Goal: Task Accomplishment & Management: Manage account settings

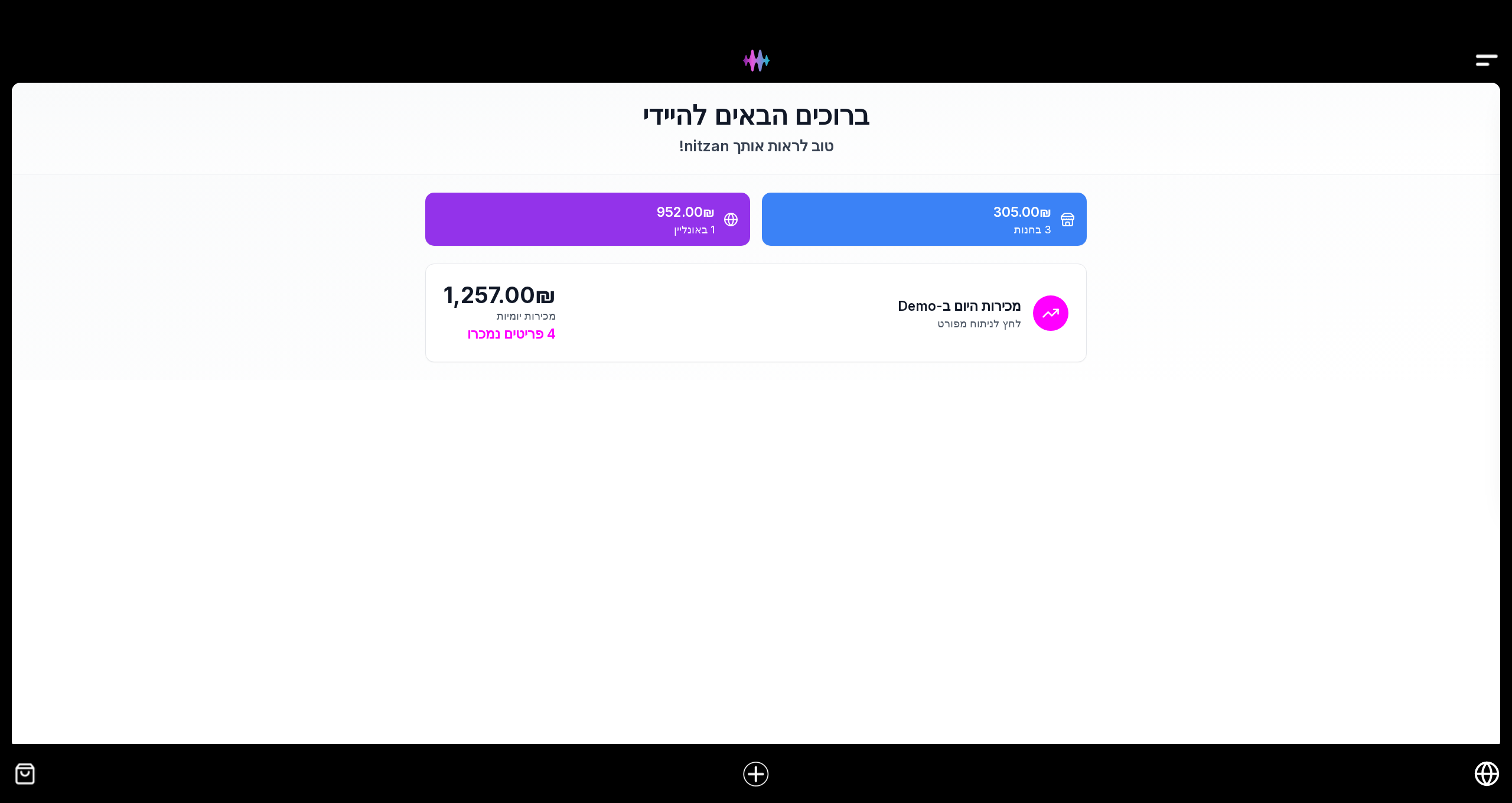
click at [1480, 777] on icon "חנות אונליין" at bounding box center [1487, 773] width 26 height 26
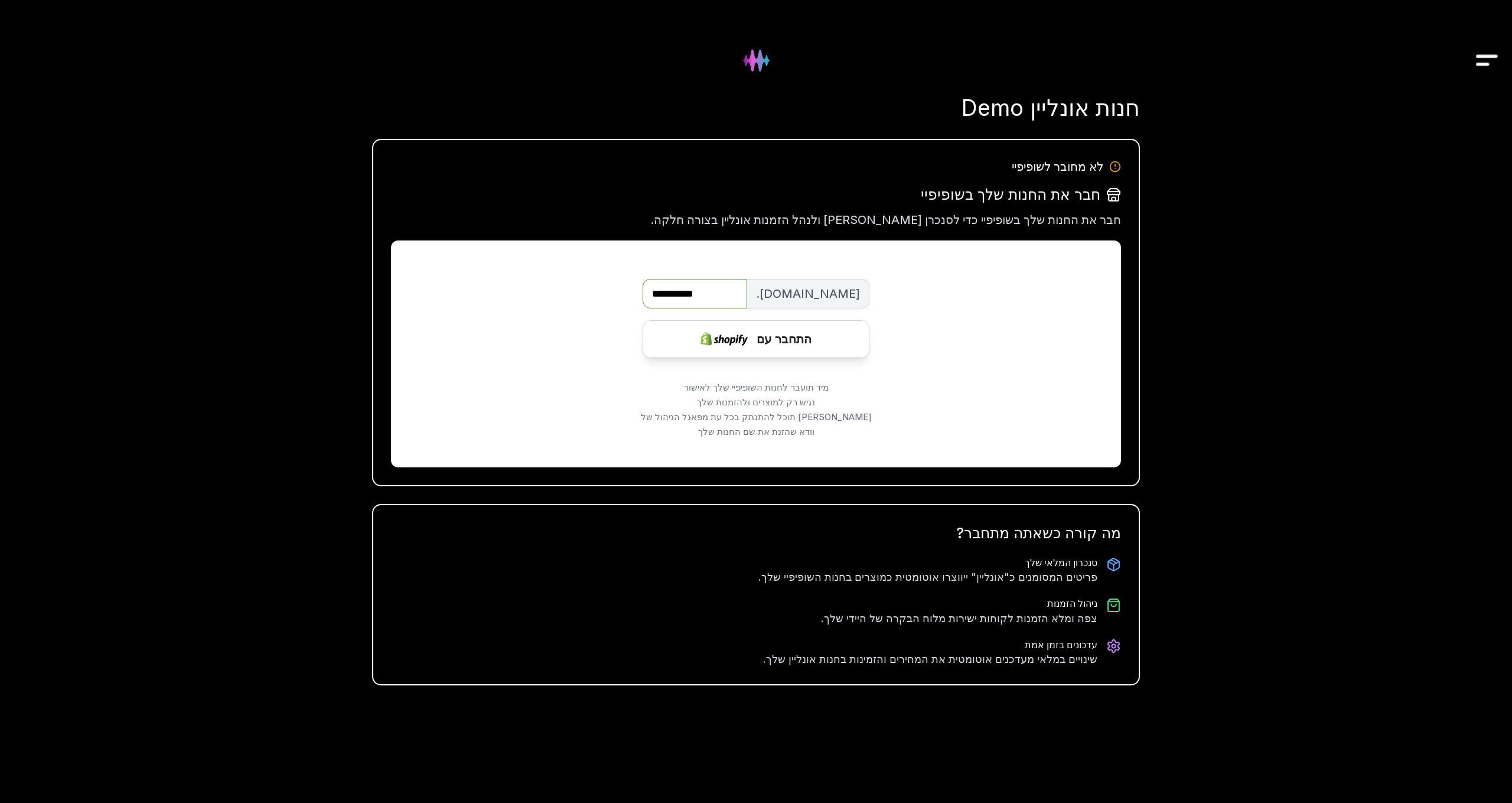
type input "**********"
click at [735, 341] on img at bounding box center [724, 339] width 47 height 47
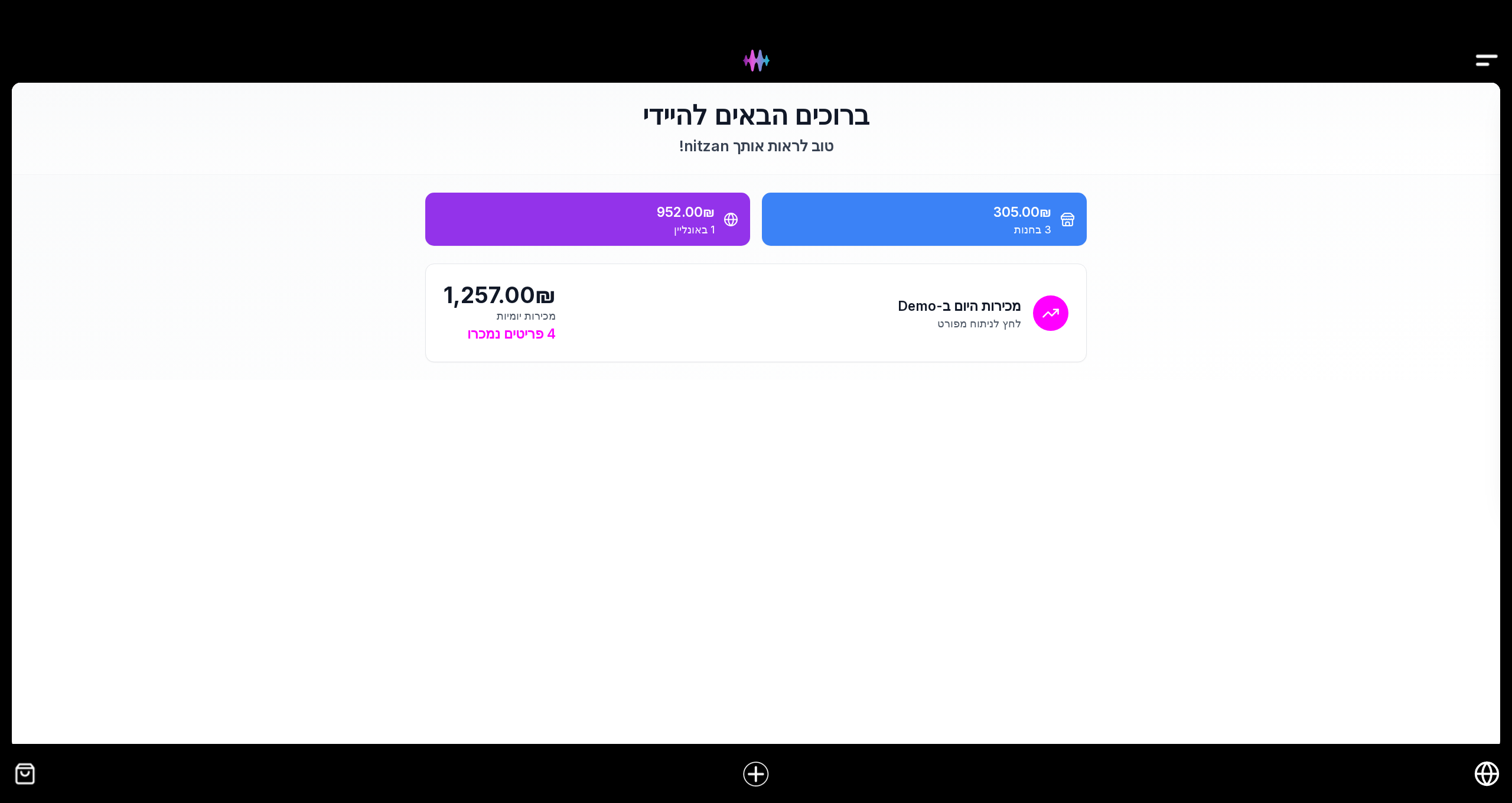
click at [1493, 771] on icon "חנות אונליין" at bounding box center [1487, 773] width 26 height 26
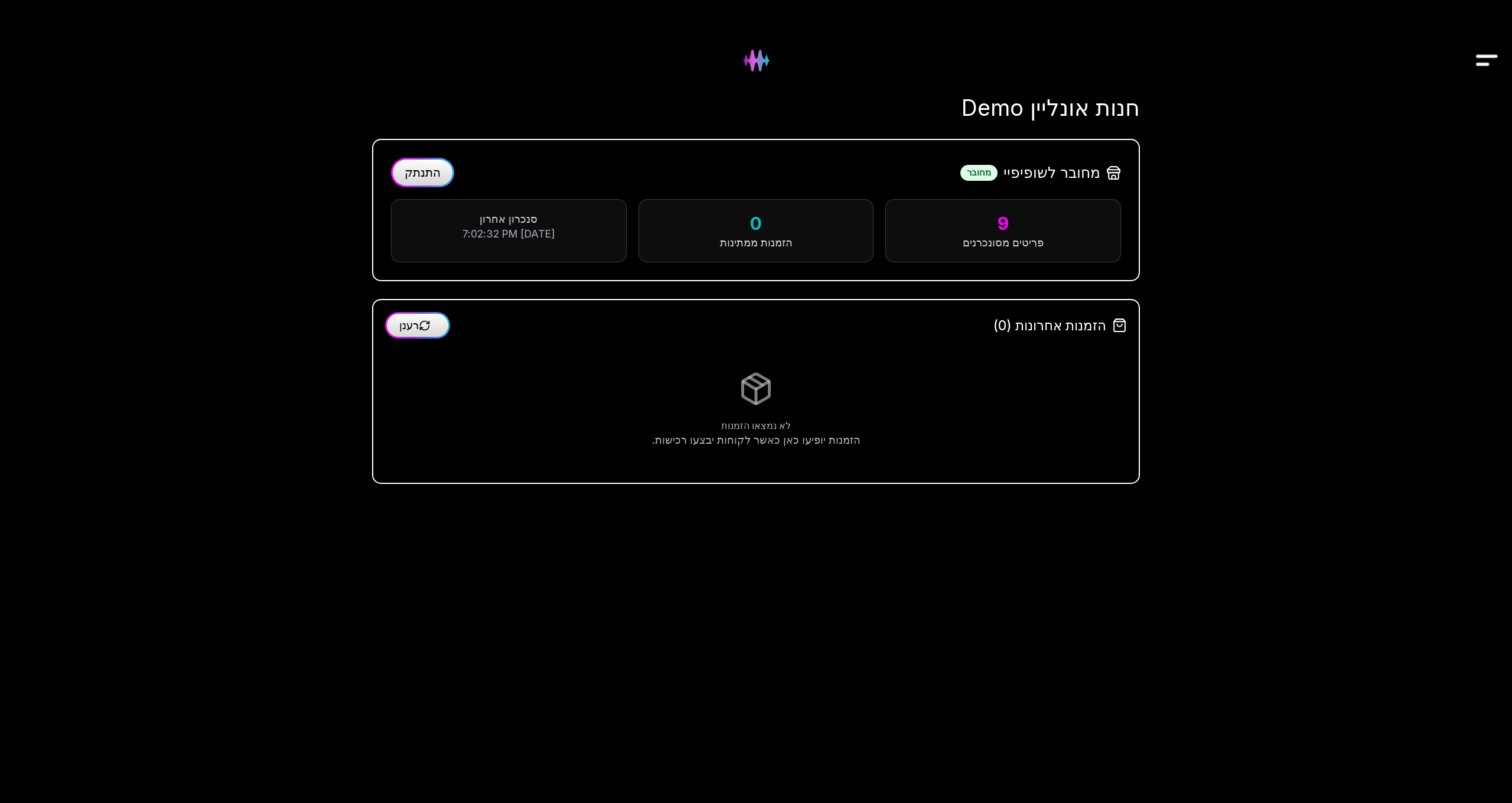
click at [423, 180] on button "התנתק" at bounding box center [423, 172] width 63 height 30
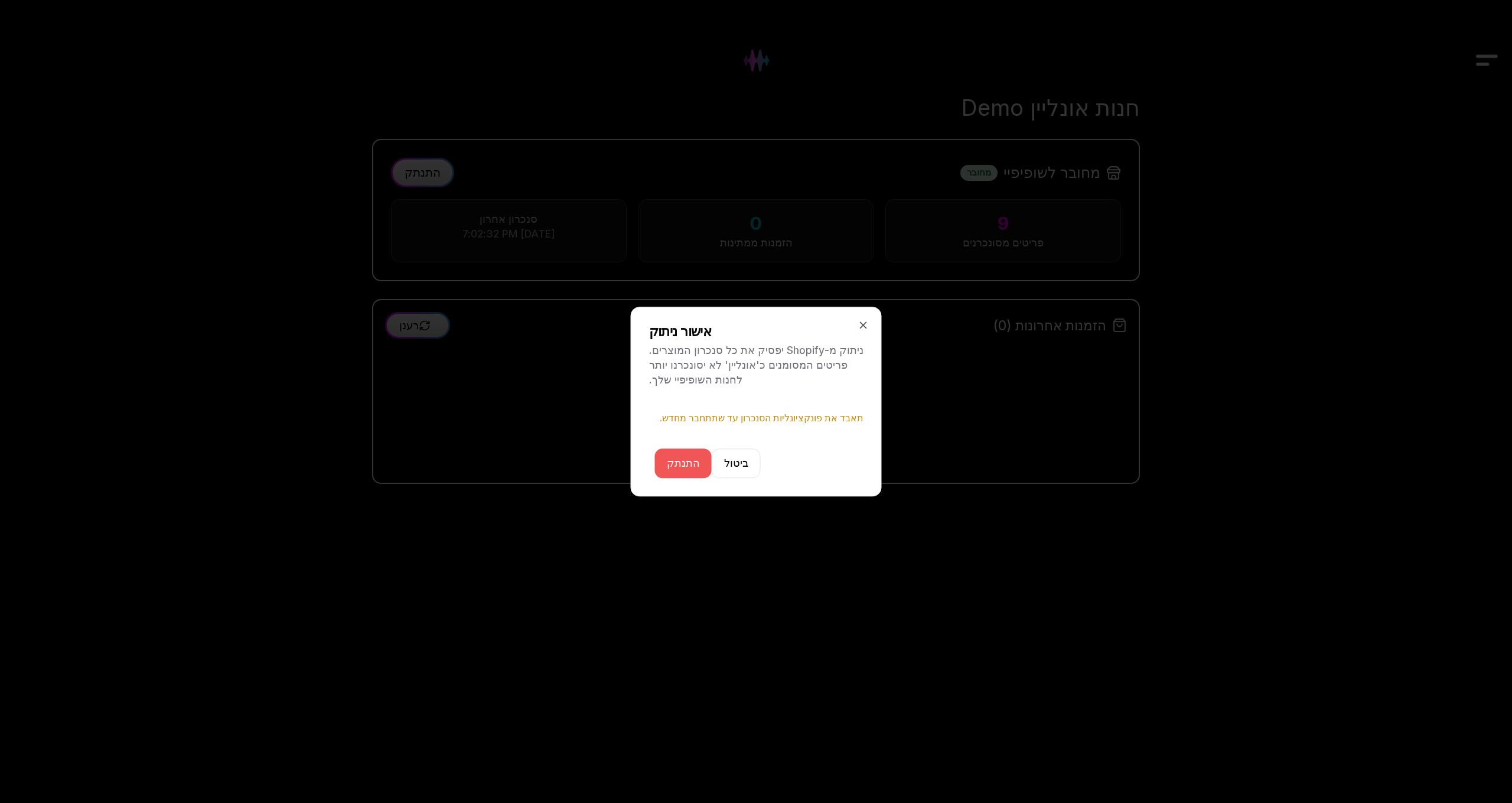
click at [696, 463] on button "התנתק" at bounding box center [683, 463] width 57 height 30
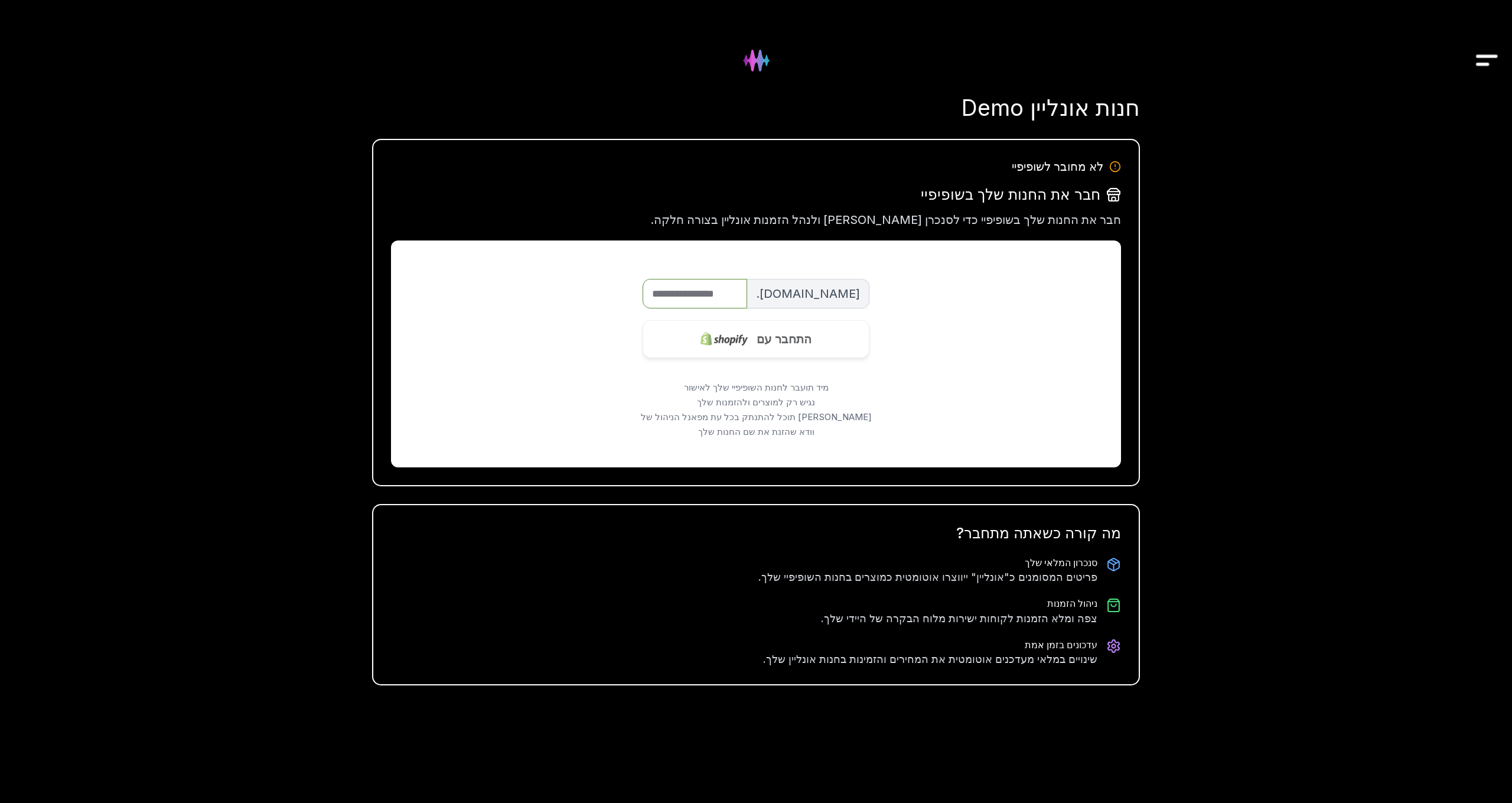
click at [687, 297] on input "שם החנות" at bounding box center [695, 294] width 105 height 30
type input "**********"
click at [729, 355] on img at bounding box center [724, 339] width 47 height 47
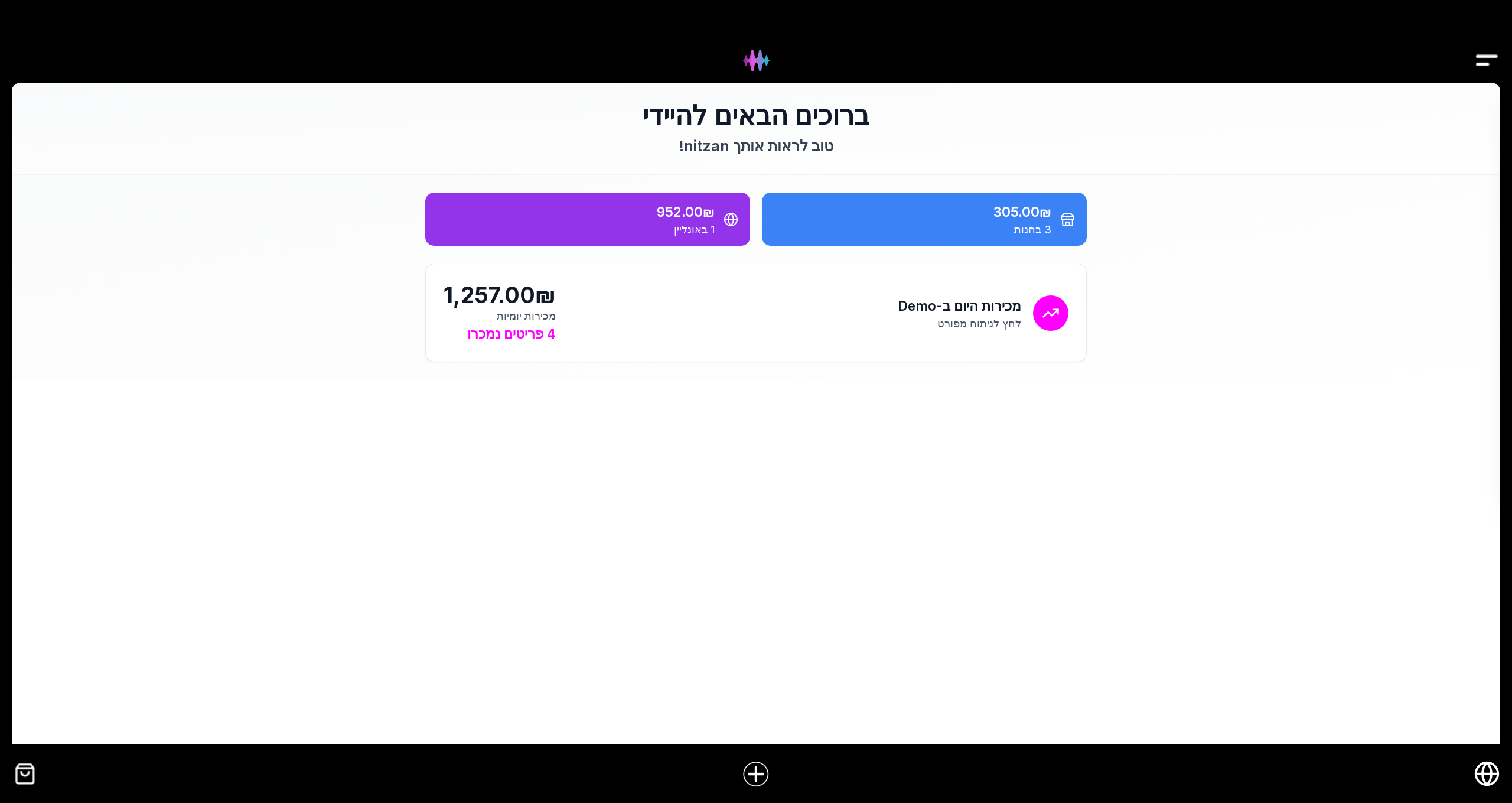
click at [1480, 775] on icon "חנות אונליין" at bounding box center [1487, 773] width 26 height 26
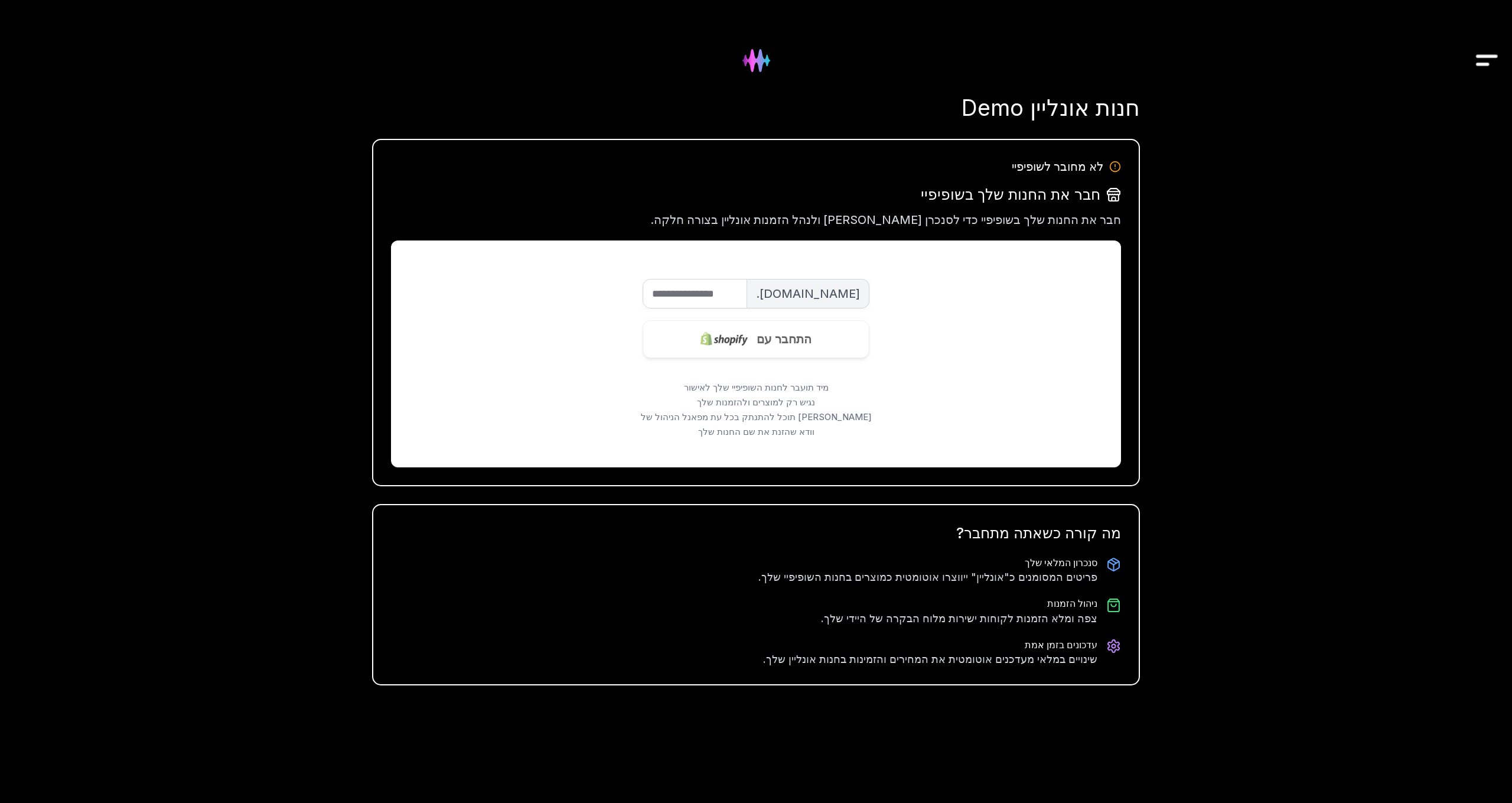
click at [765, 60] on img at bounding box center [756, 60] width 48 height 48
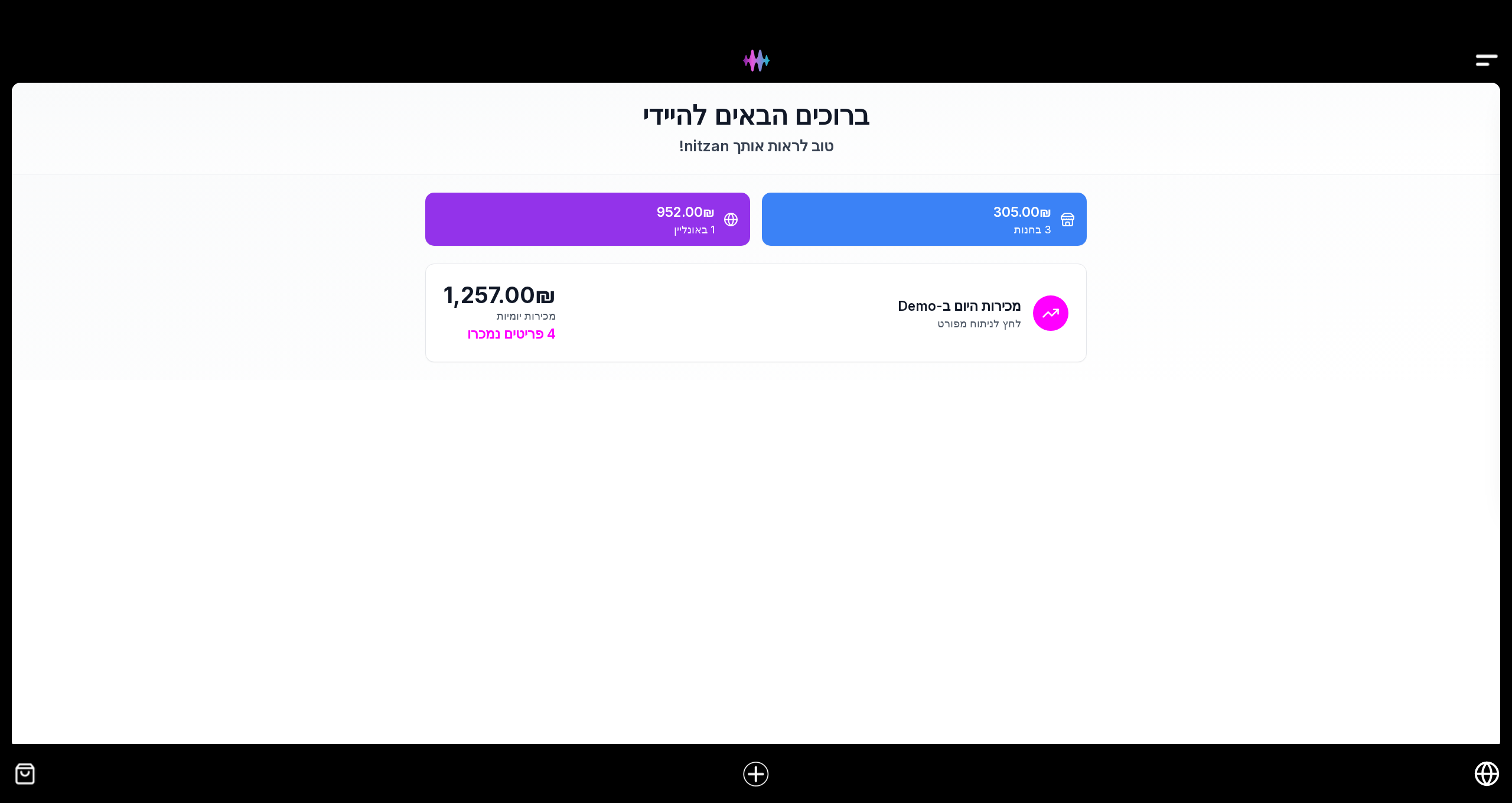
click at [1472, 760] on div at bounding box center [756, 774] width 1435 height 46
click at [1488, 777] on icon "חנות אונליין" at bounding box center [1487, 773] width 26 height 26
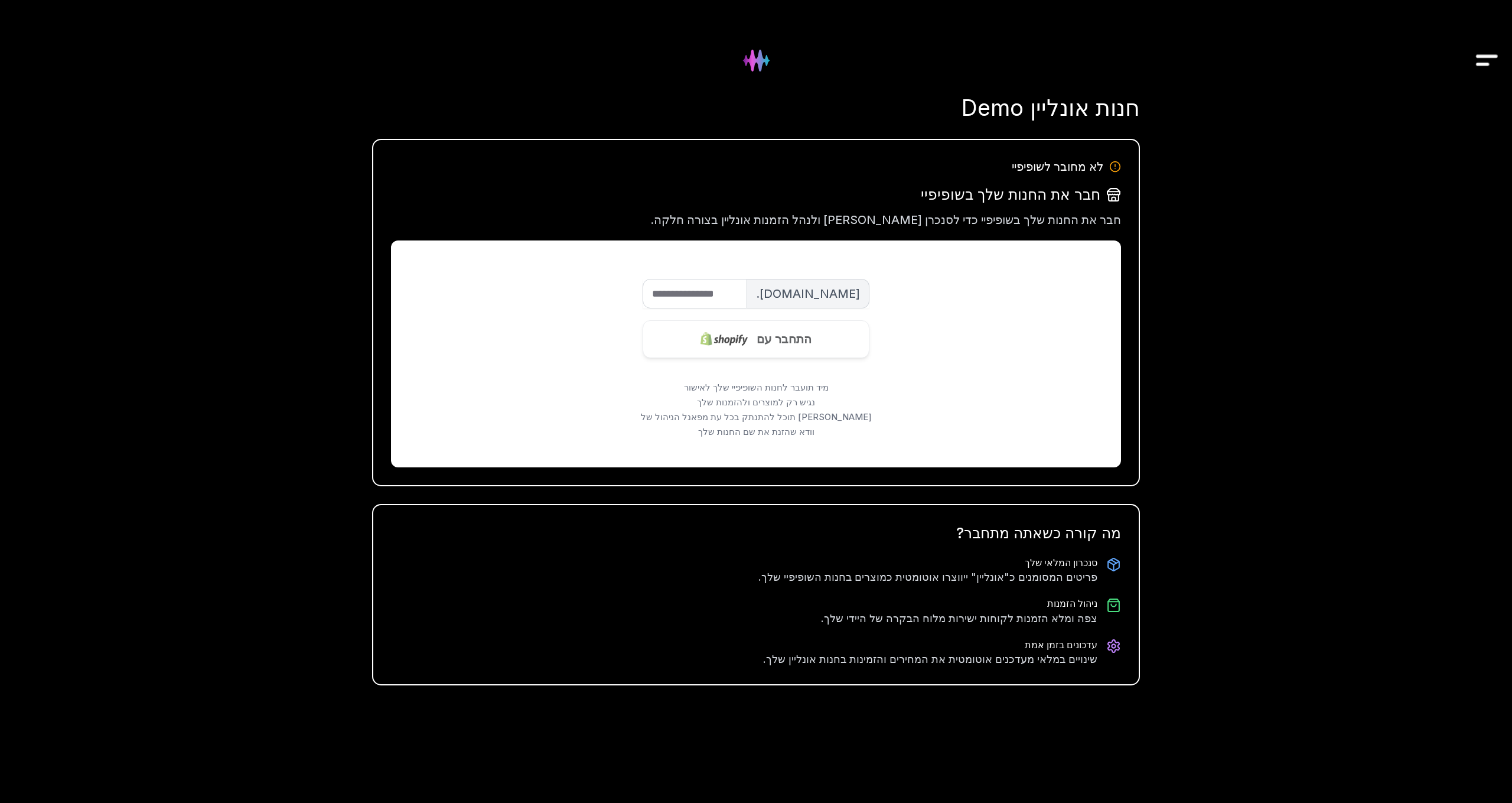
click at [1332, 586] on div "nitzan werber מלאי קופה חנות אונליין ספקים מידע חכם משימות הגדרות חנות אונליין …" at bounding box center [756, 402] width 1512 height 803
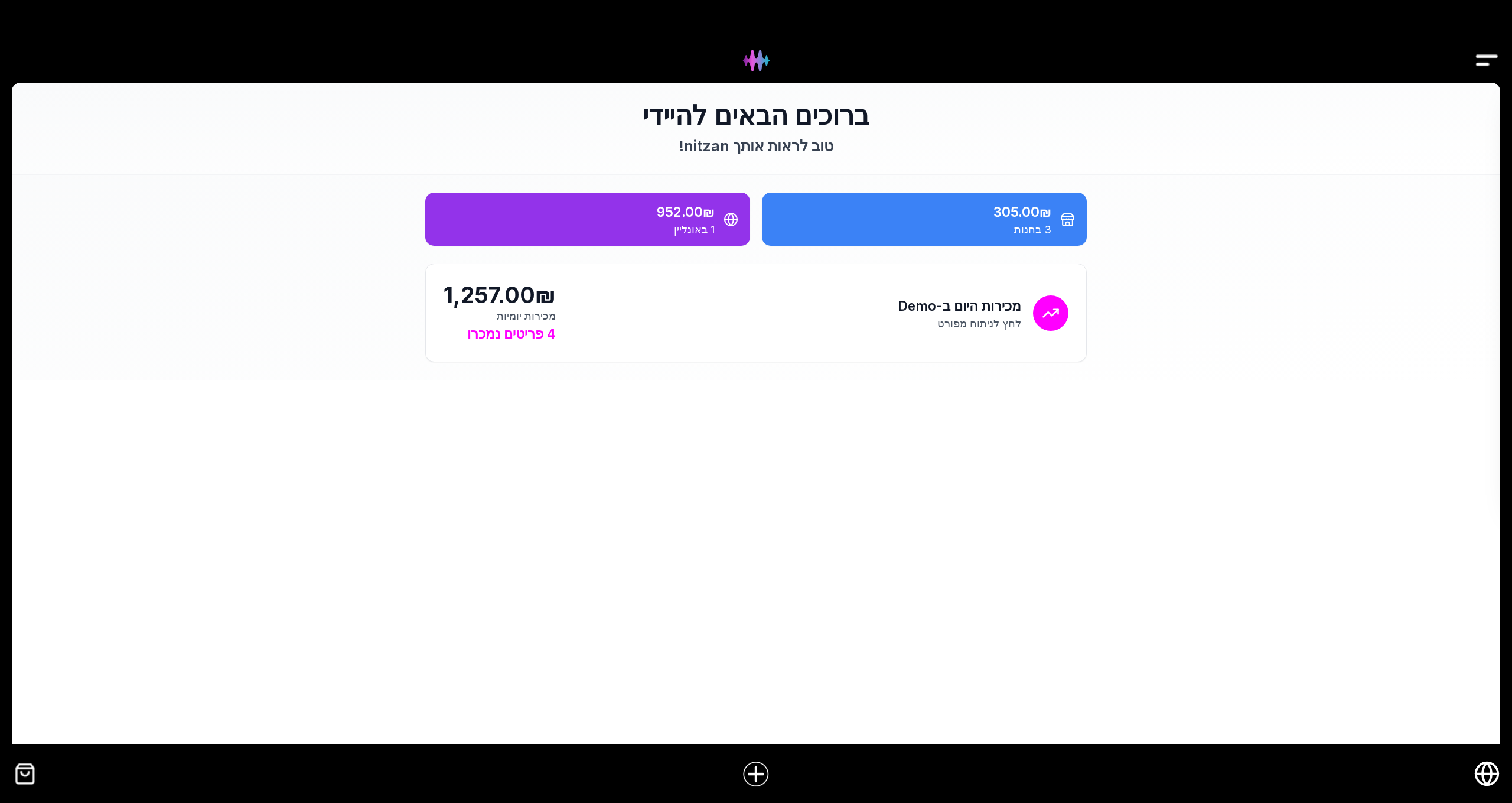
click at [1488, 58] on img "Drawer" at bounding box center [1487, 60] width 26 height 46
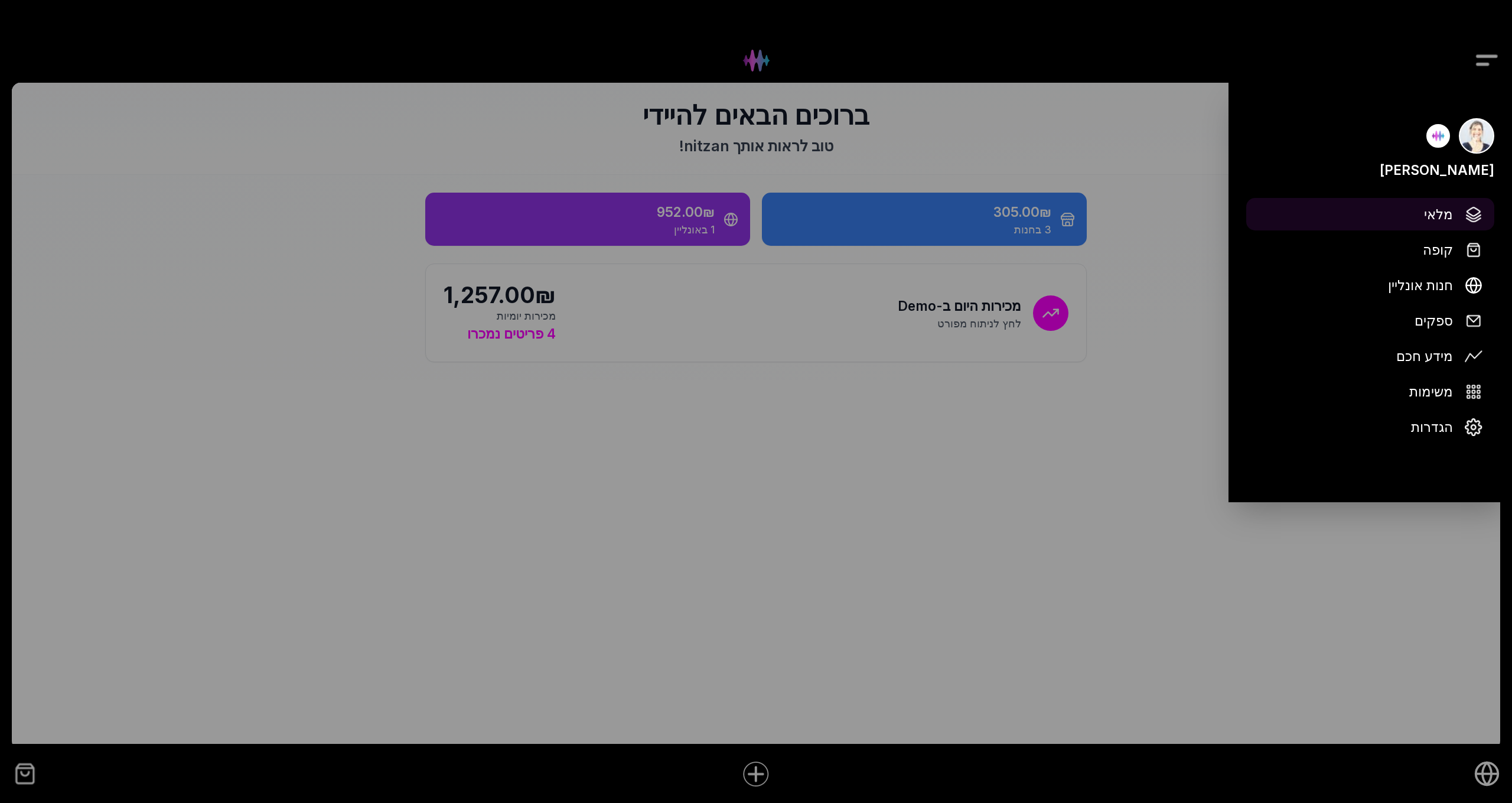
click at [1445, 220] on span "מלאי" at bounding box center [1439, 214] width 29 height 21
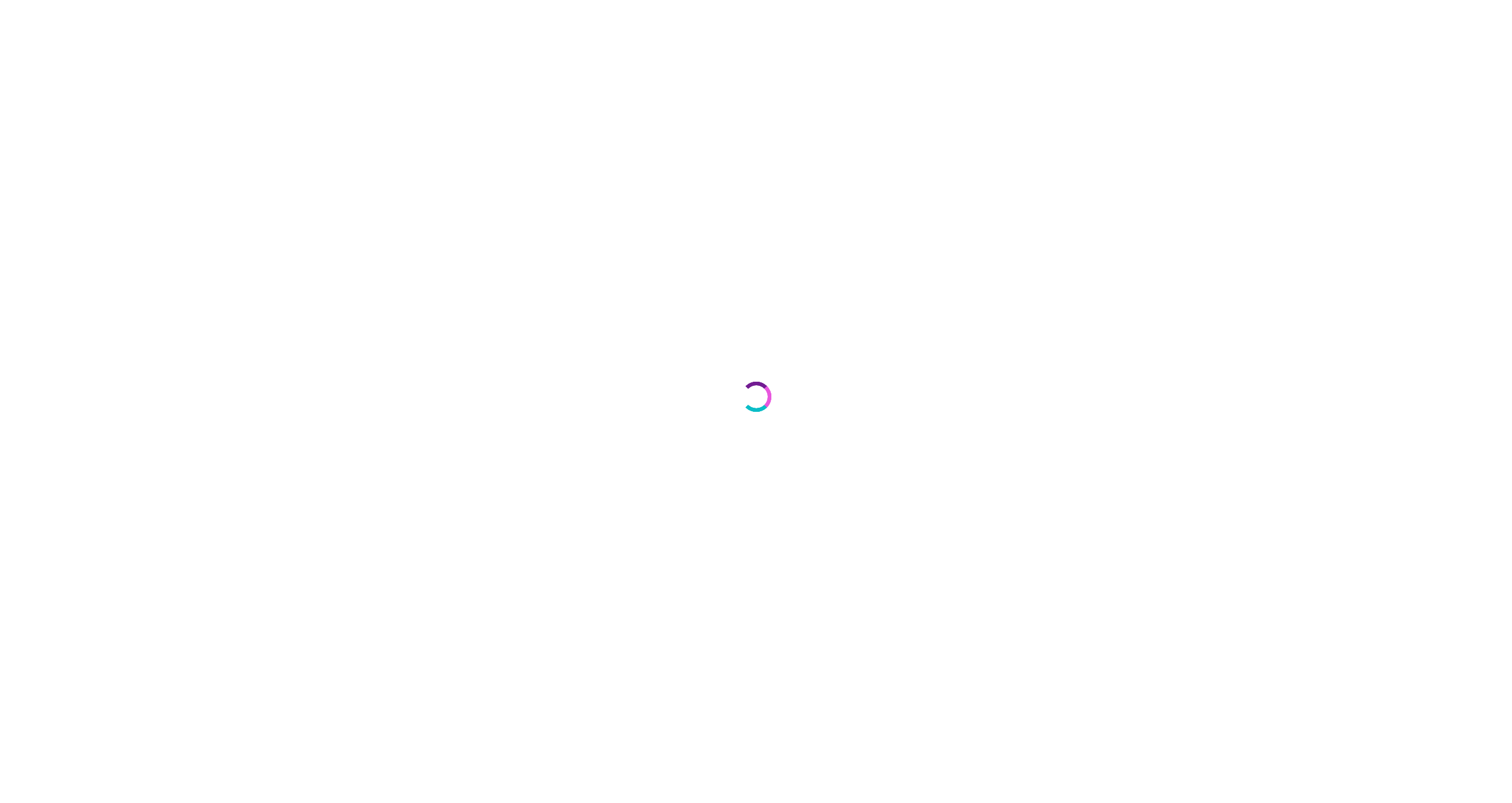
select select "***"
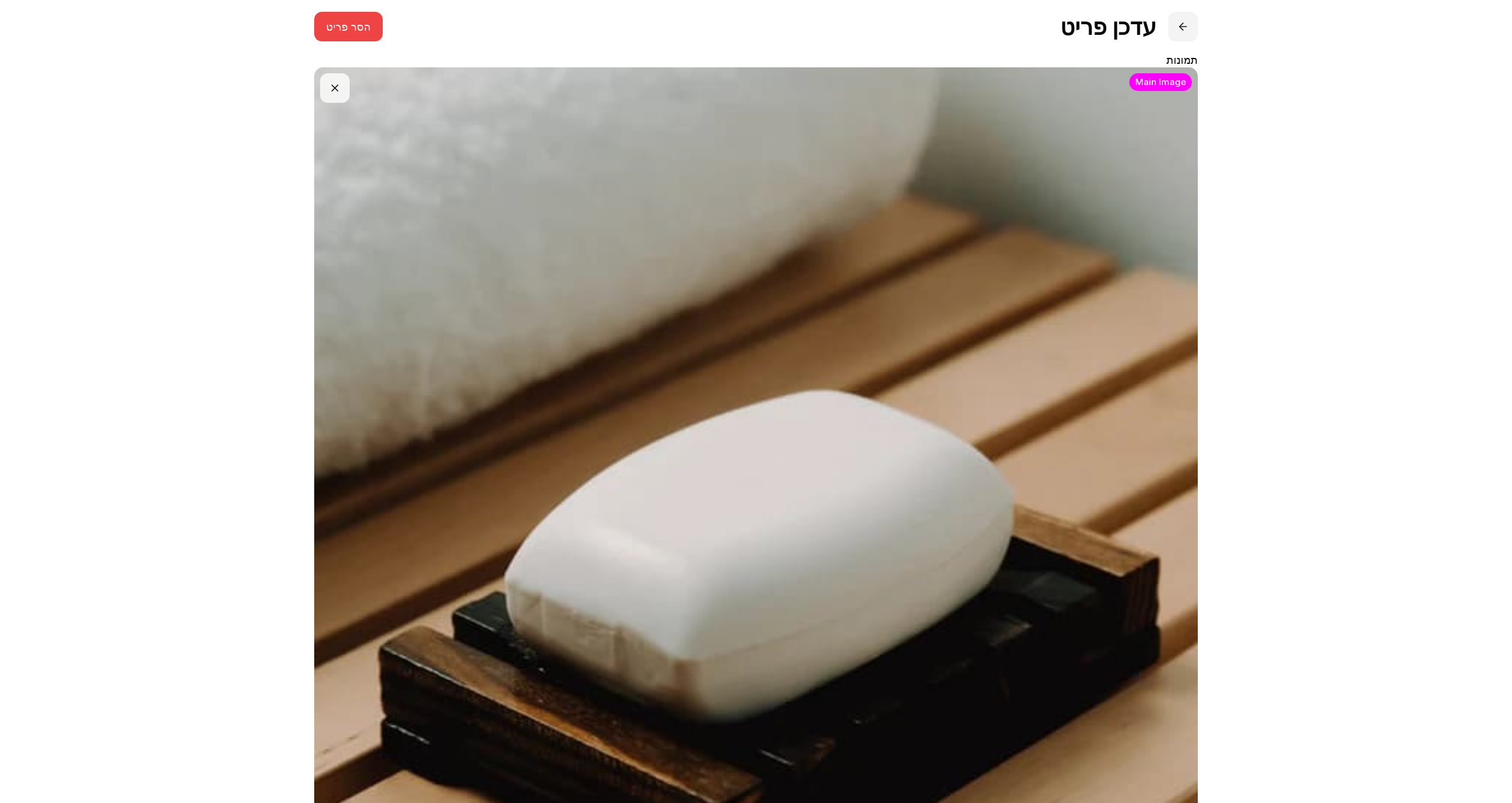
click at [1181, 34] on button at bounding box center [1183, 26] width 30 height 30
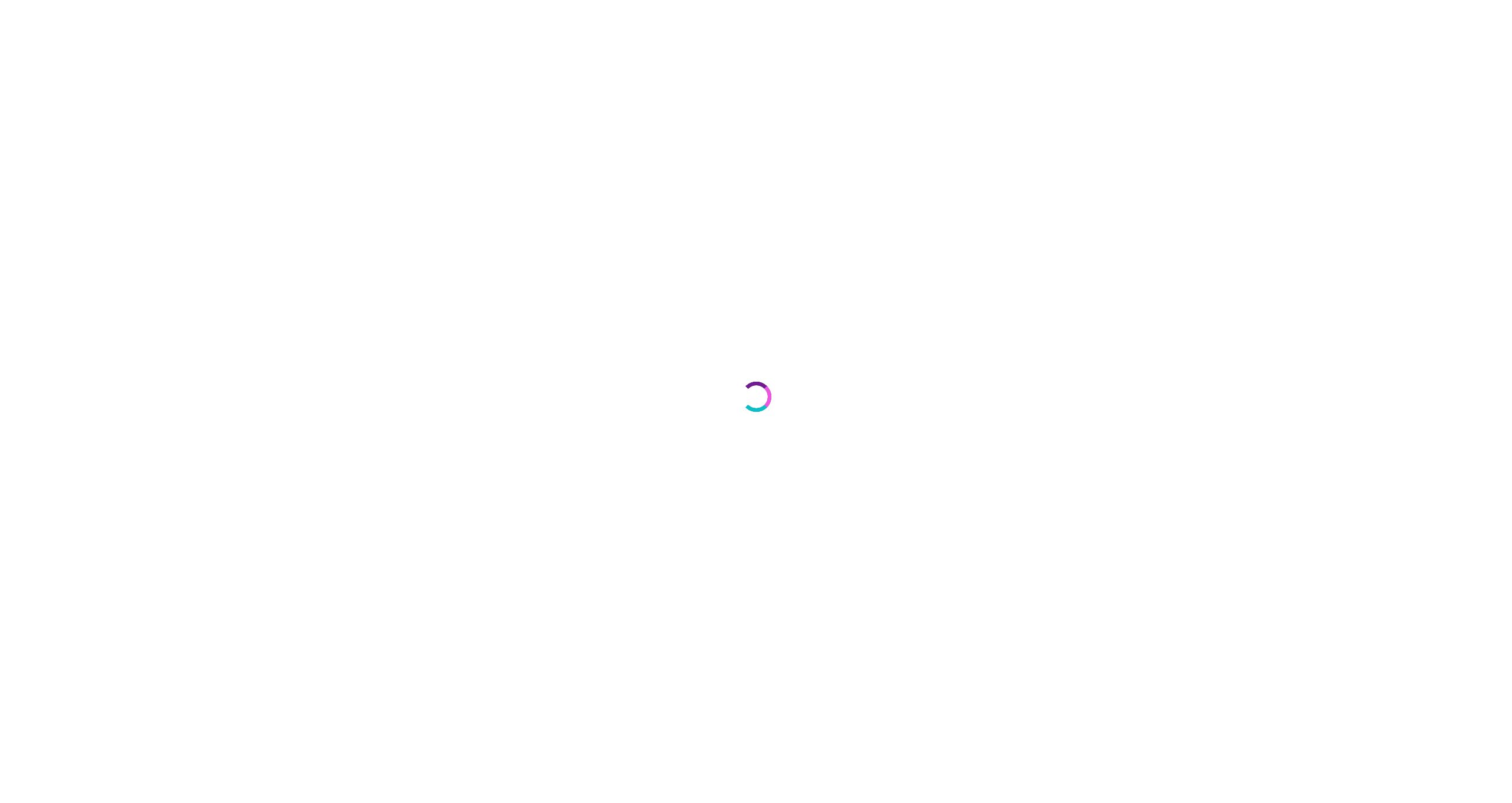
select select "***"
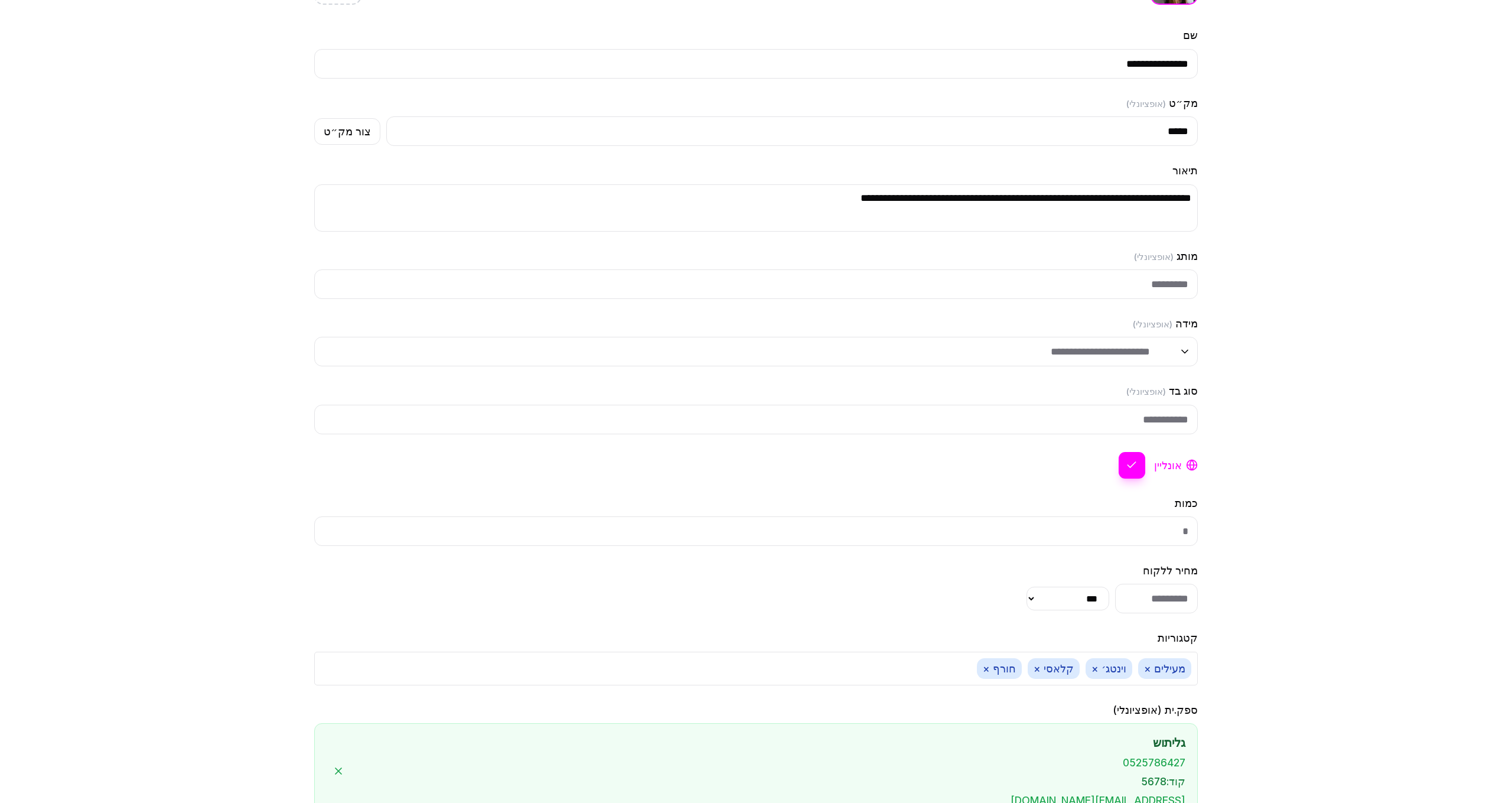
scroll to position [1201, 0]
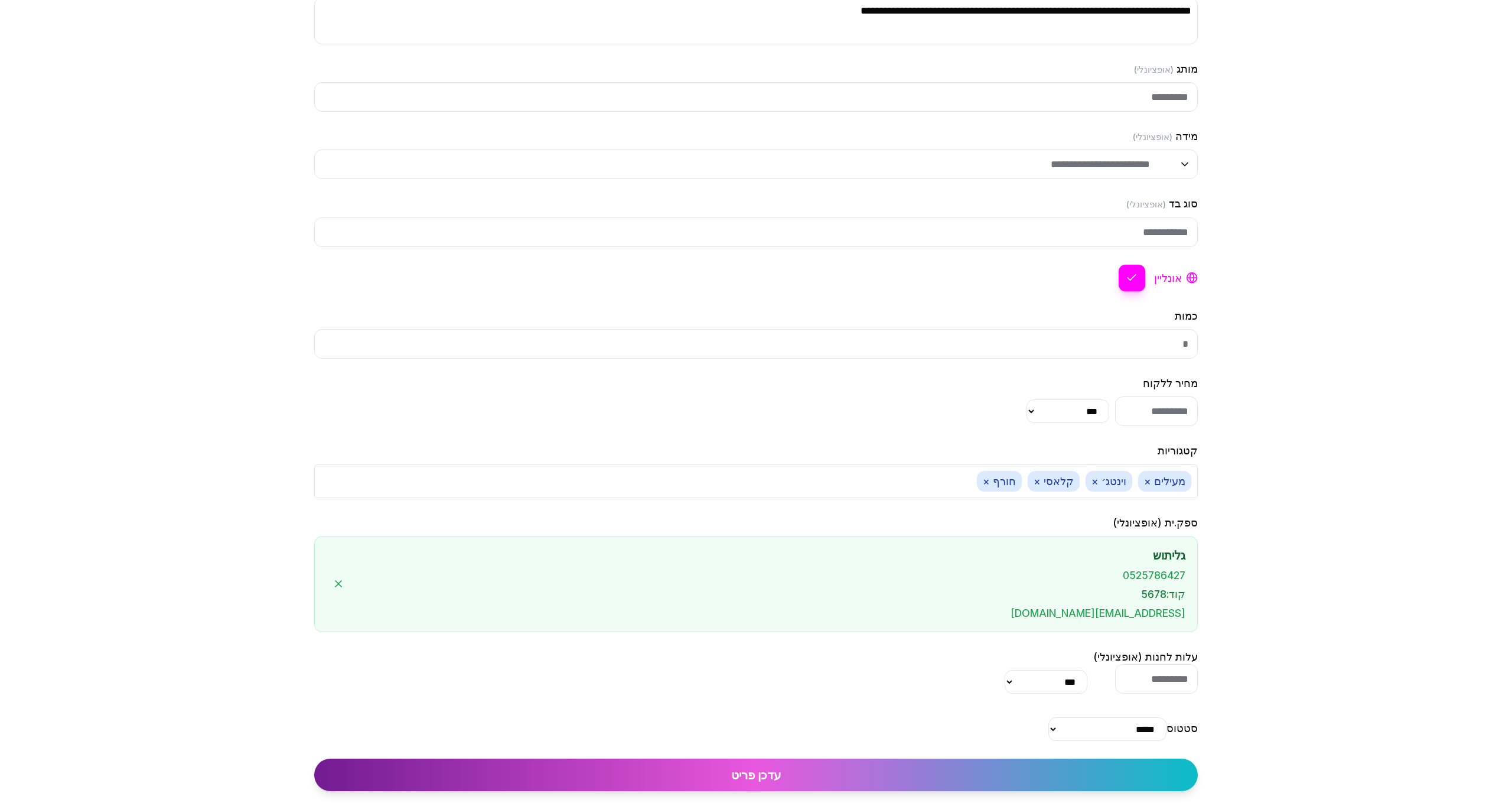
click at [1148, 410] on input "***" at bounding box center [1156, 411] width 83 height 30
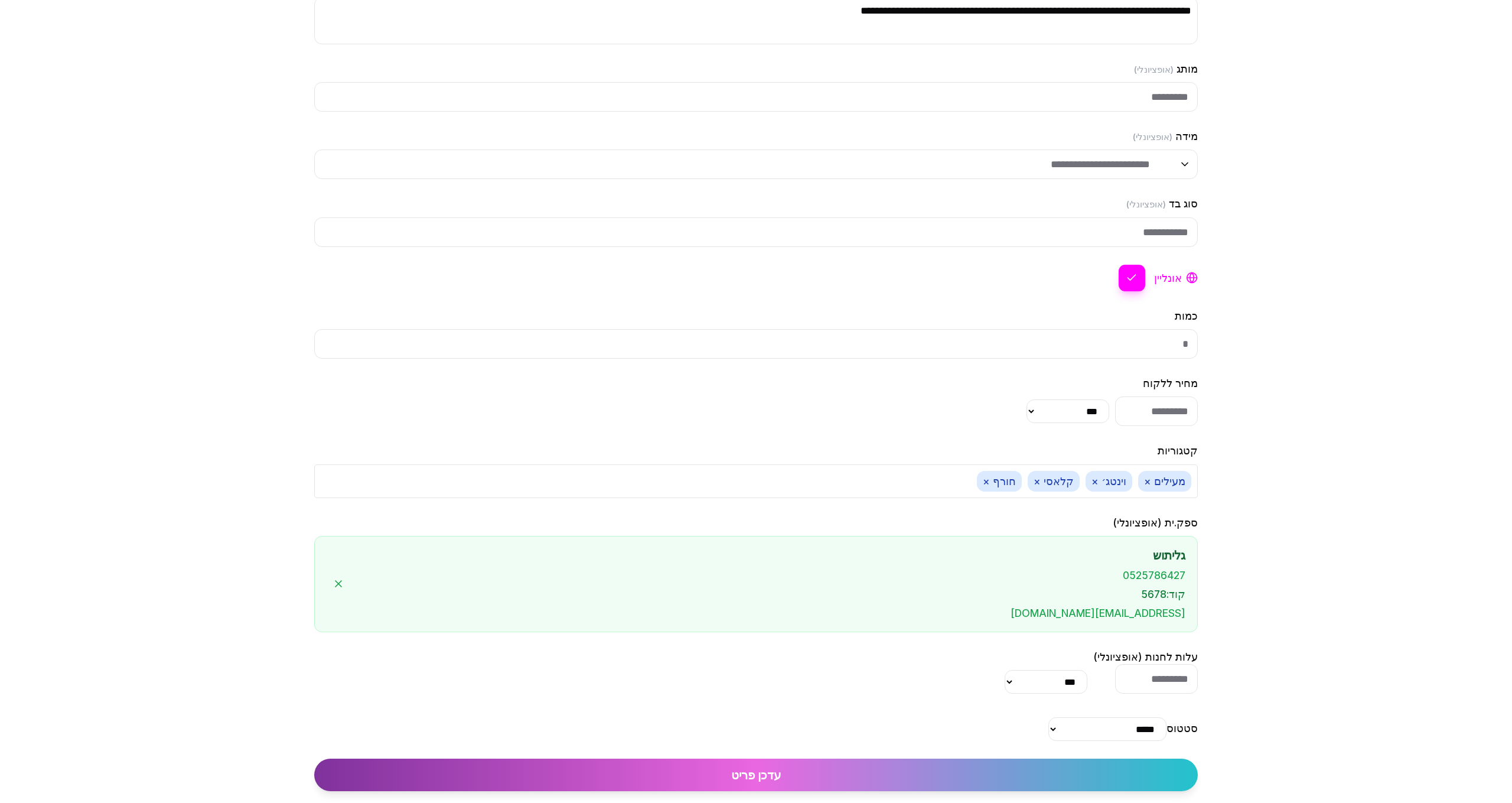
type input "***"
click at [920, 781] on button "עדכן פריט" at bounding box center [756, 775] width 884 height 32
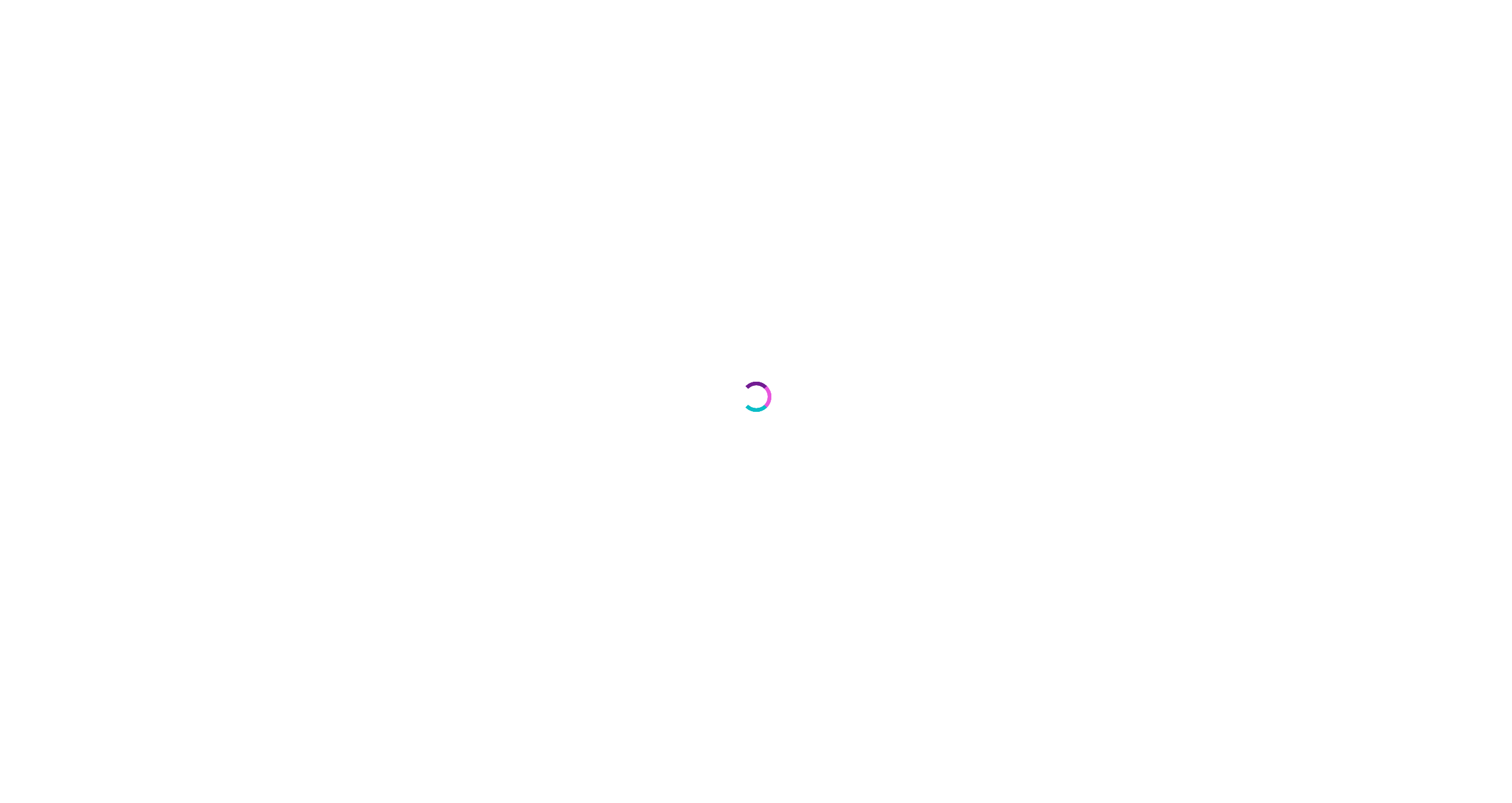
select select "***"
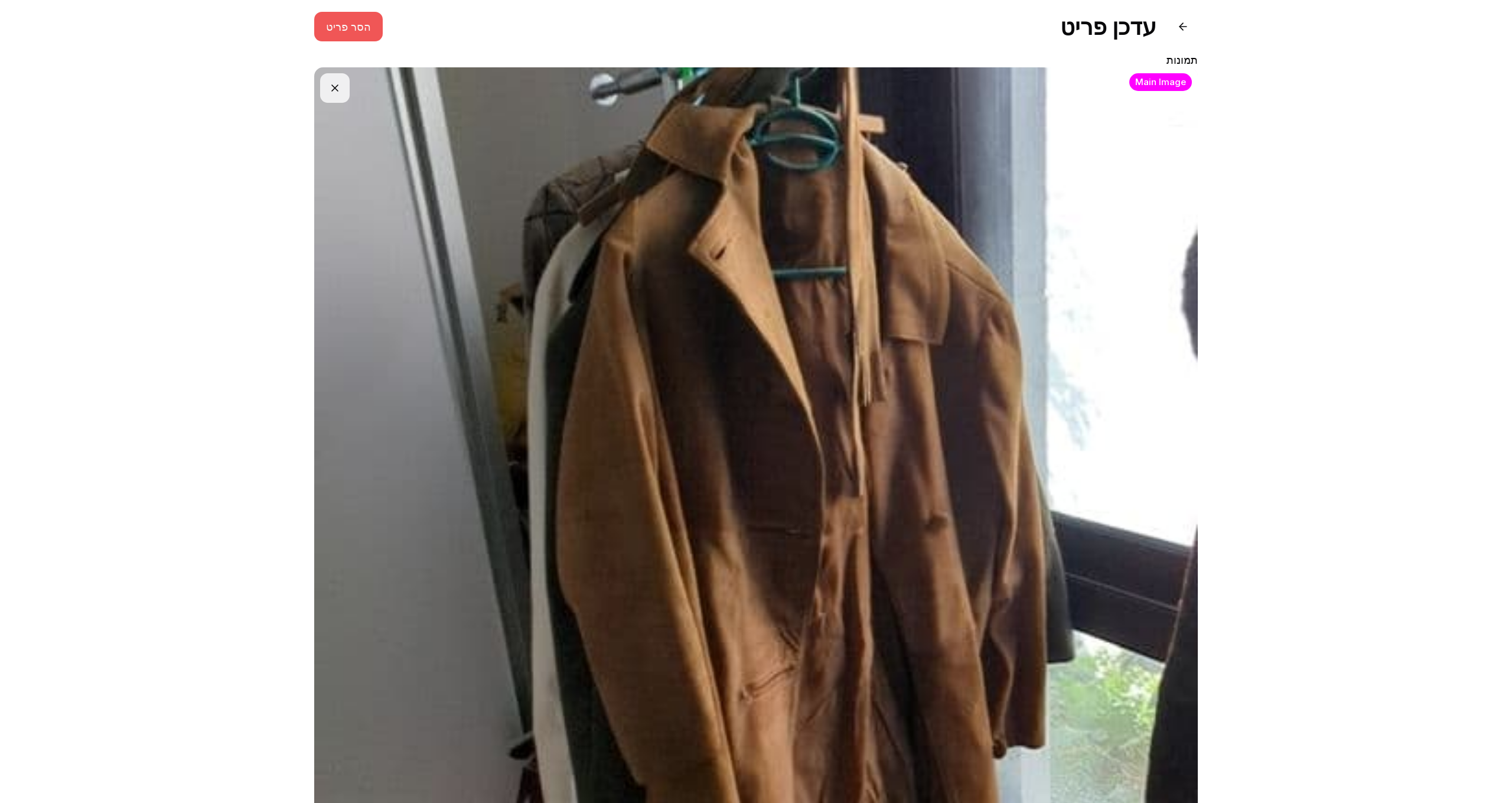
click at [362, 30] on button "הסר פריט" at bounding box center [349, 26] width 69 height 30
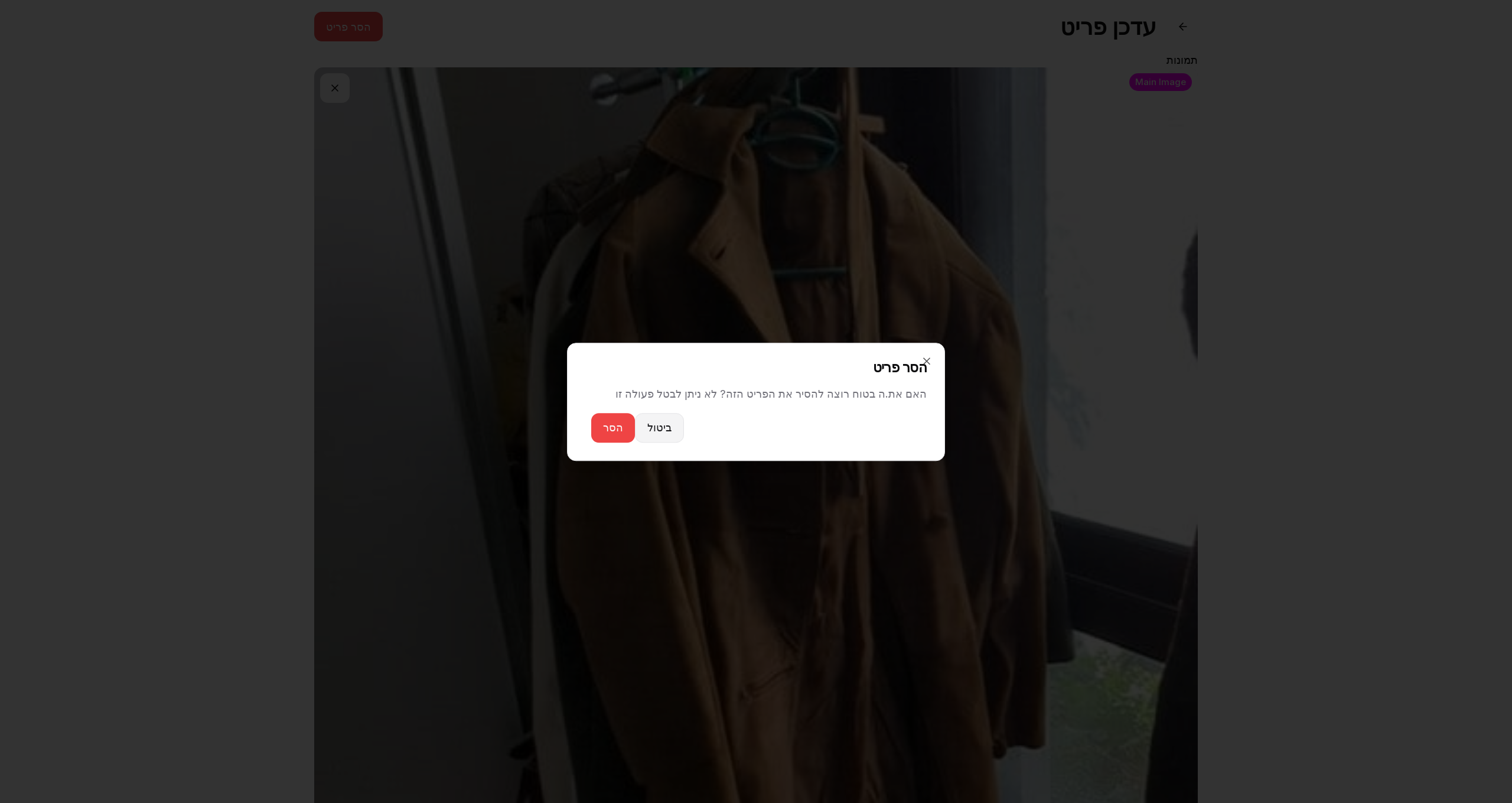
click at [670, 434] on button "ביטול" at bounding box center [659, 427] width 49 height 30
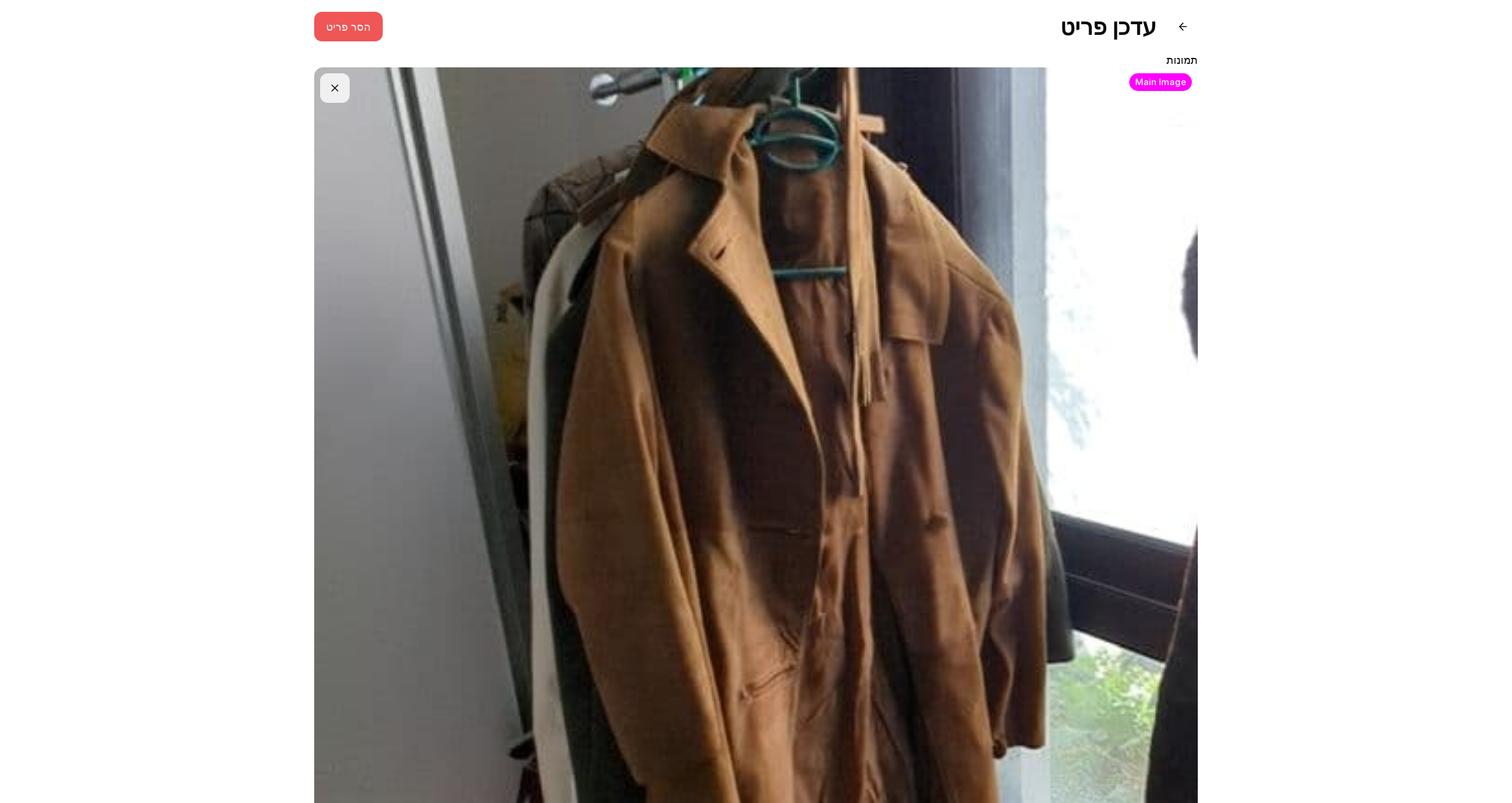
click at [373, 39] on button "הסר פריט" at bounding box center [349, 26] width 69 height 30
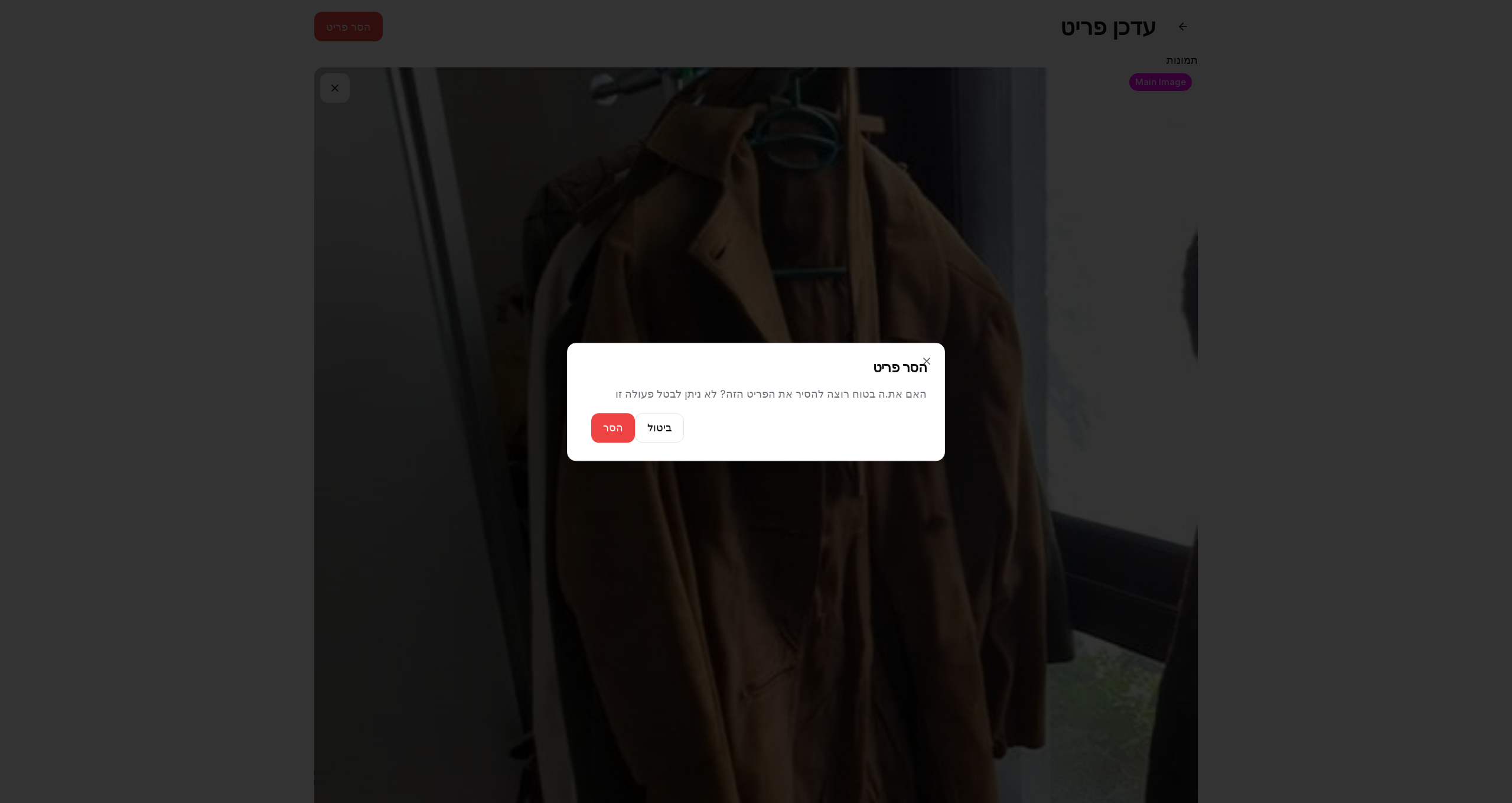
click at [1126, 517] on div at bounding box center [756, 402] width 1512 height 803
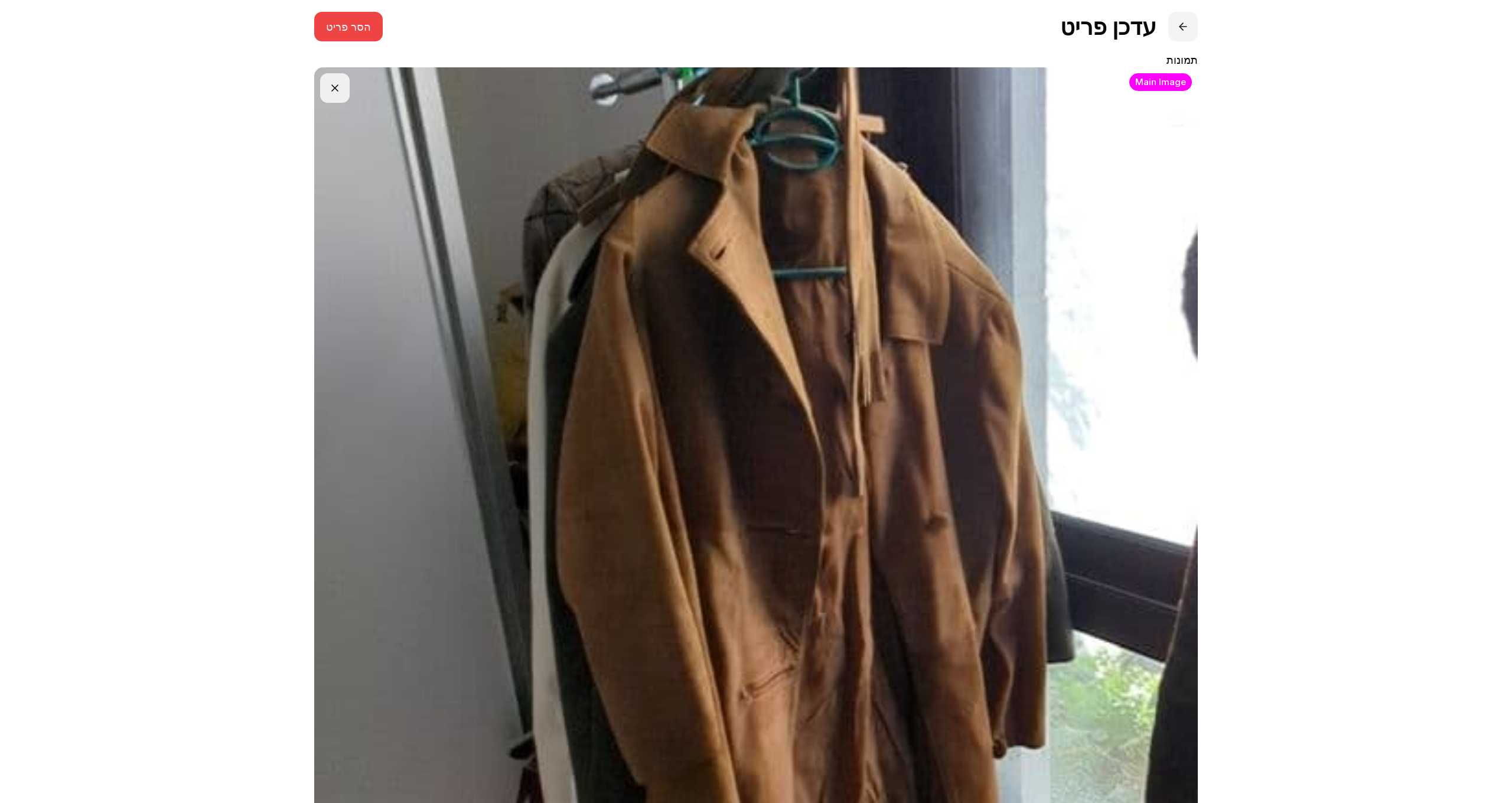
click at [1188, 21] on button at bounding box center [1183, 26] width 30 height 30
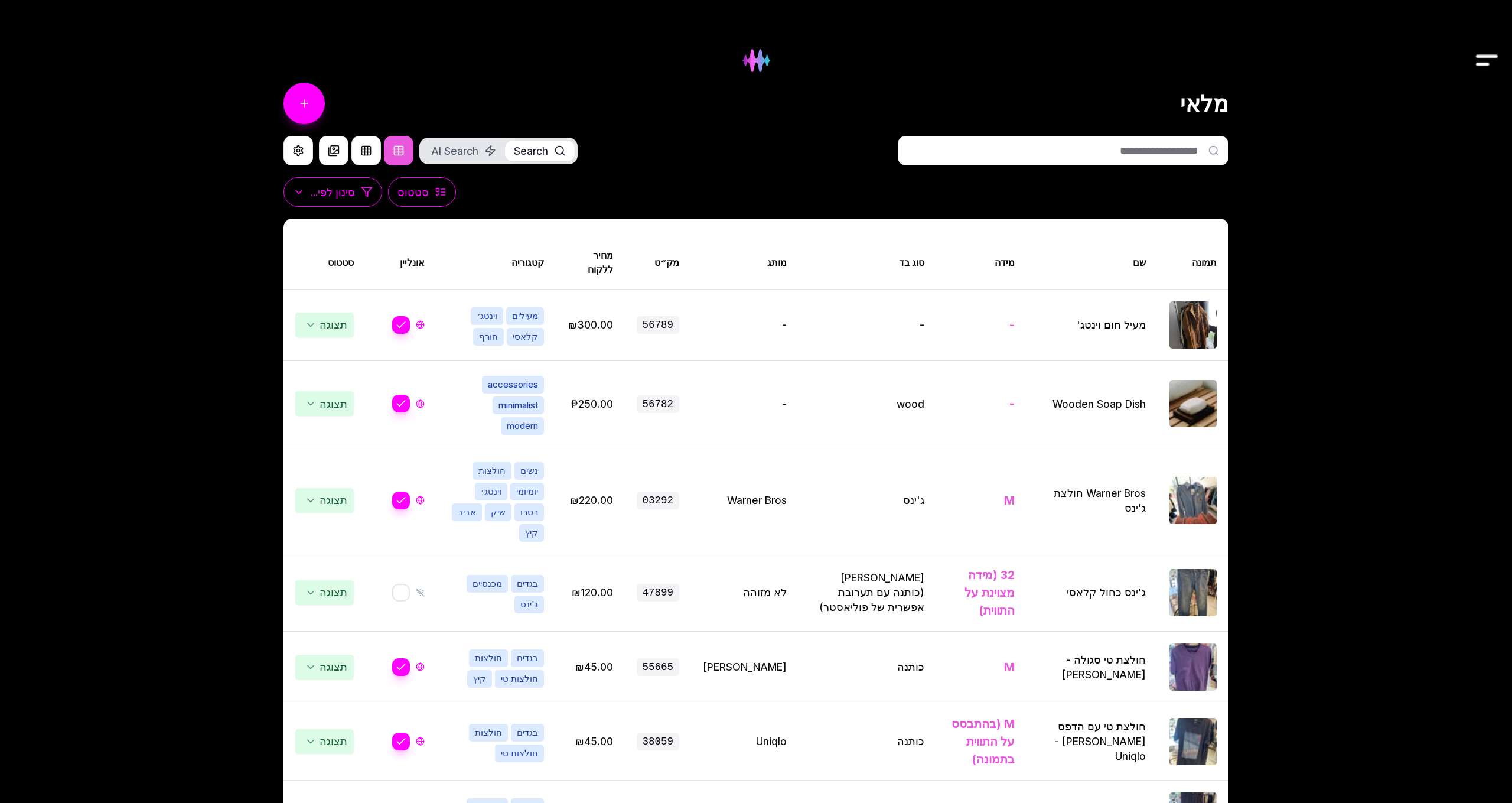
click at [761, 75] on img at bounding box center [756, 60] width 48 height 48
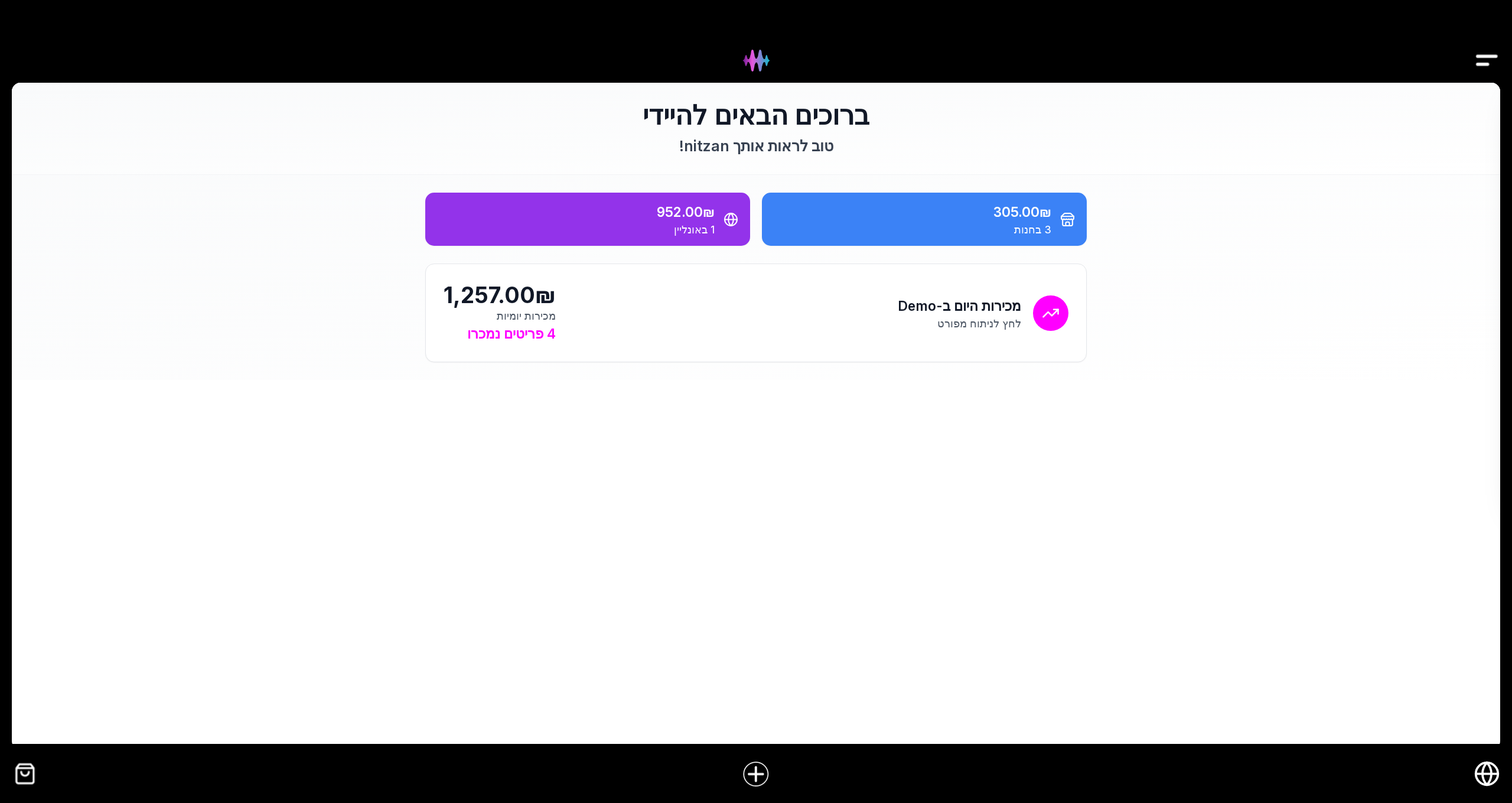
click at [1490, 782] on icon "חנות אונליין" at bounding box center [1487, 774] width 9 height 22
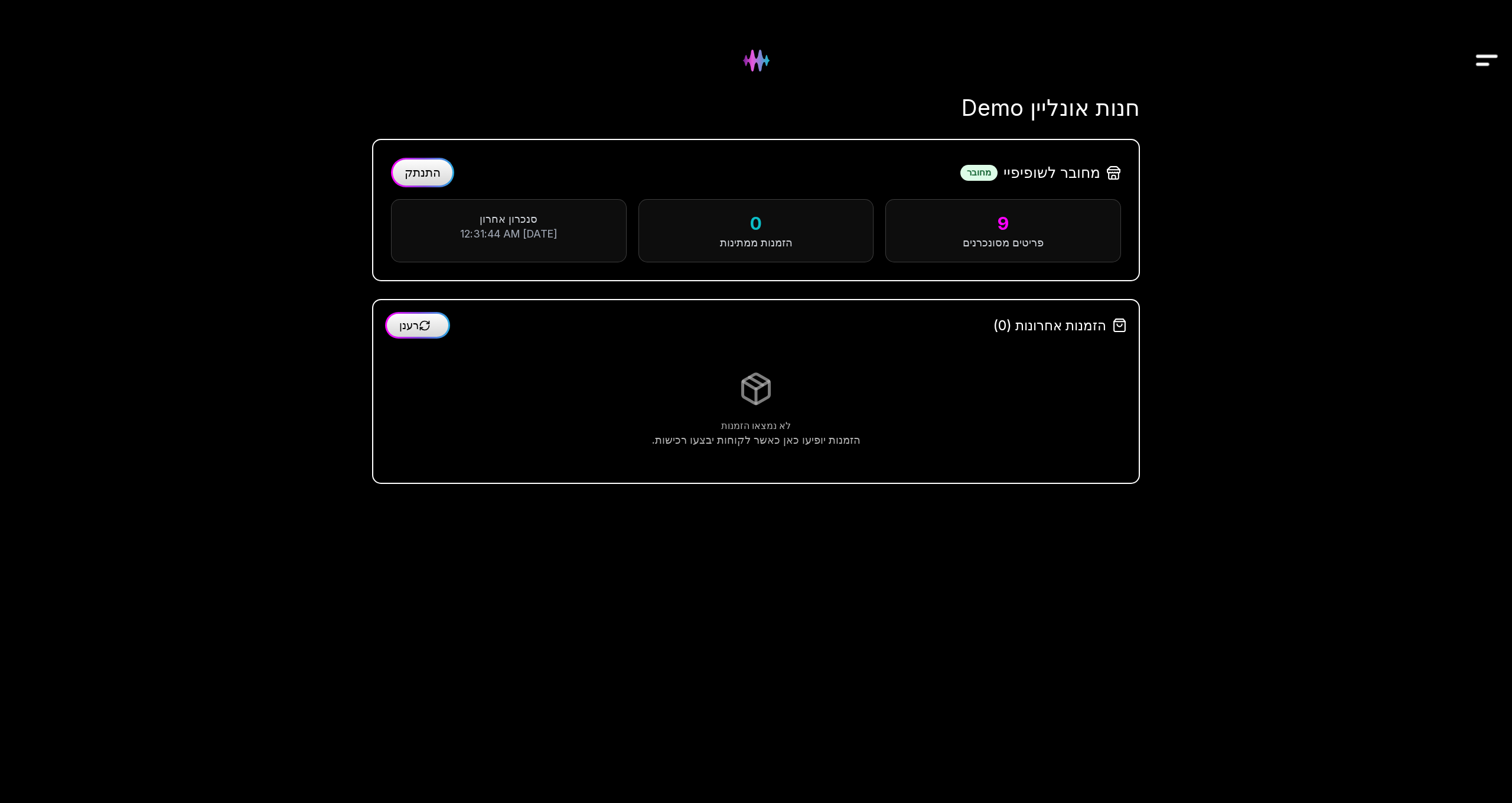
click at [1484, 70] on img "Drawer" at bounding box center [1487, 60] width 26 height 46
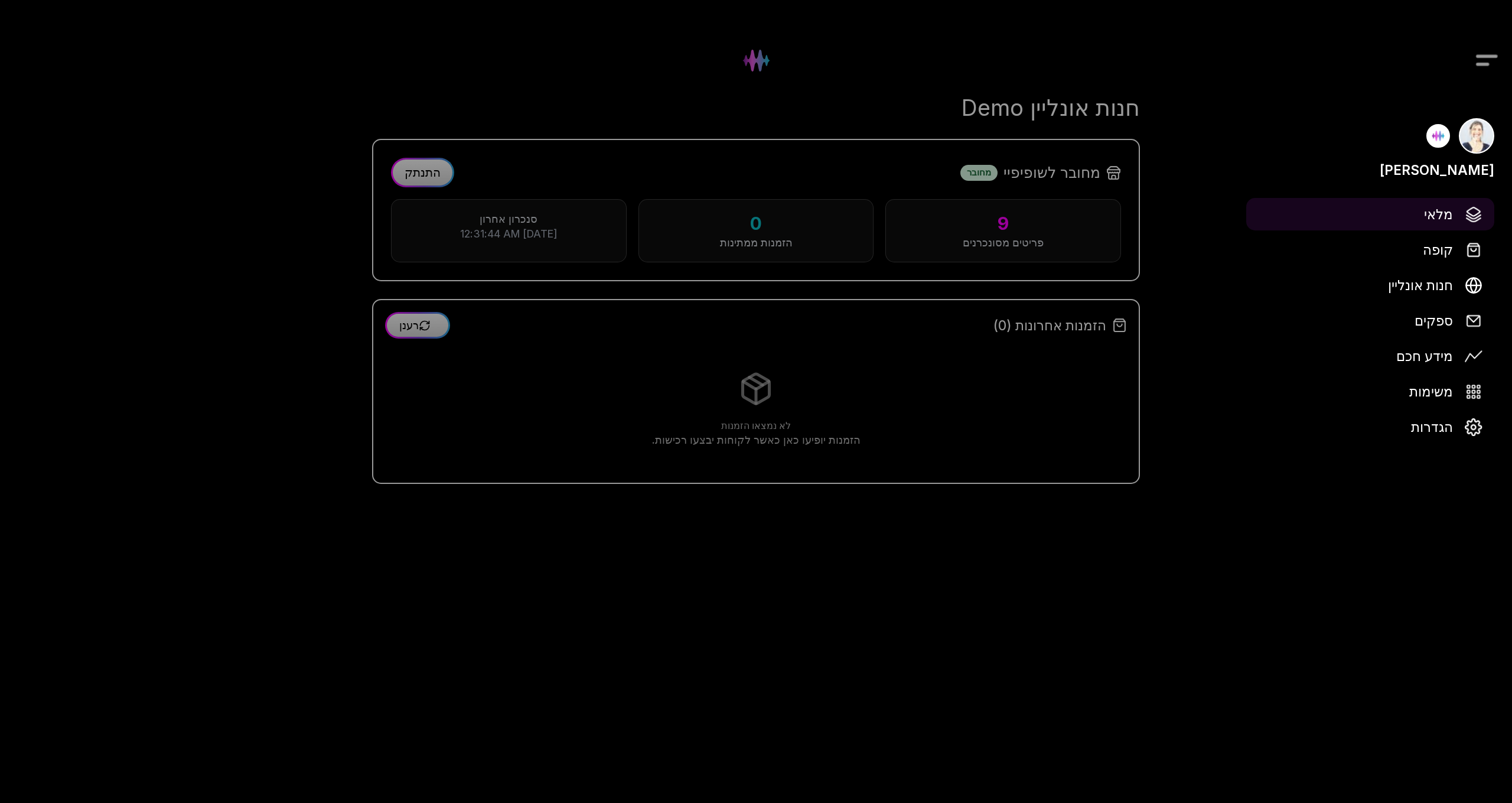
click at [1443, 216] on span "מלאי" at bounding box center [1439, 214] width 29 height 21
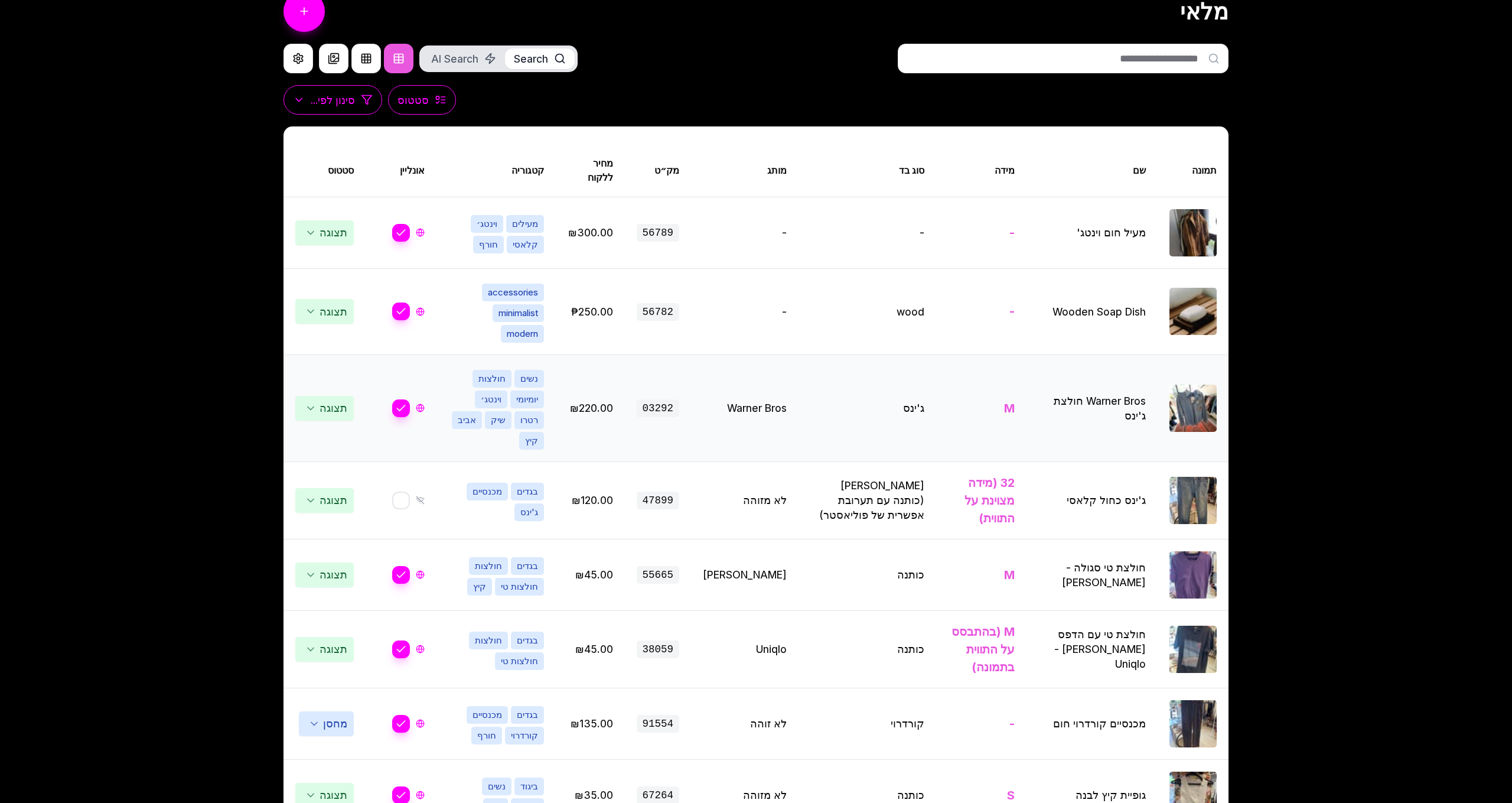
scroll to position [93, 0]
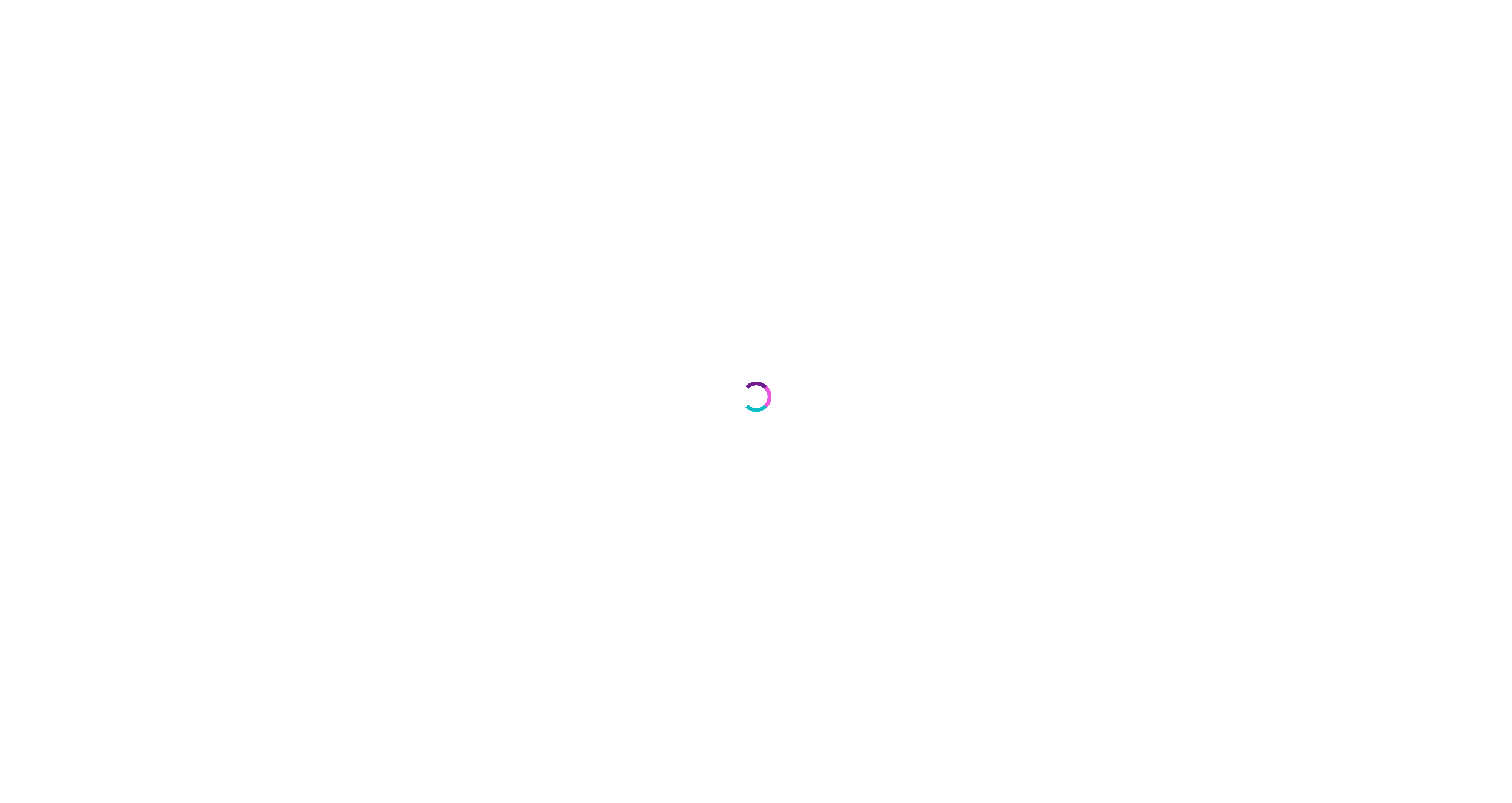
select select "***"
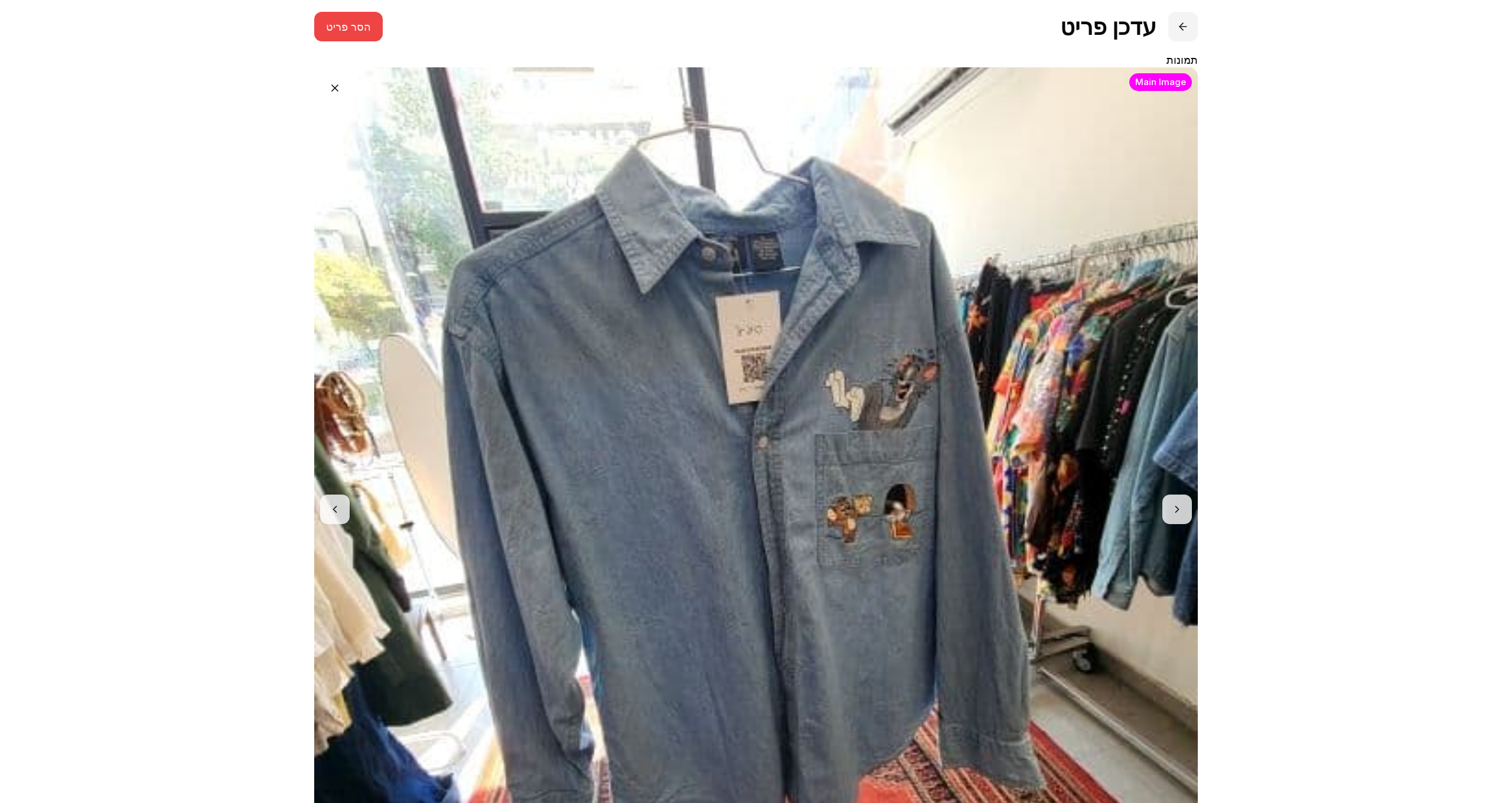
click at [1191, 26] on button at bounding box center [1183, 26] width 30 height 30
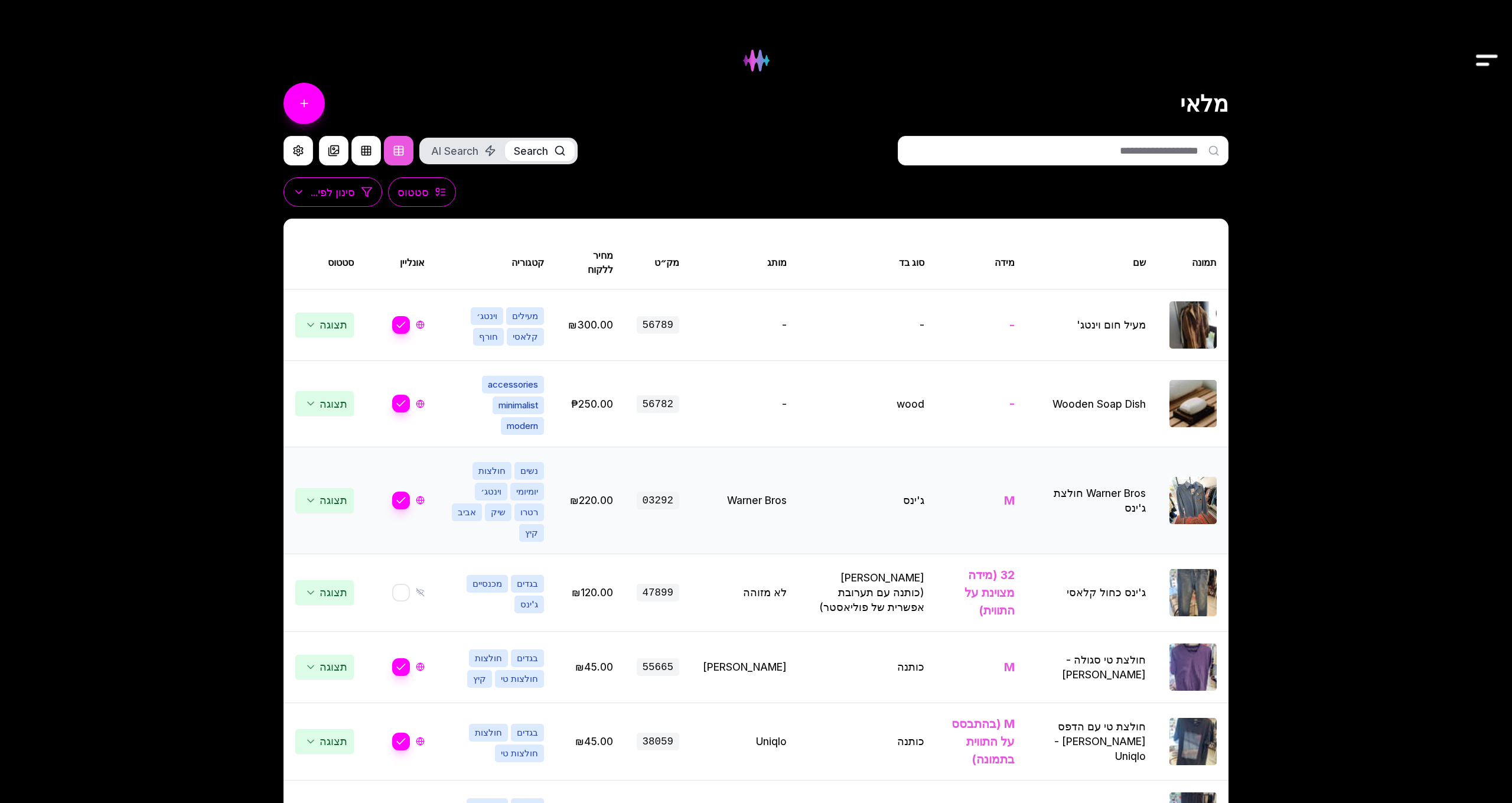
drag, startPoint x: 720, startPoint y: 476, endPoint x: 754, endPoint y: 439, distance: 50.2
click at [750, 65] on img at bounding box center [756, 60] width 48 height 48
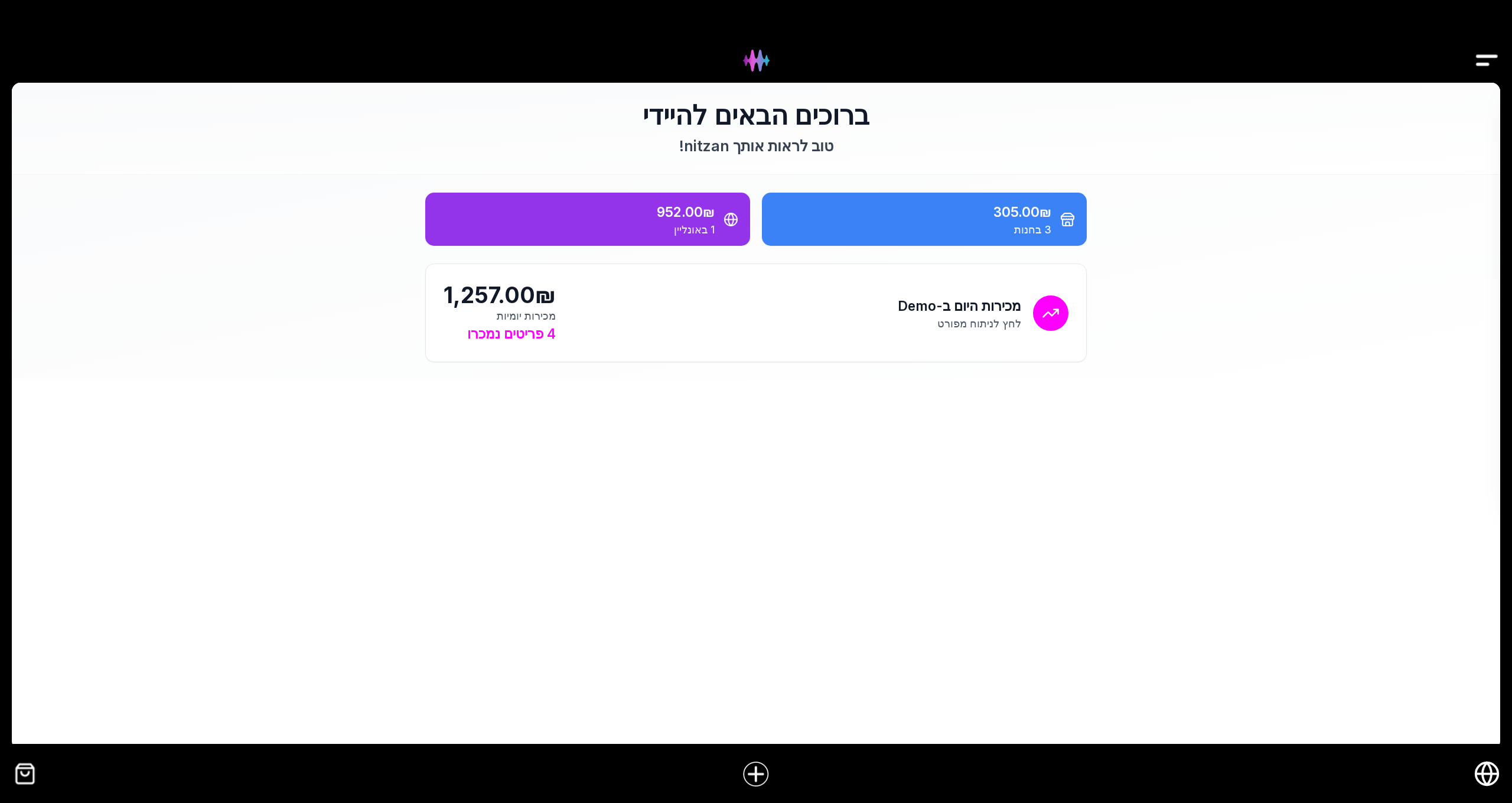
click at [1485, 781] on icon "חנות אונליין" at bounding box center [1487, 774] width 9 height 22
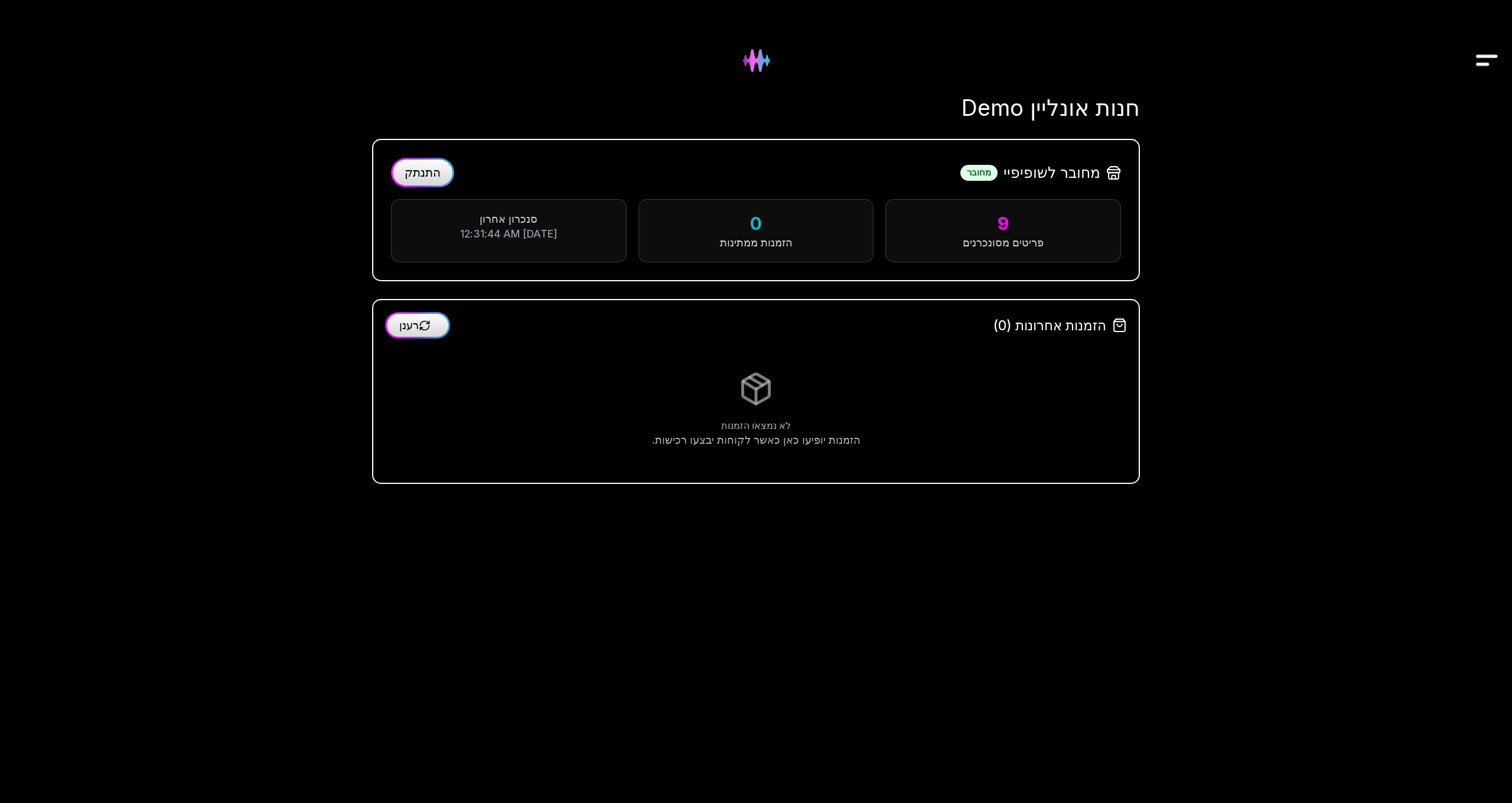
click at [755, 70] on img at bounding box center [756, 60] width 48 height 48
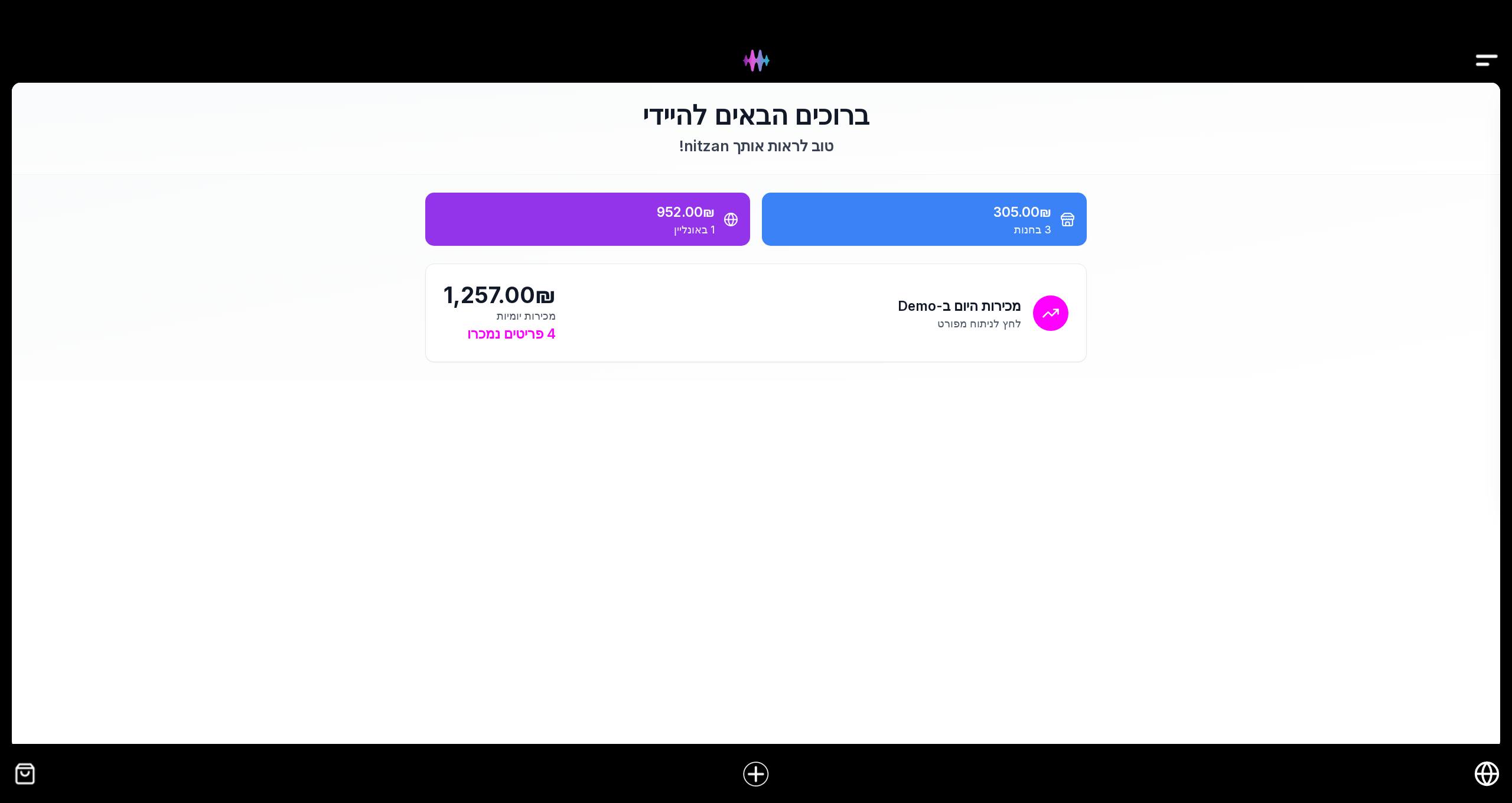
click at [1496, 777] on circle "חנות אונליין" at bounding box center [1488, 774] width 22 height 22
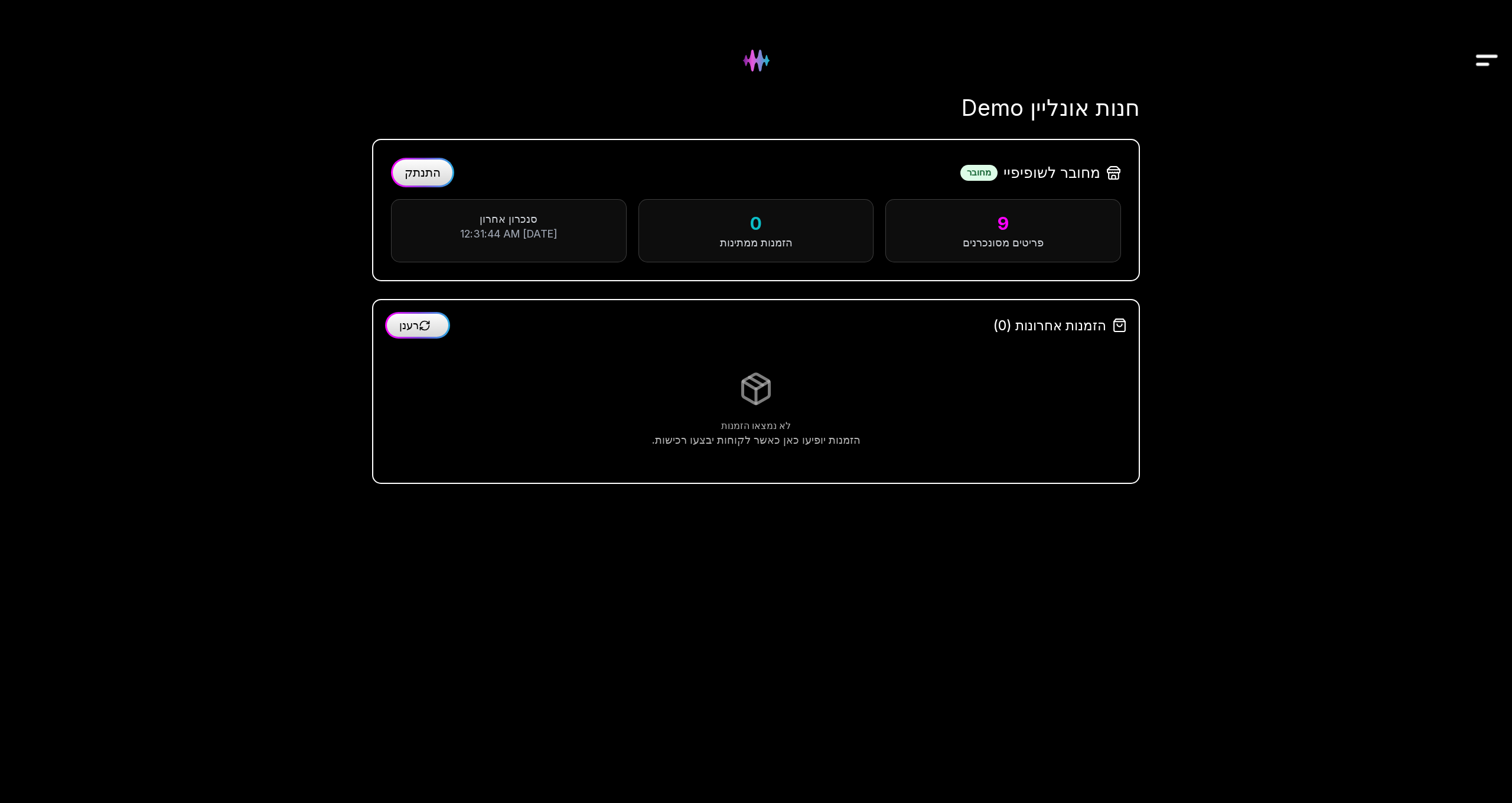
click at [1480, 60] on img "Drawer" at bounding box center [1487, 60] width 26 height 46
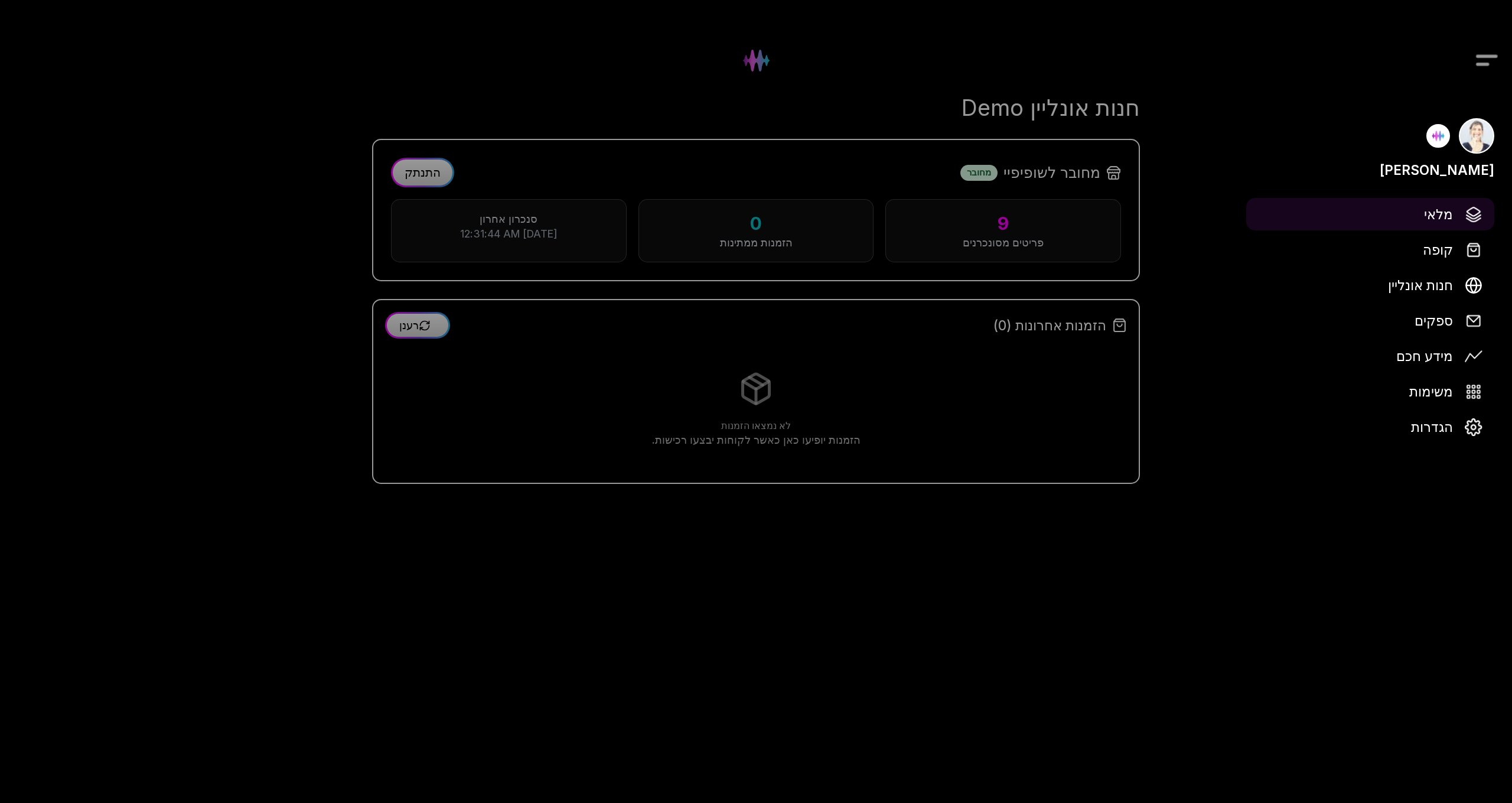
click at [1450, 210] on span "מלאי" at bounding box center [1439, 214] width 29 height 21
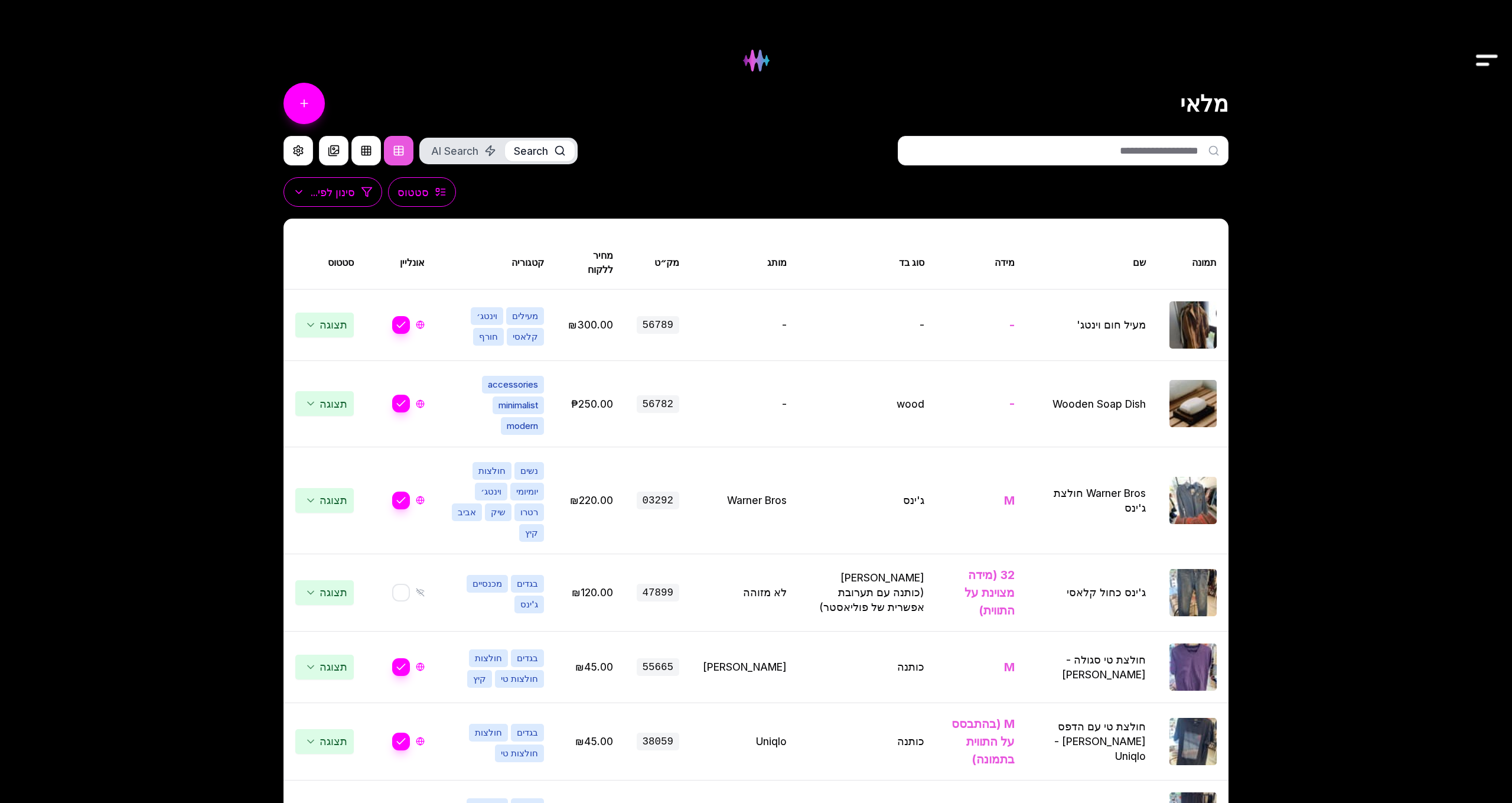
click at [310, 98] on link "הוסף פריט" at bounding box center [304, 103] width 42 height 42
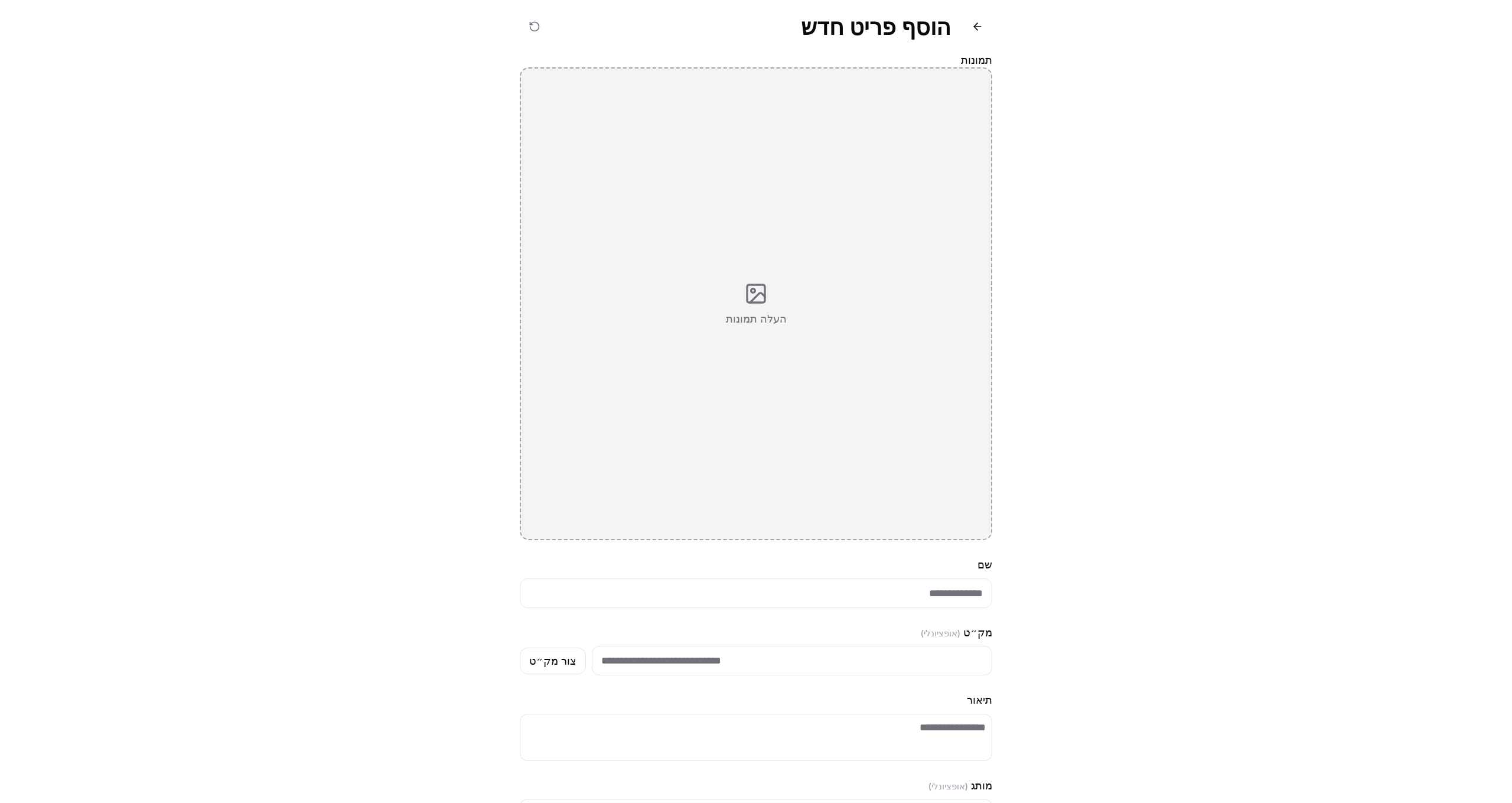
click at [788, 284] on div "העלה תמונות" at bounding box center [756, 304] width 472 height 472
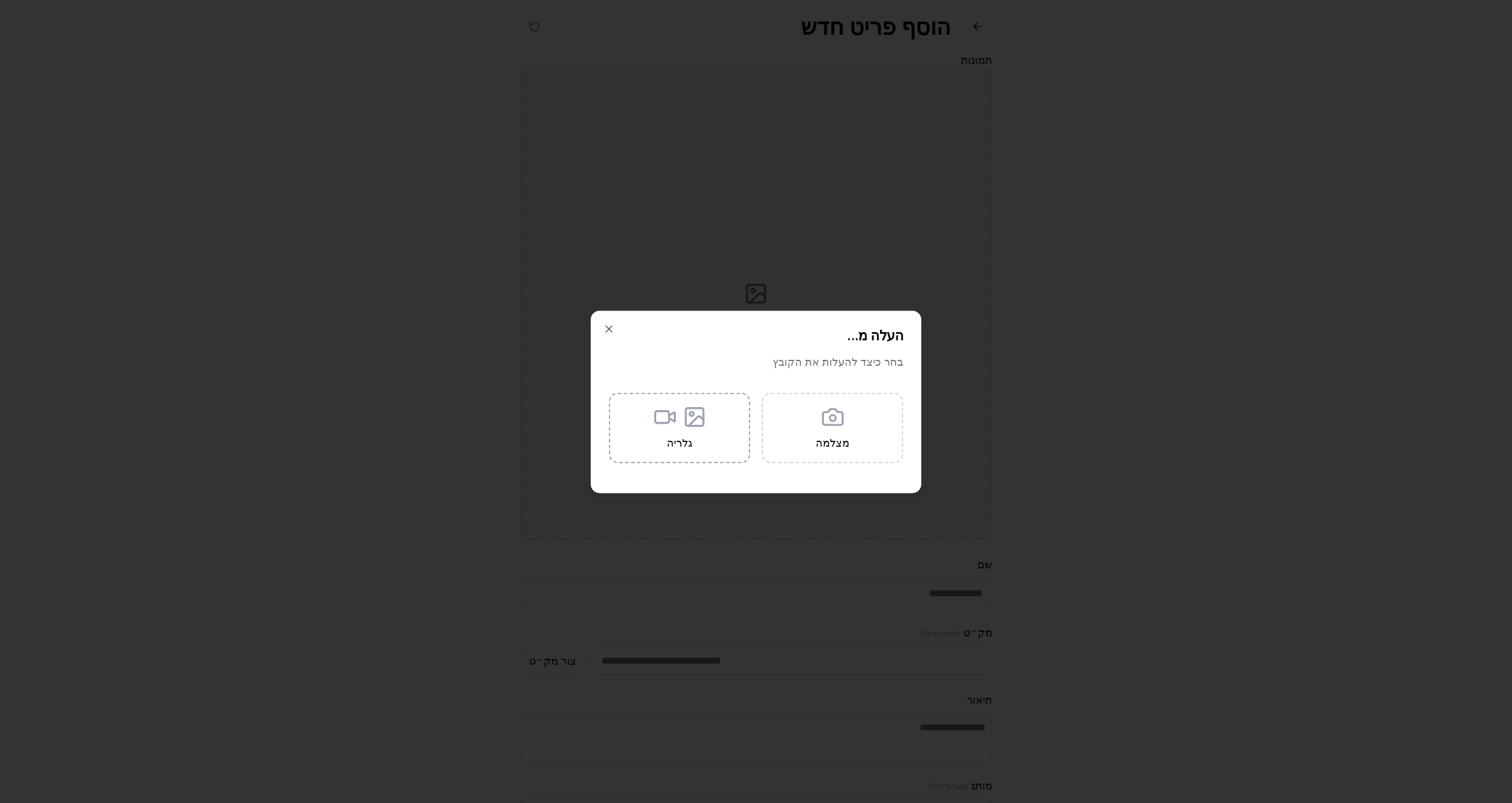
click at [727, 447] on label "גלריה" at bounding box center [679, 427] width 141 height 70
click at [0, 0] on input "גלריה" at bounding box center [0, 0] width 0 height 0
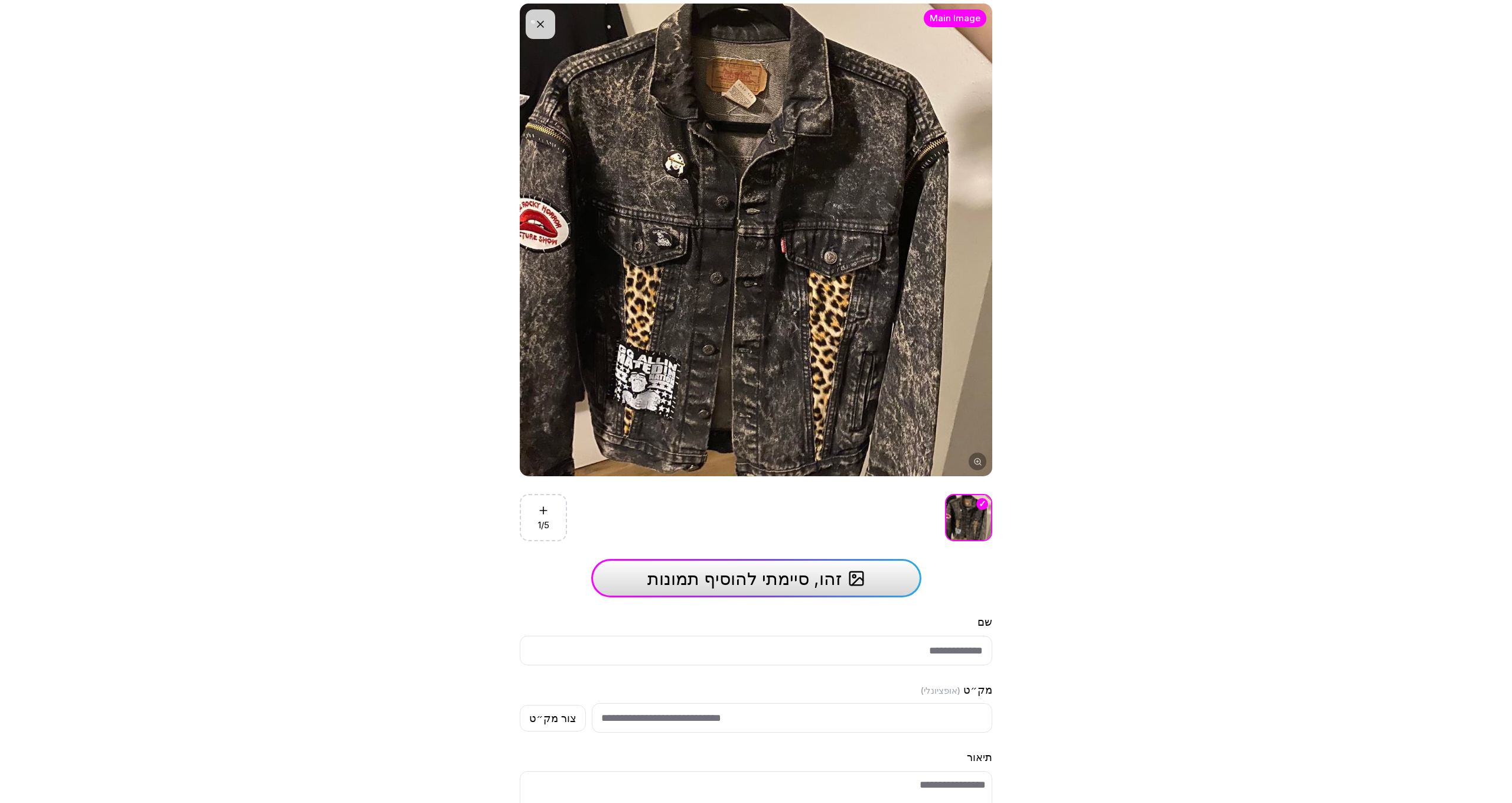
scroll to position [74, 0]
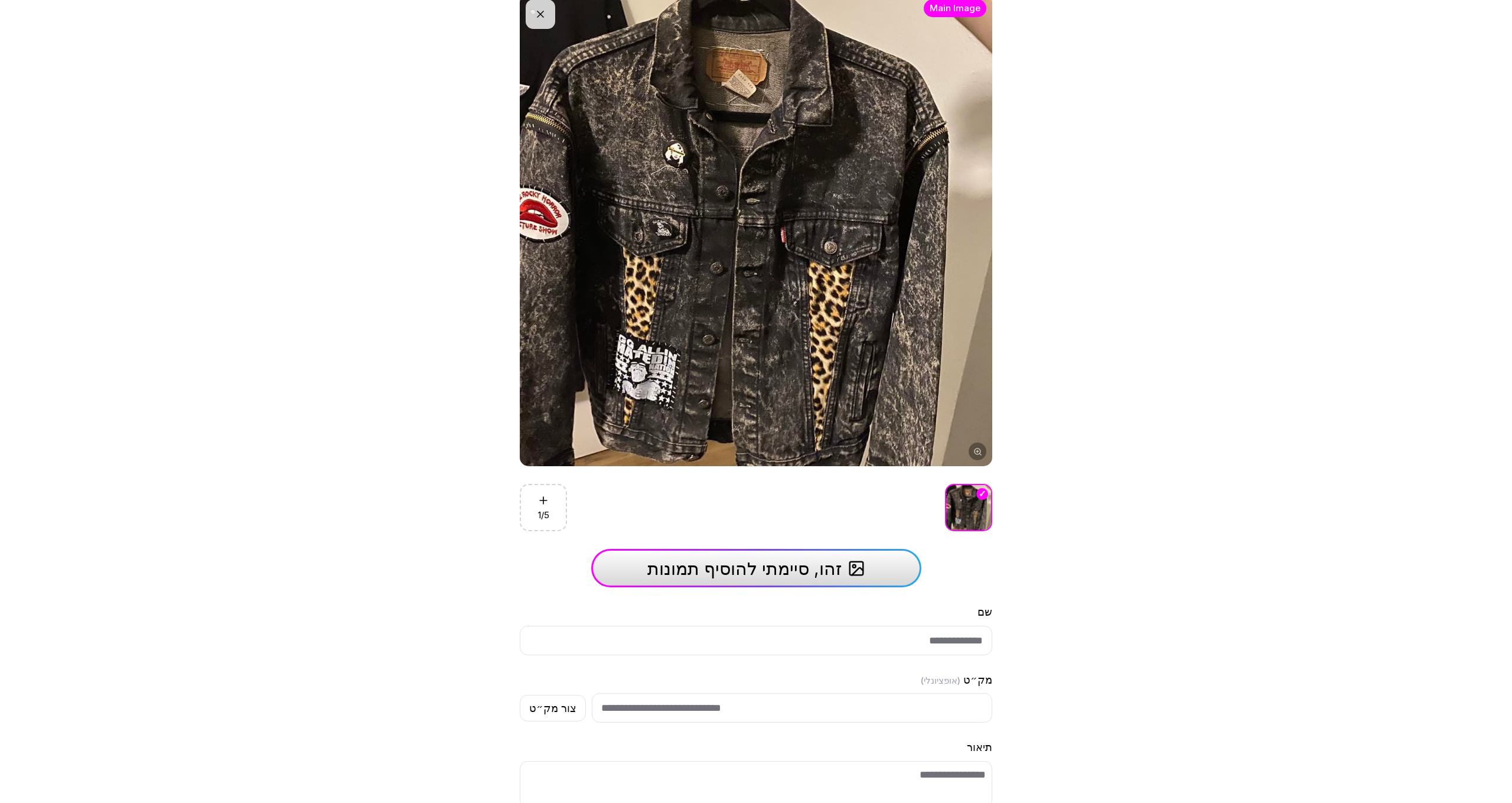
click at [804, 562] on span "זהו, סיימתי להוסיף תמונות" at bounding box center [745, 568] width 194 height 21
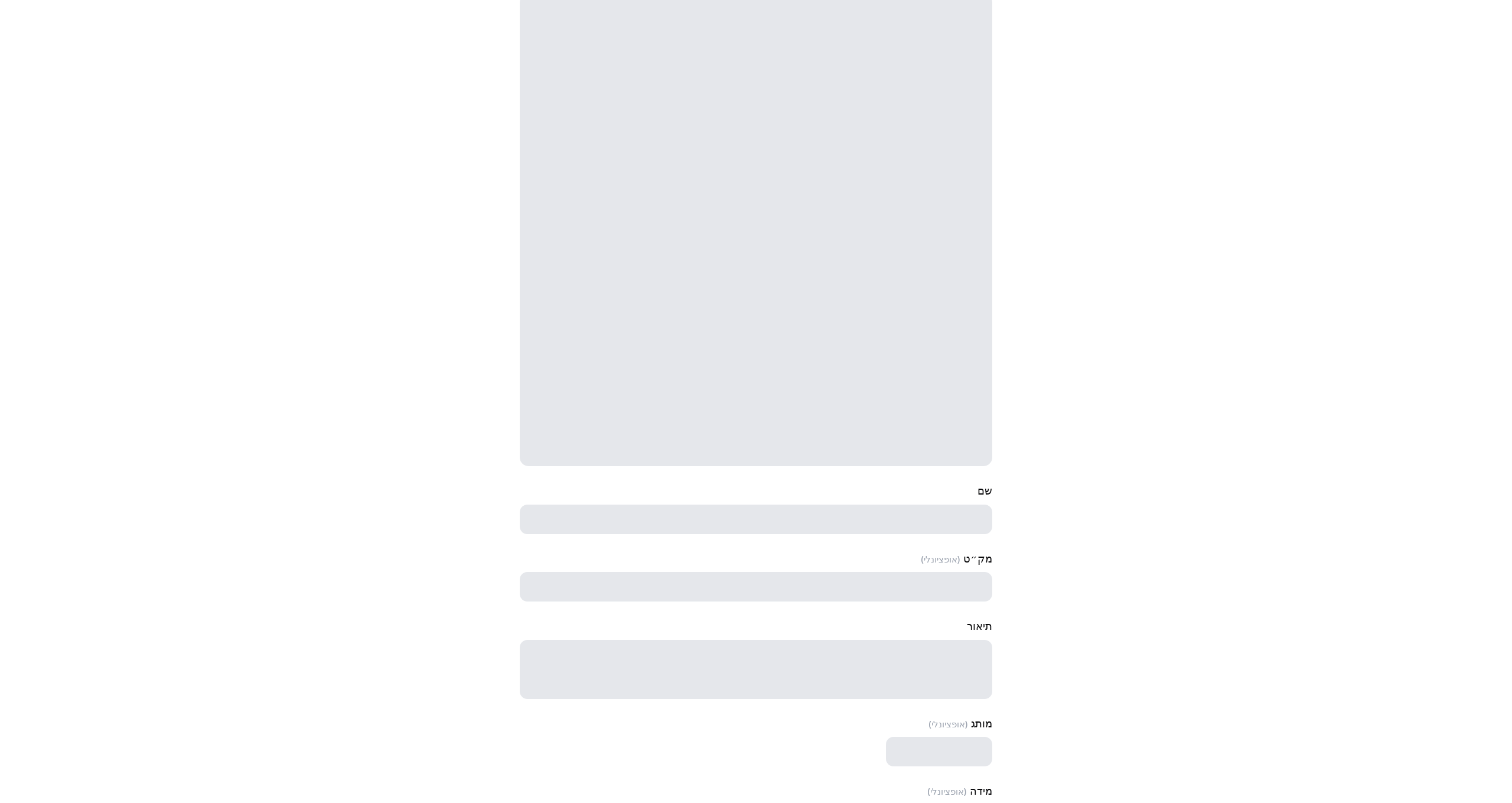
select select "***"
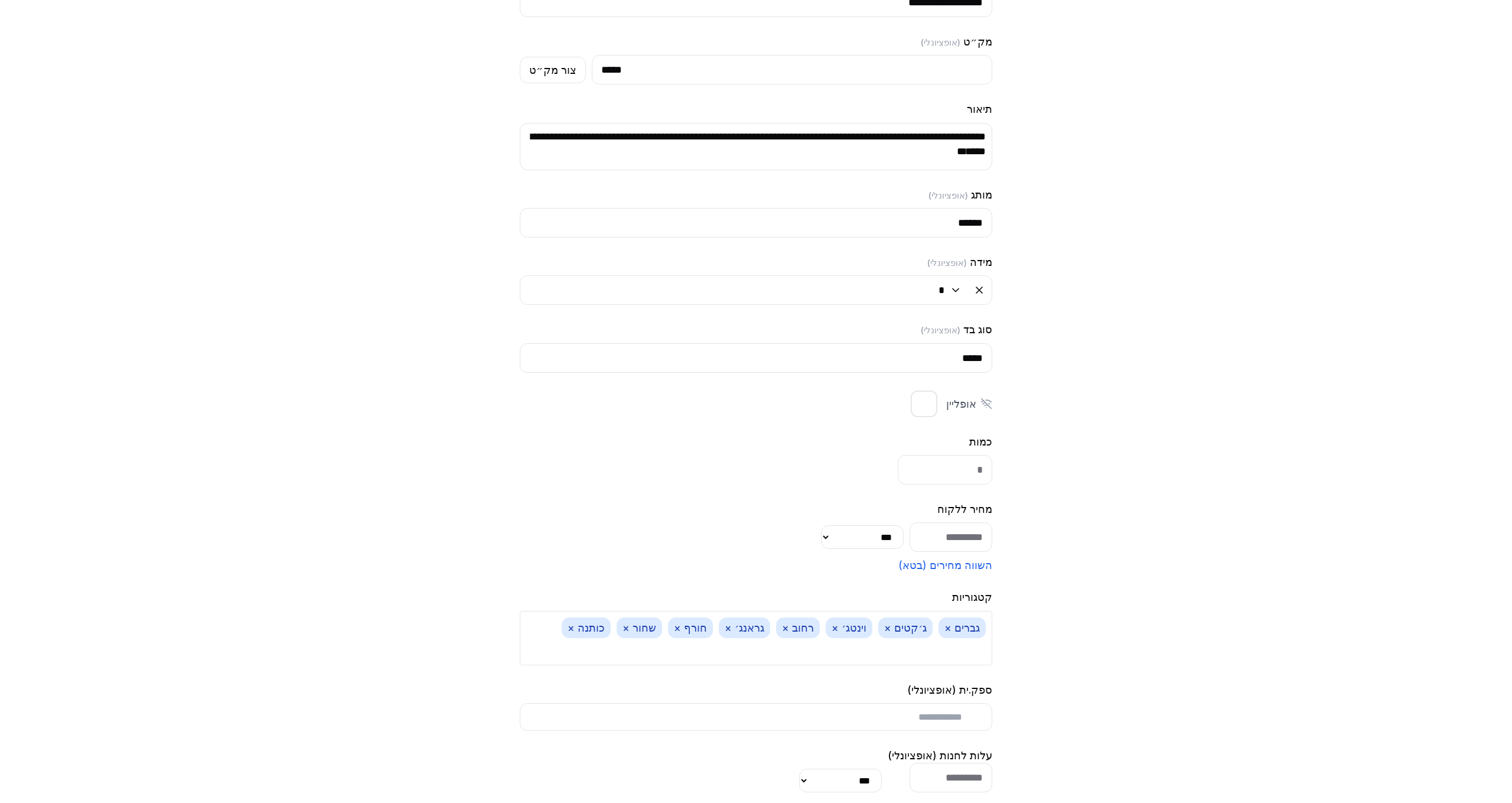
scroll to position [763, 0]
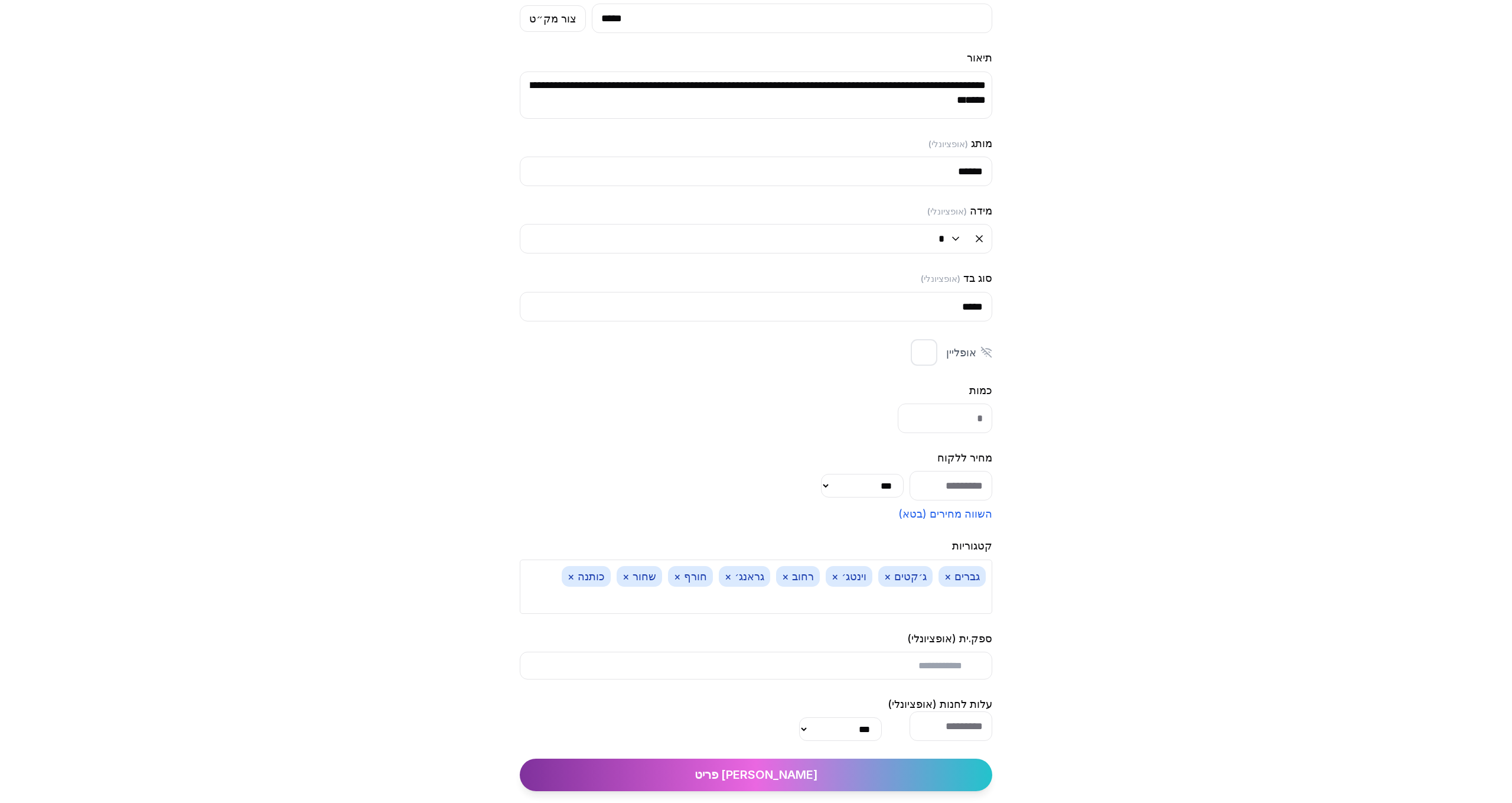
click at [782, 769] on button "[PERSON_NAME] פריט" at bounding box center [756, 775] width 472 height 32
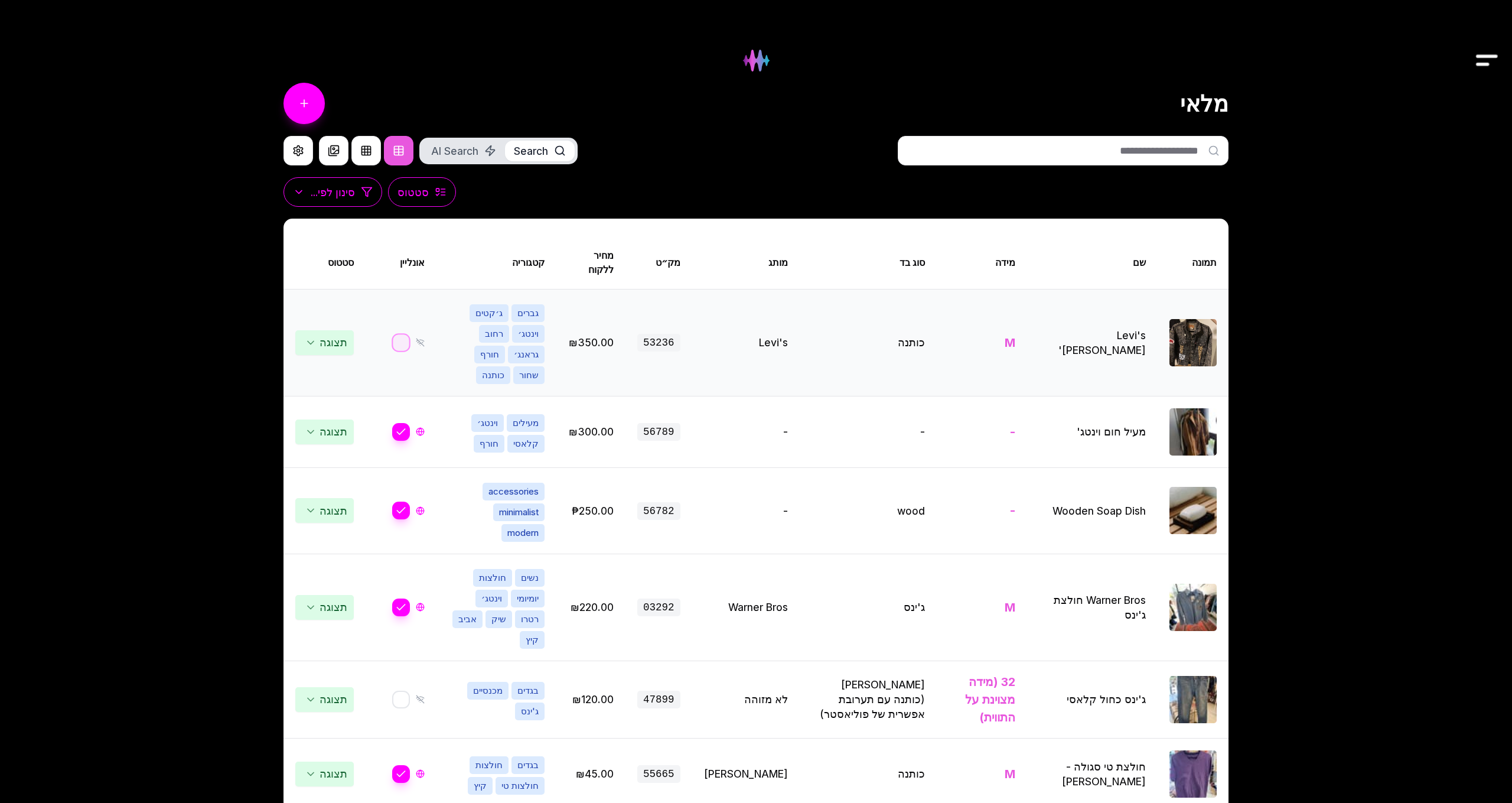
click at [399, 333] on button "button" at bounding box center [401, 343] width 19 height 19
click at [771, 60] on img at bounding box center [756, 60] width 48 height 48
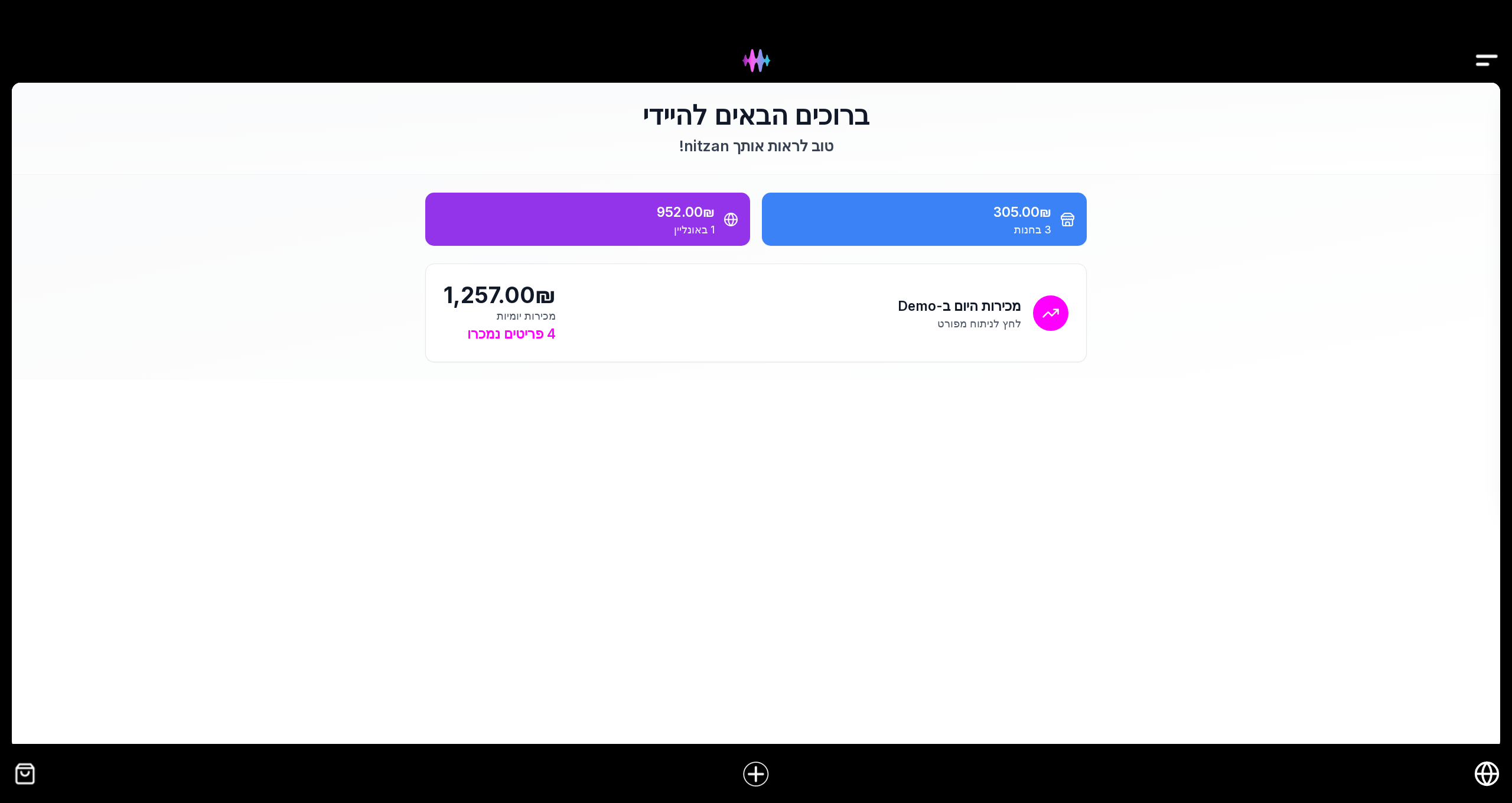
click at [751, 56] on img at bounding box center [756, 60] width 48 height 48
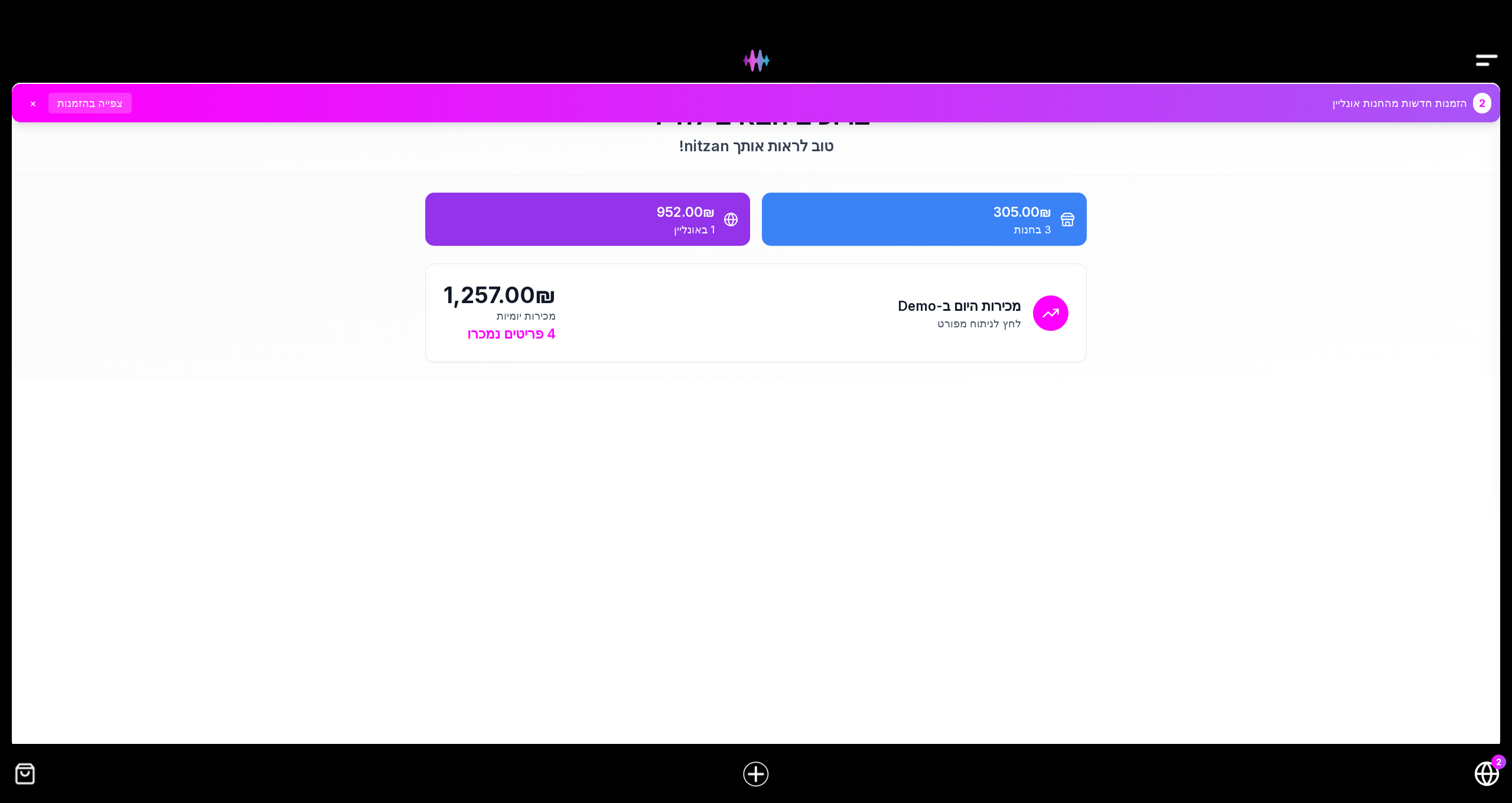
click at [93, 103] on button "צפייה בהזמנות" at bounding box center [90, 103] width 83 height 21
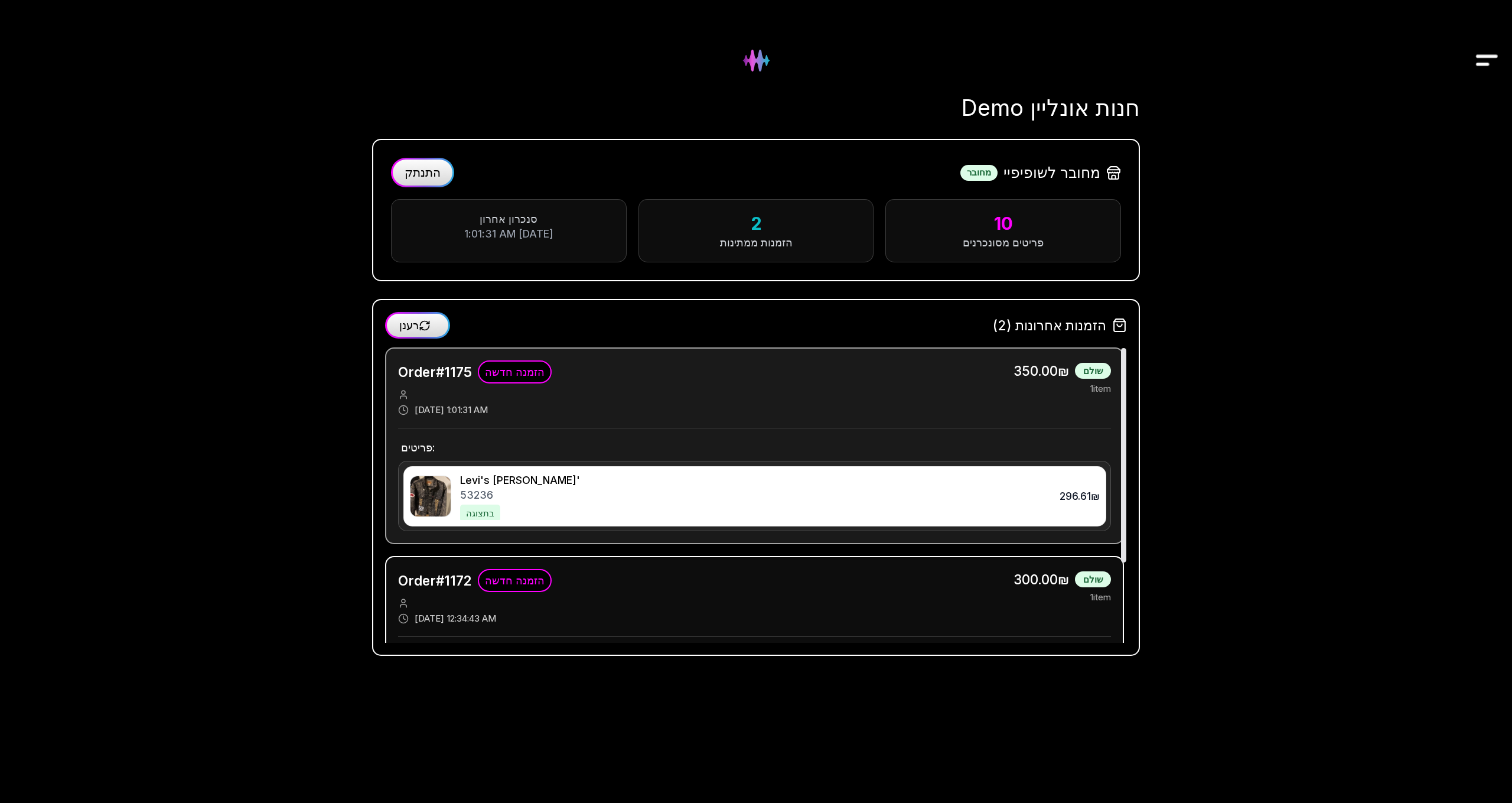
scroll to position [110, 0]
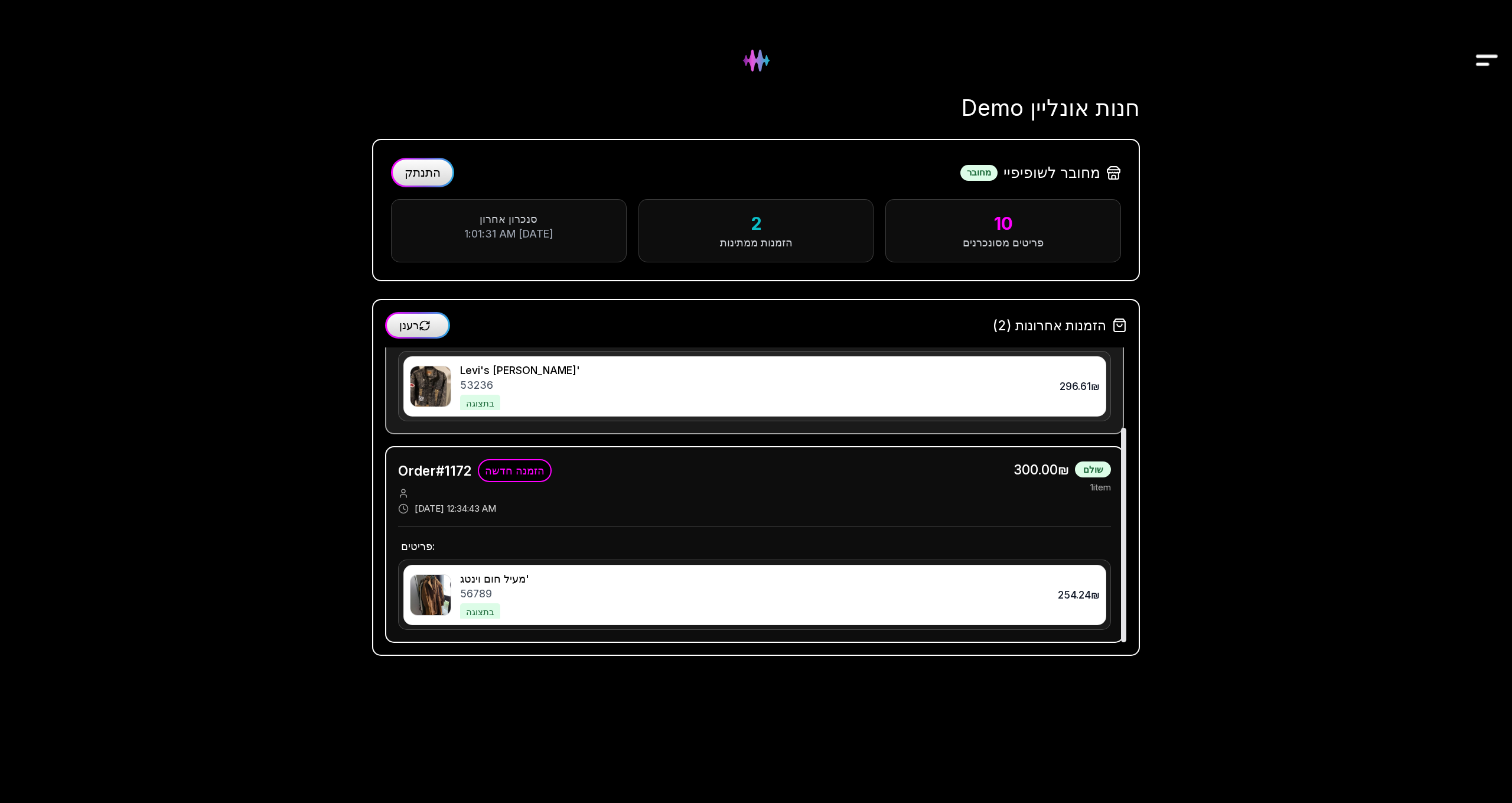
click at [668, 379] on div "53236" at bounding box center [753, 385] width 585 height 15
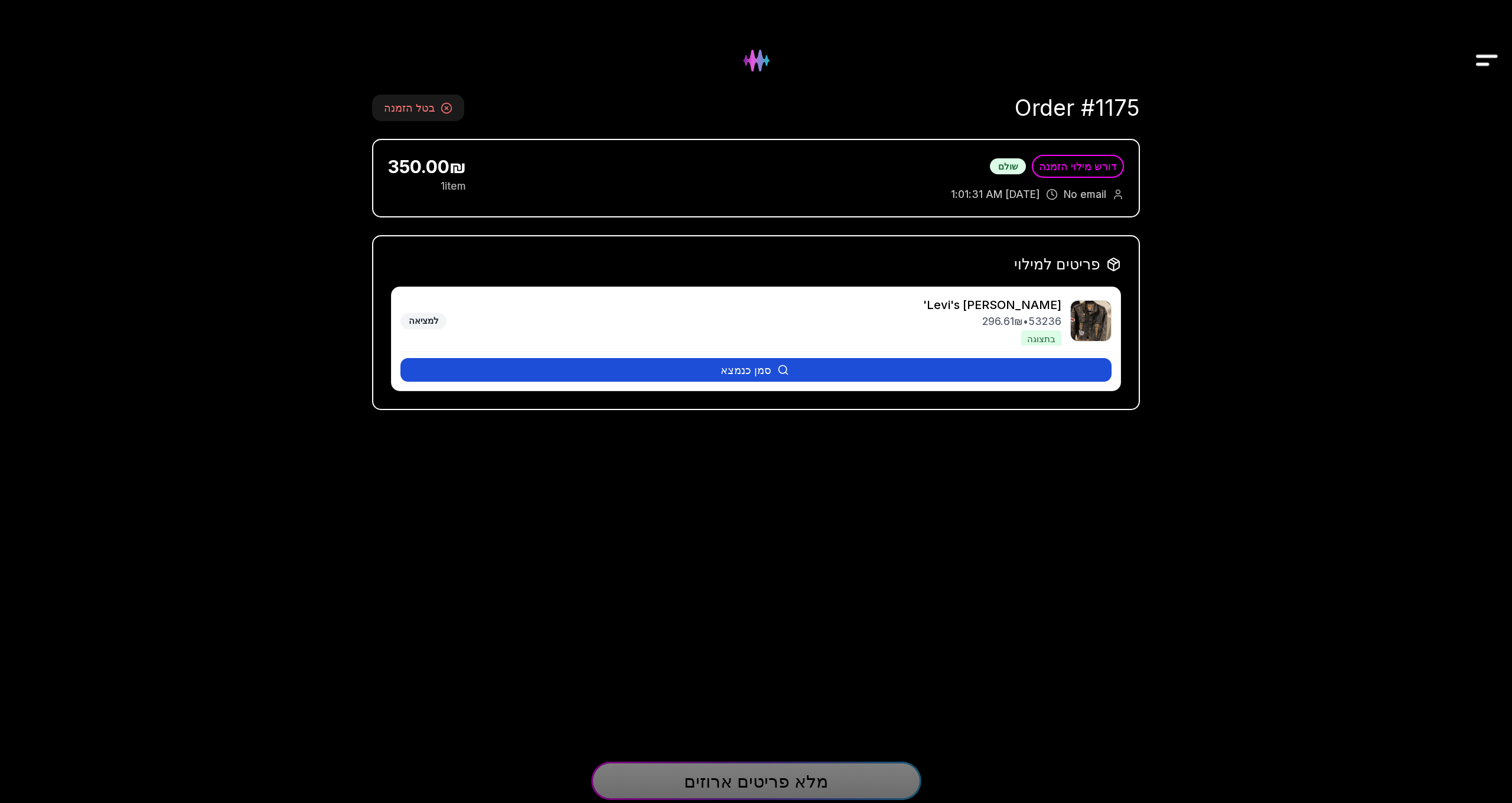
click at [687, 377] on button "סמן כנמצא" at bounding box center [756, 370] width 711 height 24
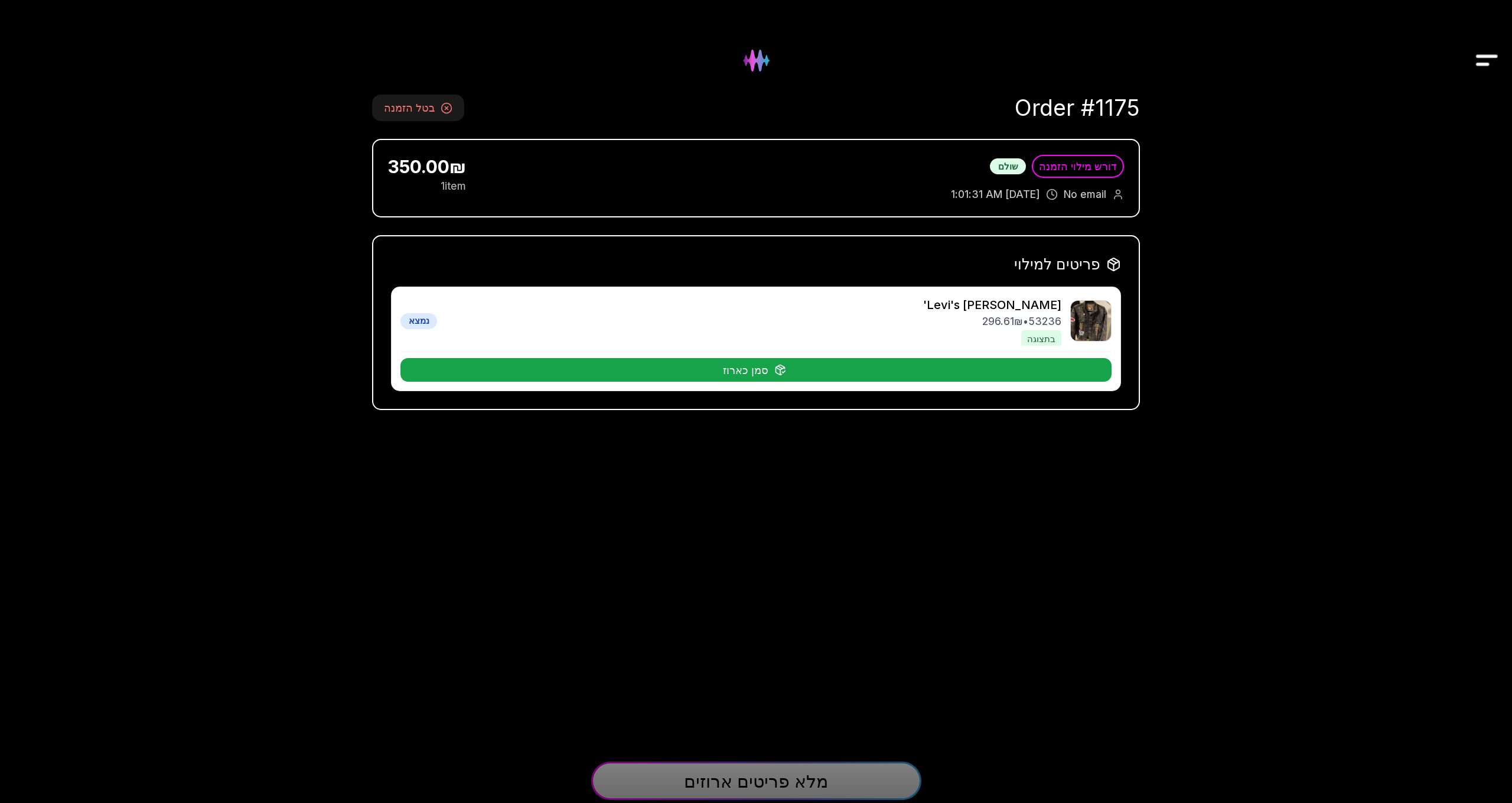
click at [687, 377] on button "סמן כארוז" at bounding box center [756, 370] width 711 height 24
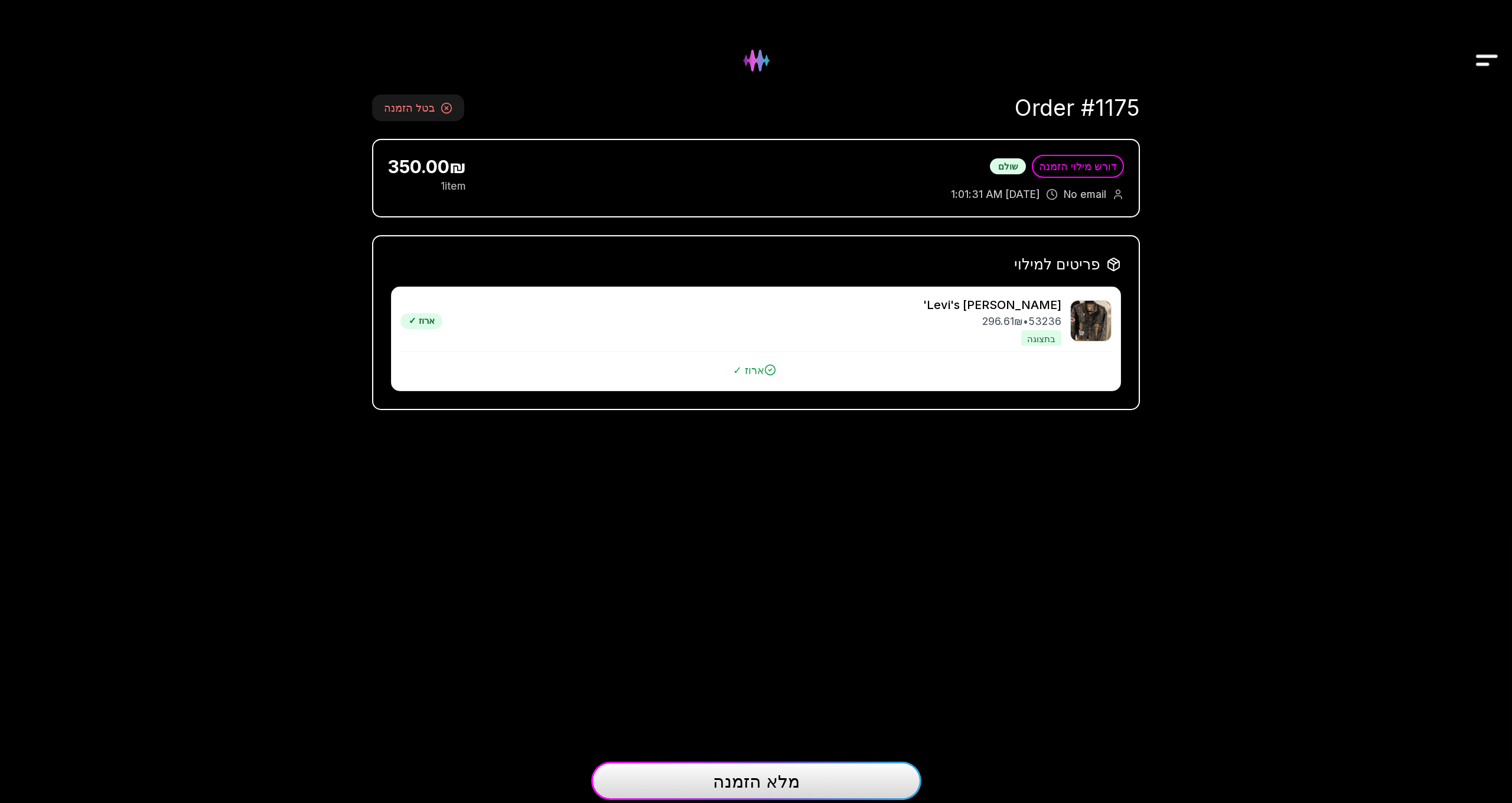
click at [775, 784] on span "מלא הזמנה" at bounding box center [756, 781] width 87 height 21
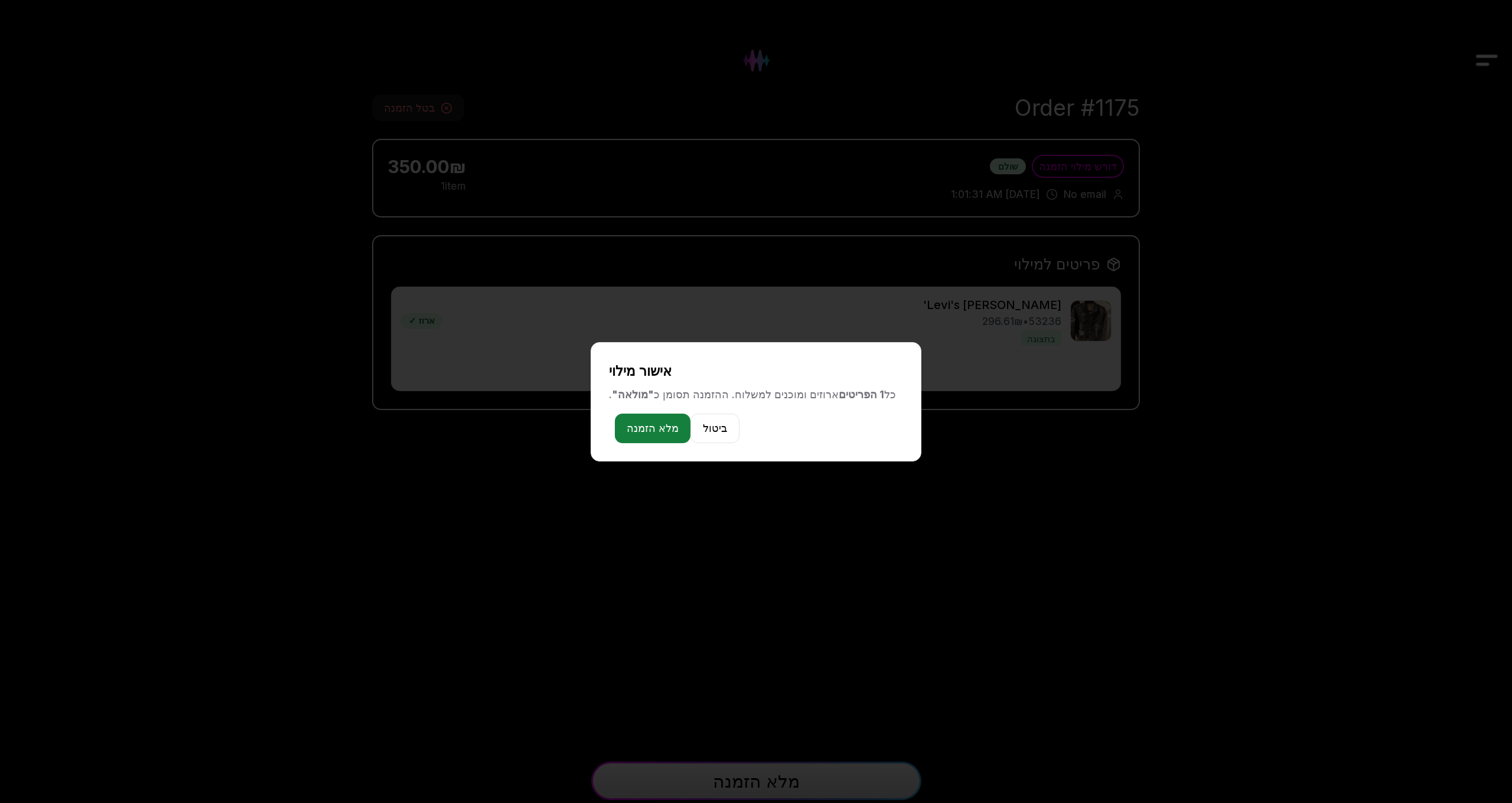
click at [661, 429] on button "מלא הזמנה" at bounding box center [653, 428] width 75 height 30
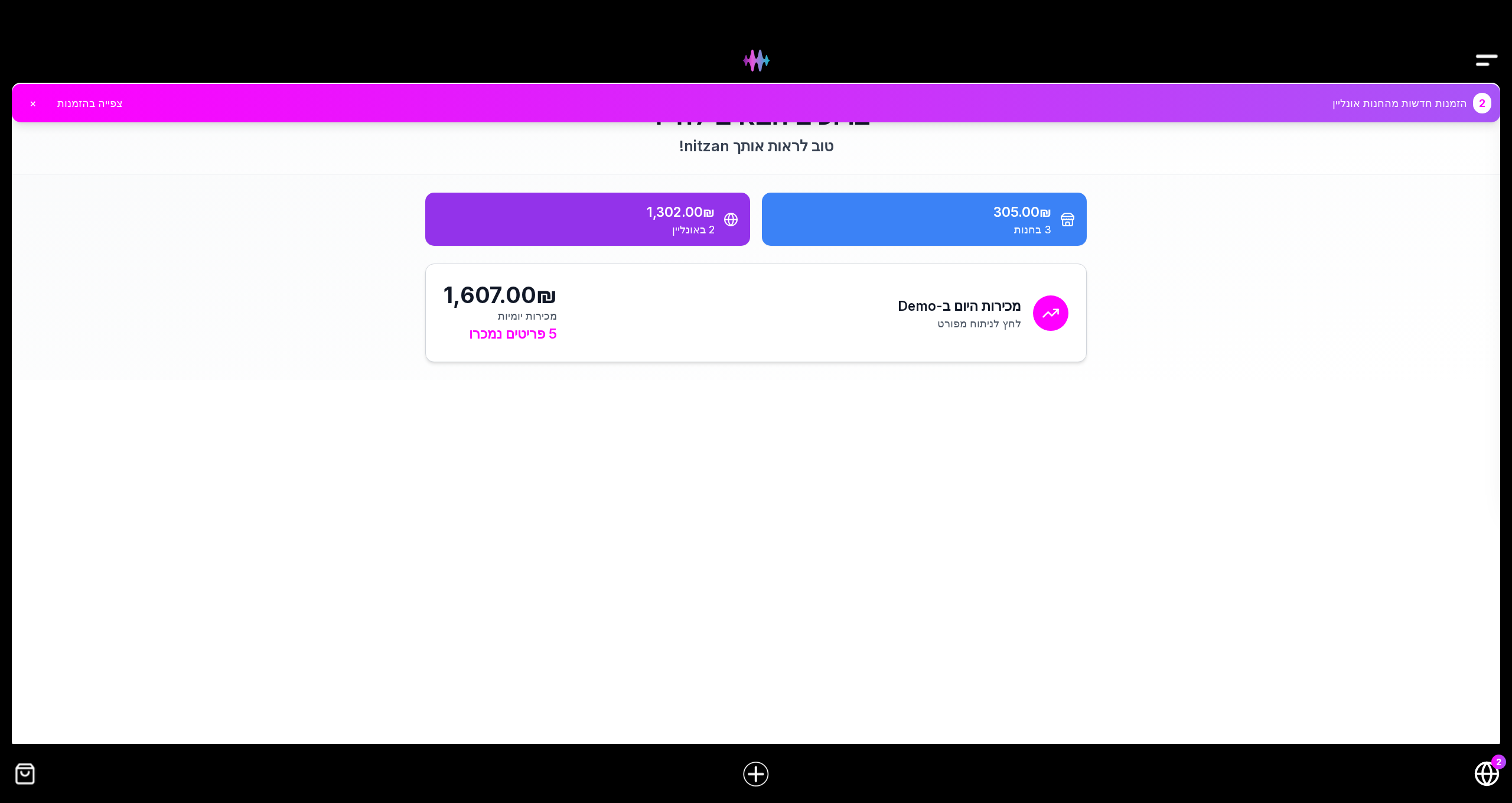
click at [785, 291] on div "מכירות היום ב-Demo לחץ לניתוח מפורט 1,607.00₪ מכירות יומיות 5 פריטים נמכרו" at bounding box center [756, 313] width 625 height 62
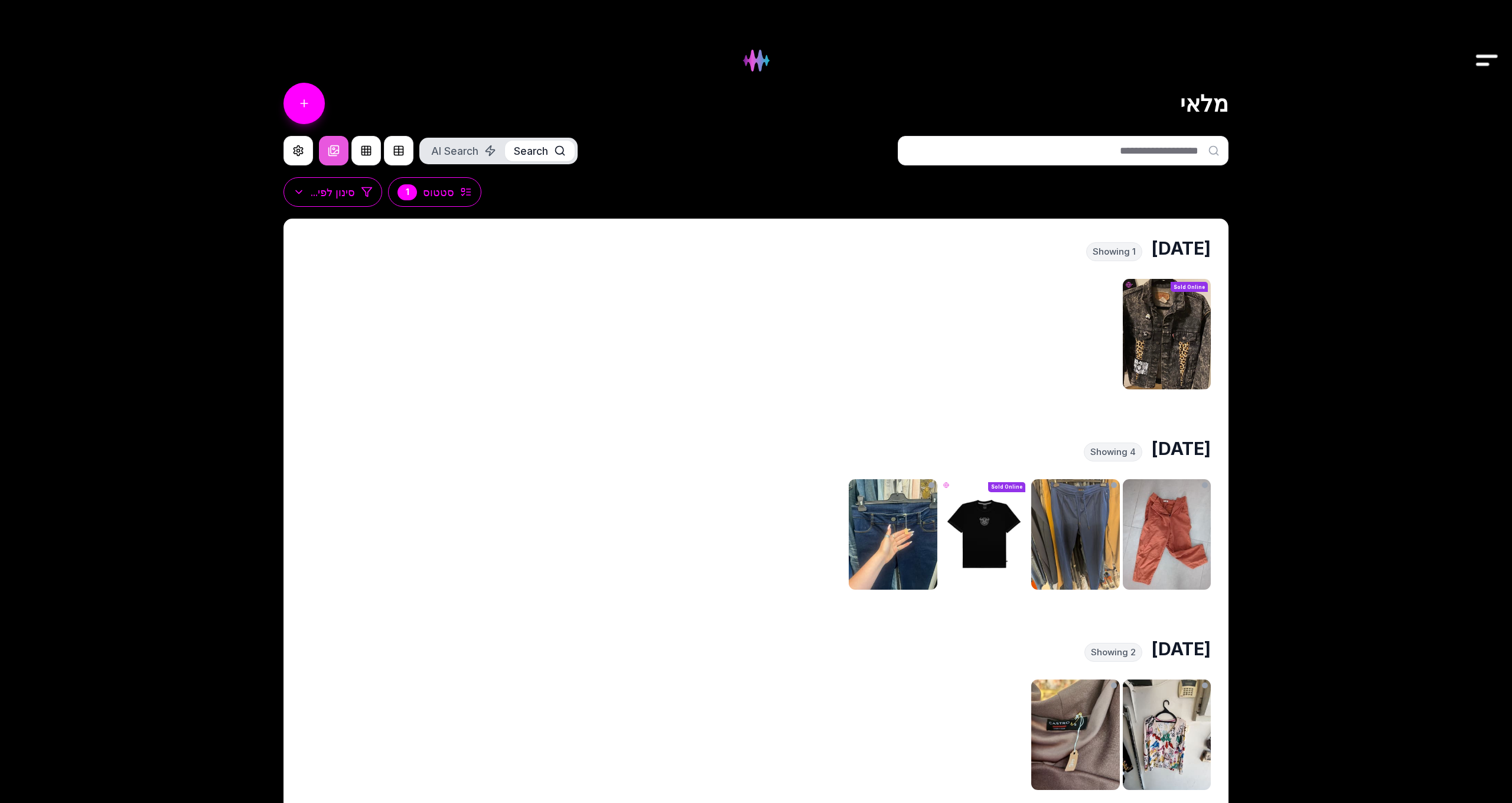
click at [1490, 55] on img "Drawer" at bounding box center [1487, 60] width 26 height 46
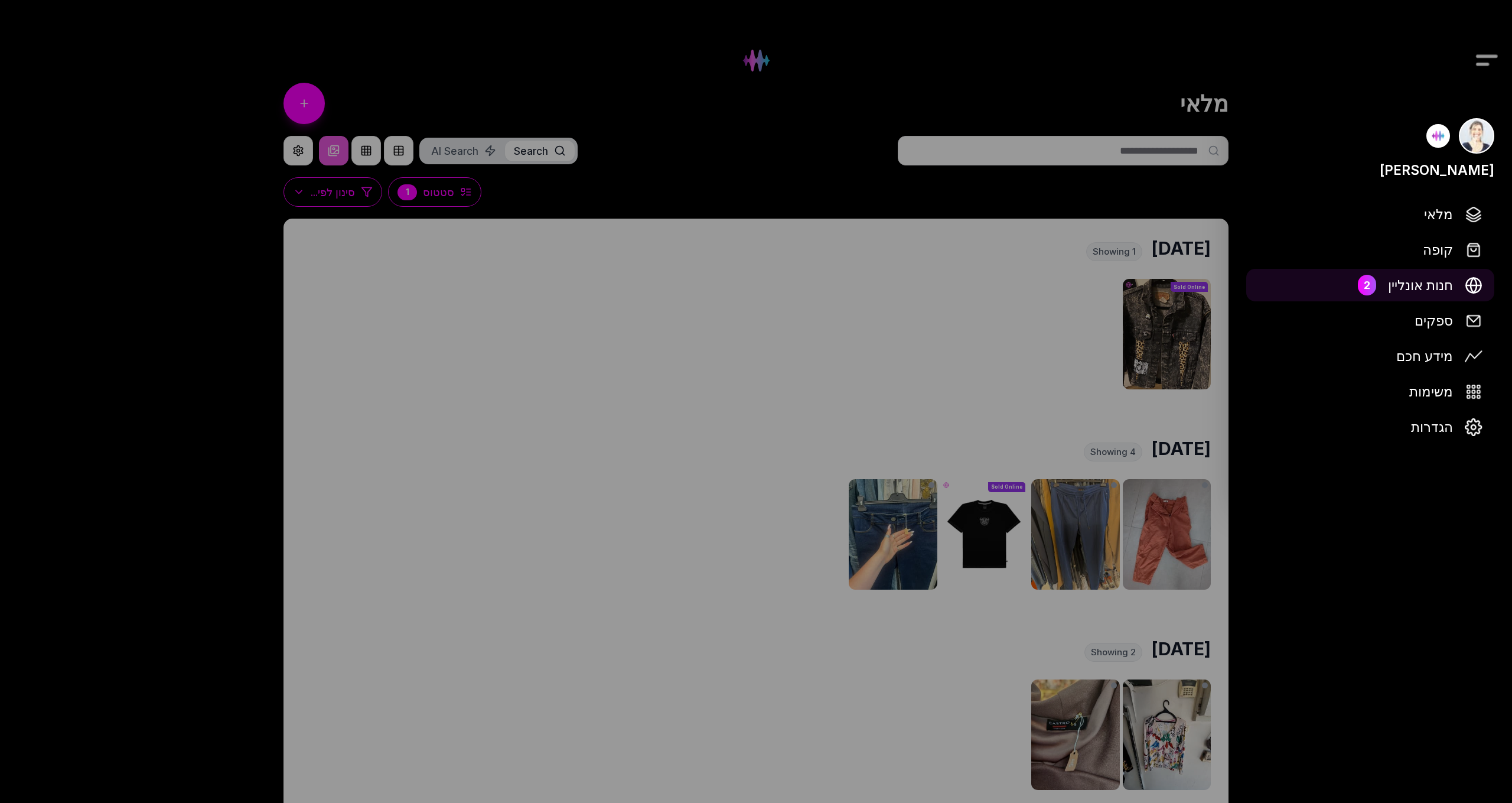
click at [1422, 290] on span "חנות אונליין" at bounding box center [1421, 284] width 65 height 21
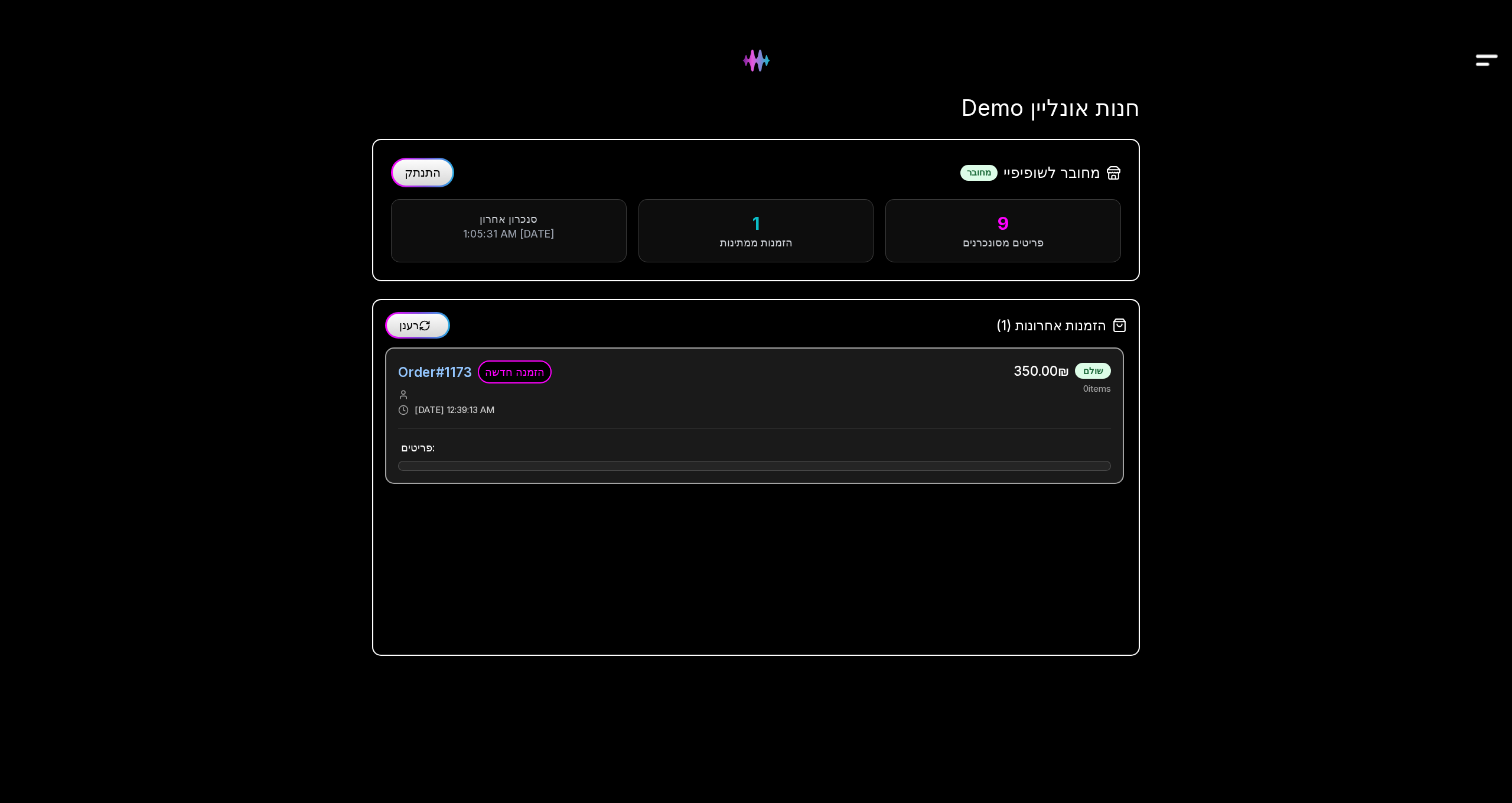
click at [457, 373] on h3 "Order # 1173" at bounding box center [435, 372] width 74 height 21
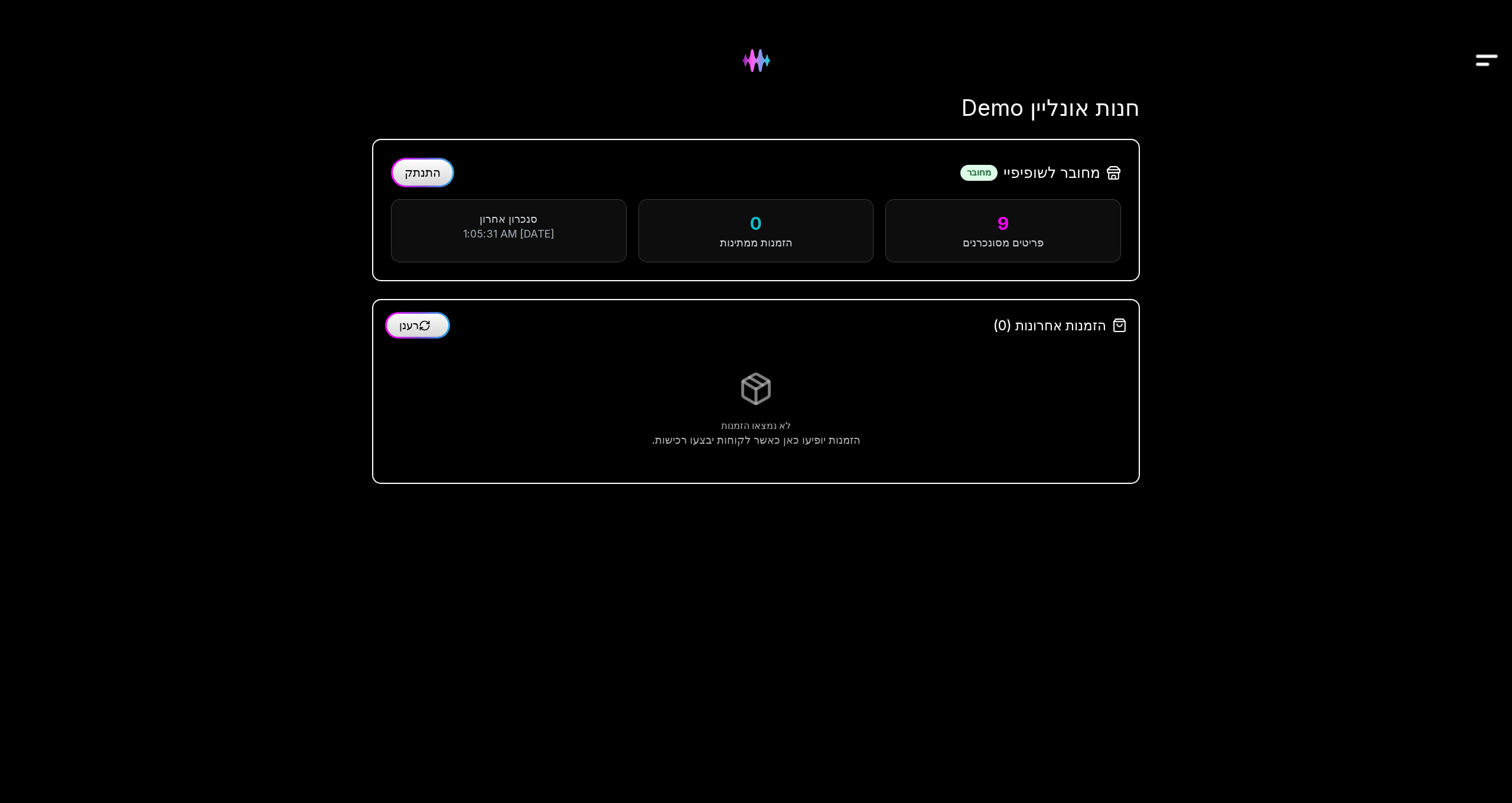
click at [753, 59] on img at bounding box center [756, 60] width 48 height 48
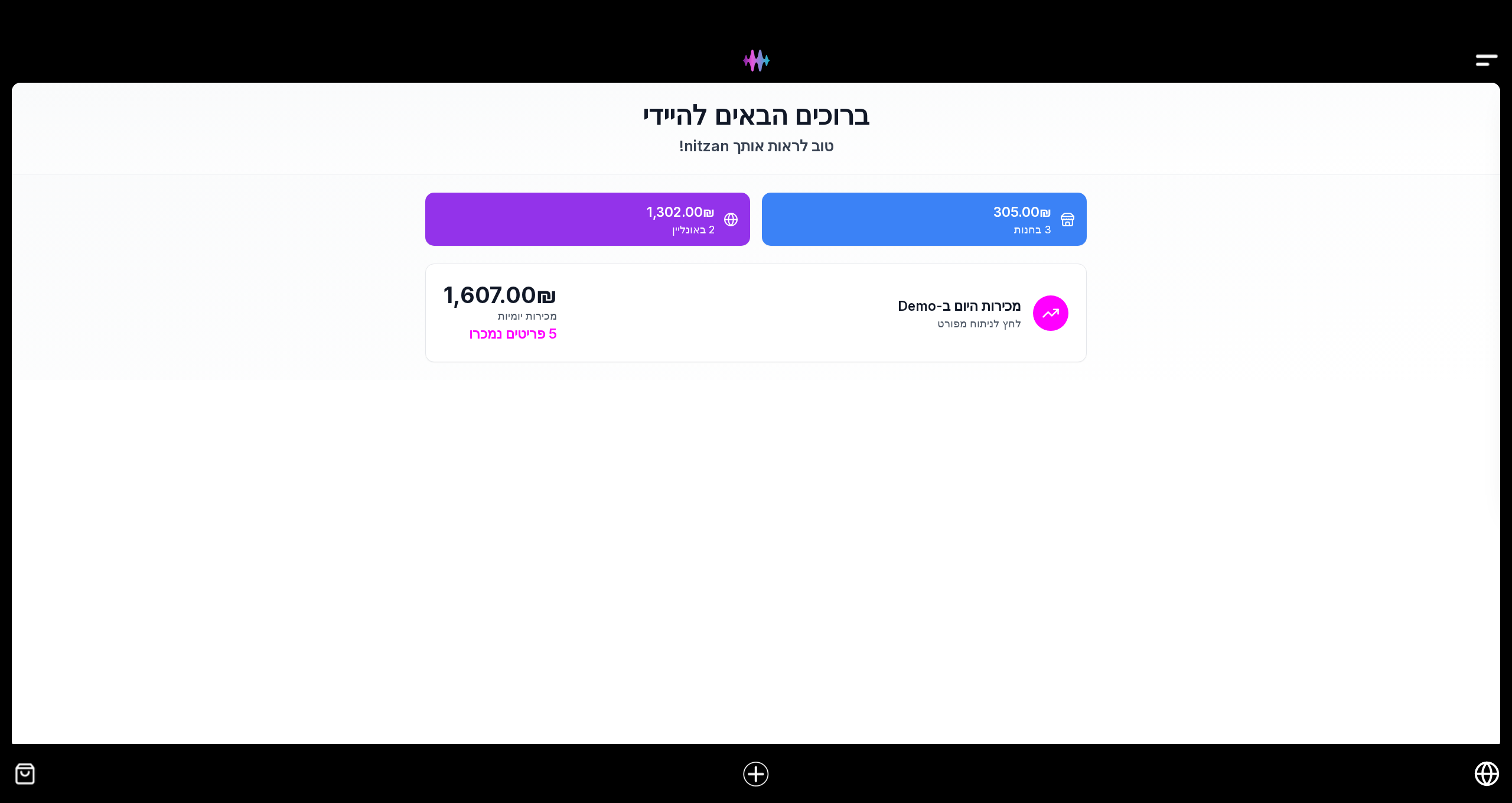
click at [1497, 51] on img "Drawer" at bounding box center [1487, 60] width 26 height 46
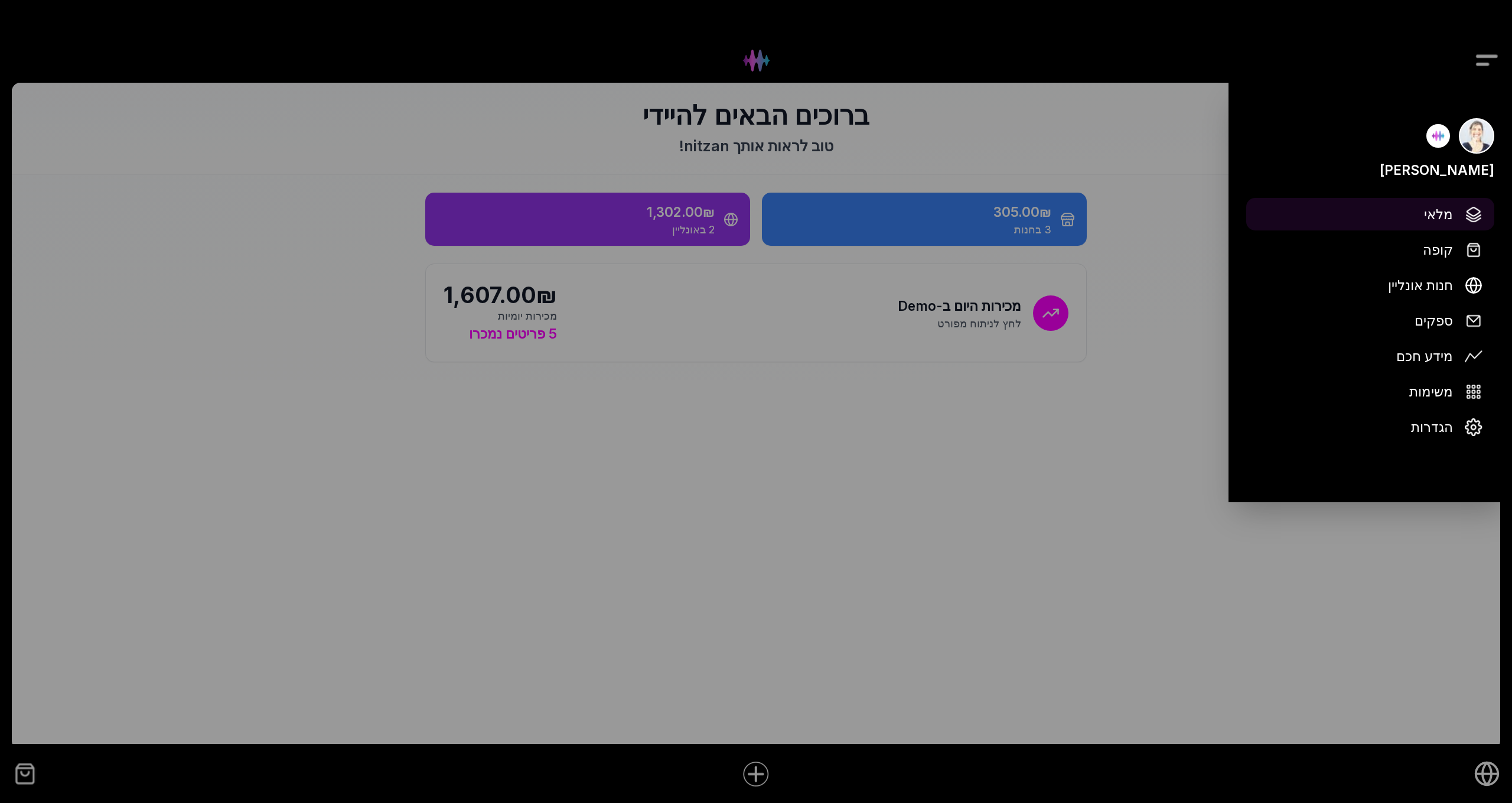
click at [1433, 218] on span "מלאי" at bounding box center [1439, 214] width 29 height 21
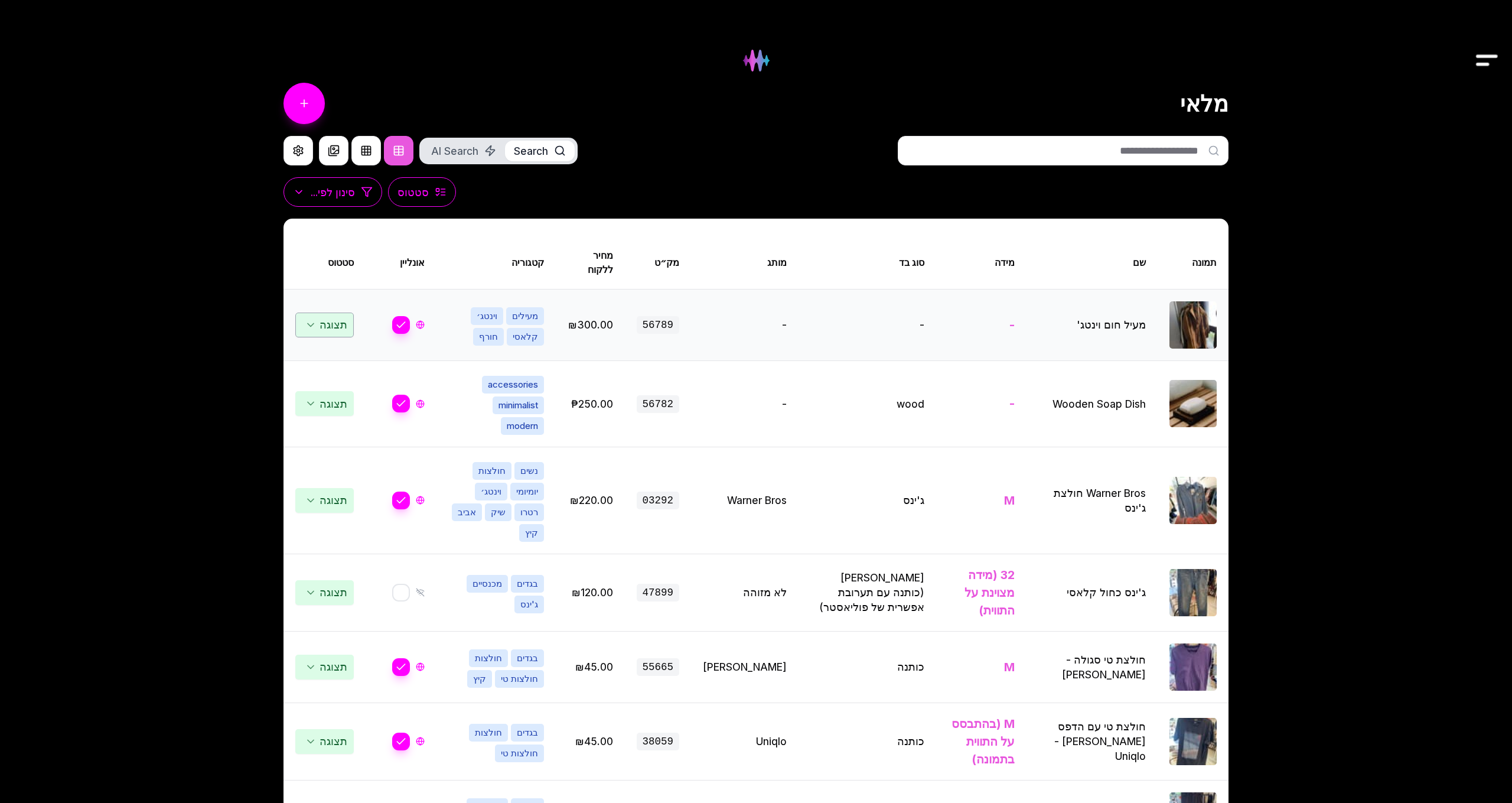
click at [337, 331] on span "תצוגה" at bounding box center [325, 325] width 58 height 25
click at [337, 331] on span "תצוגה" at bounding box center [328, 325] width 51 height 19
click at [398, 329] on button "button" at bounding box center [401, 325] width 19 height 19
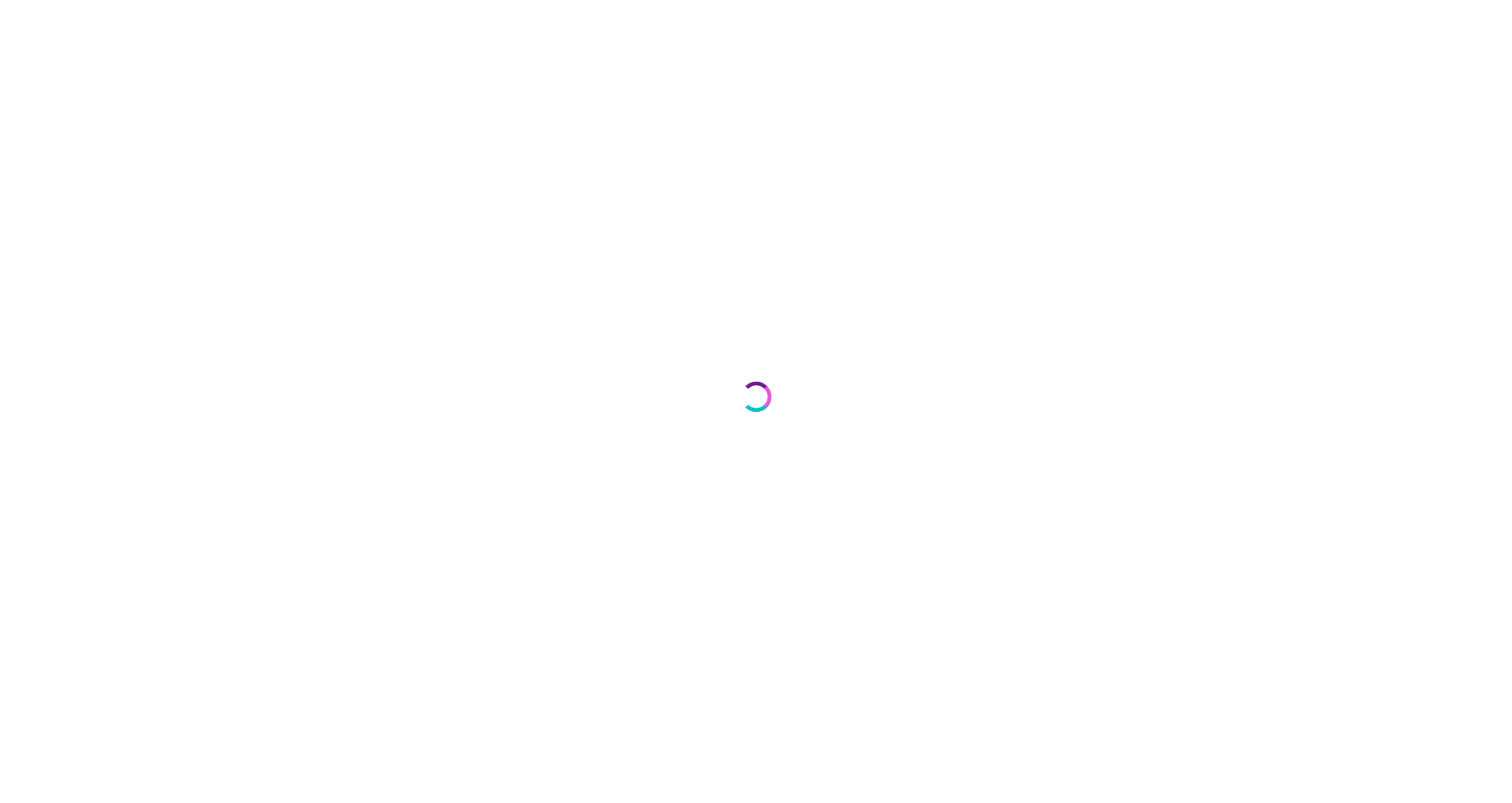
select select "***"
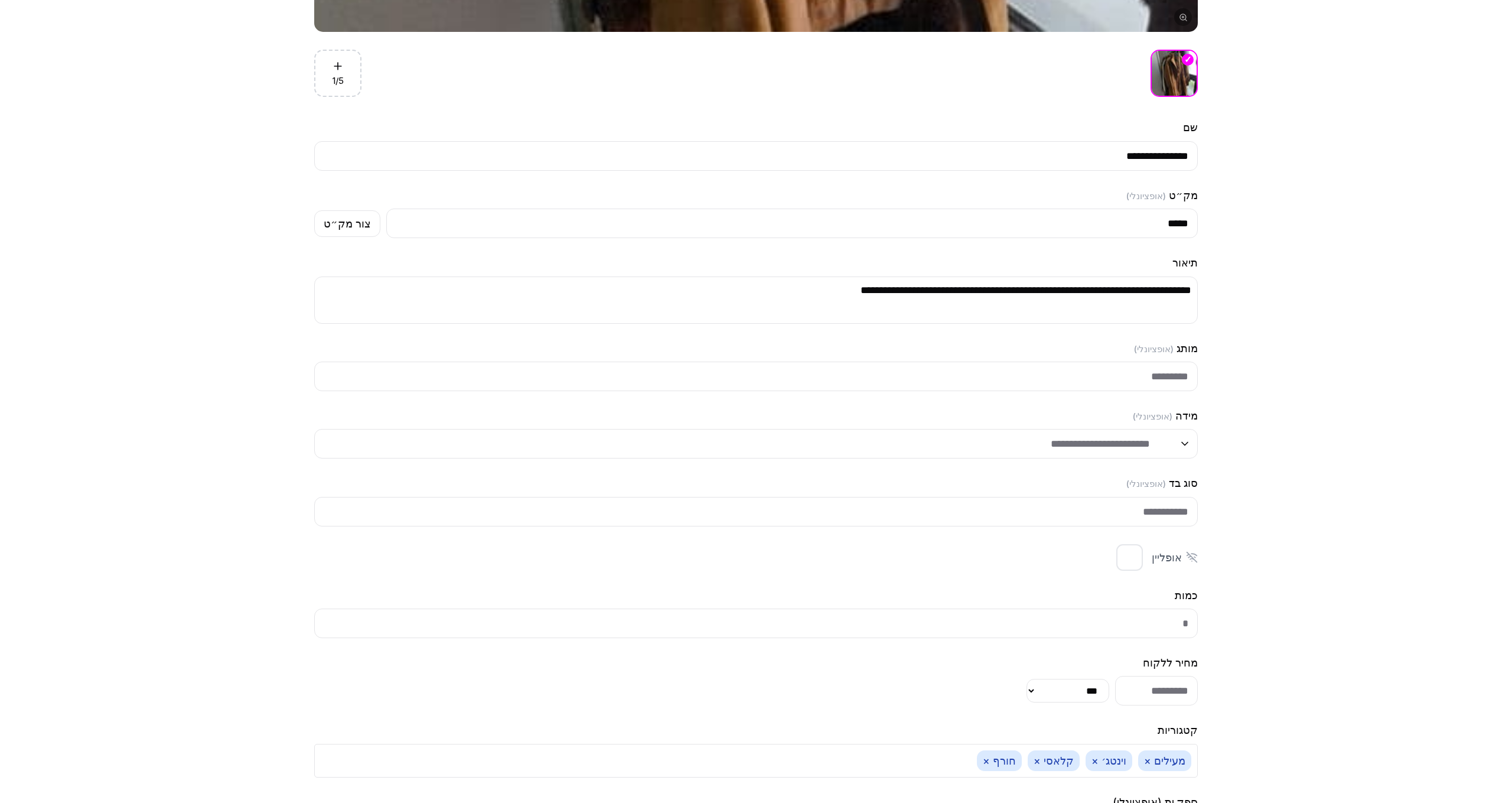
scroll to position [983, 0]
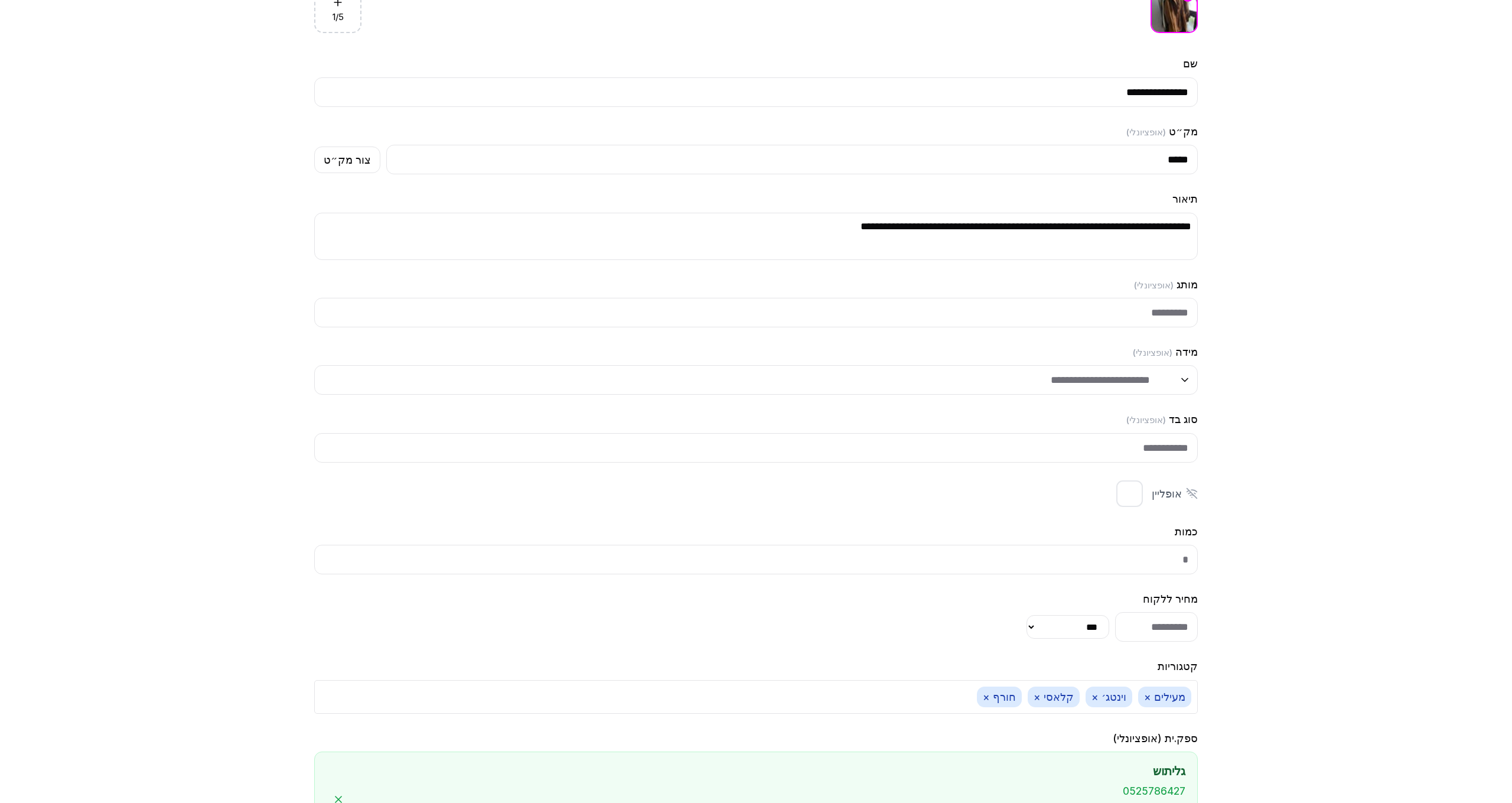
click at [1141, 387] on input "מידה ( אופציונלי )" at bounding box center [756, 380] width 884 height 30
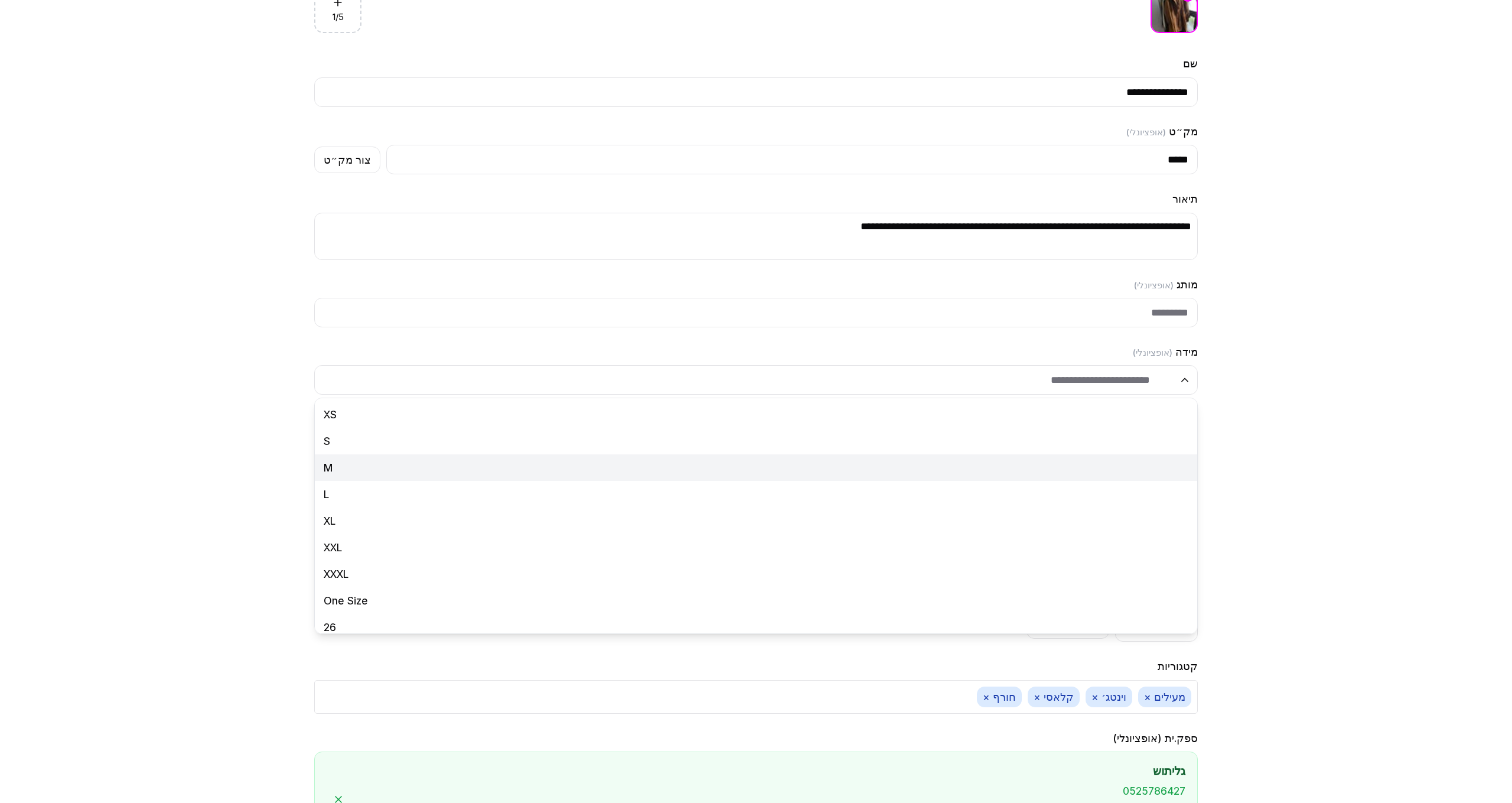
click at [661, 461] on button "M" at bounding box center [756, 468] width 882 height 26
type input "*"
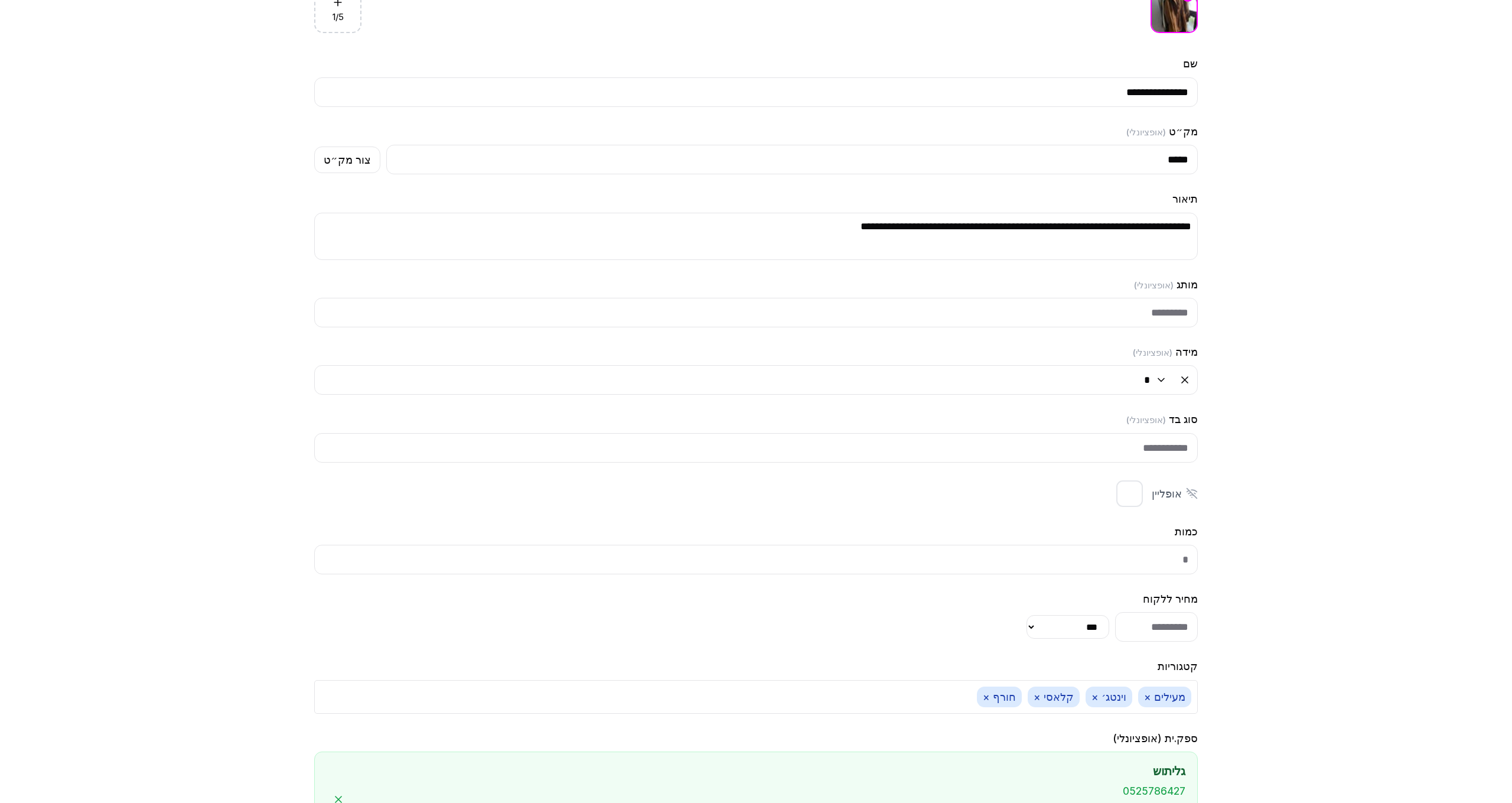
click at [1159, 317] on input "מותג ( אופציונלי )" at bounding box center [756, 312] width 884 height 30
type input "*"
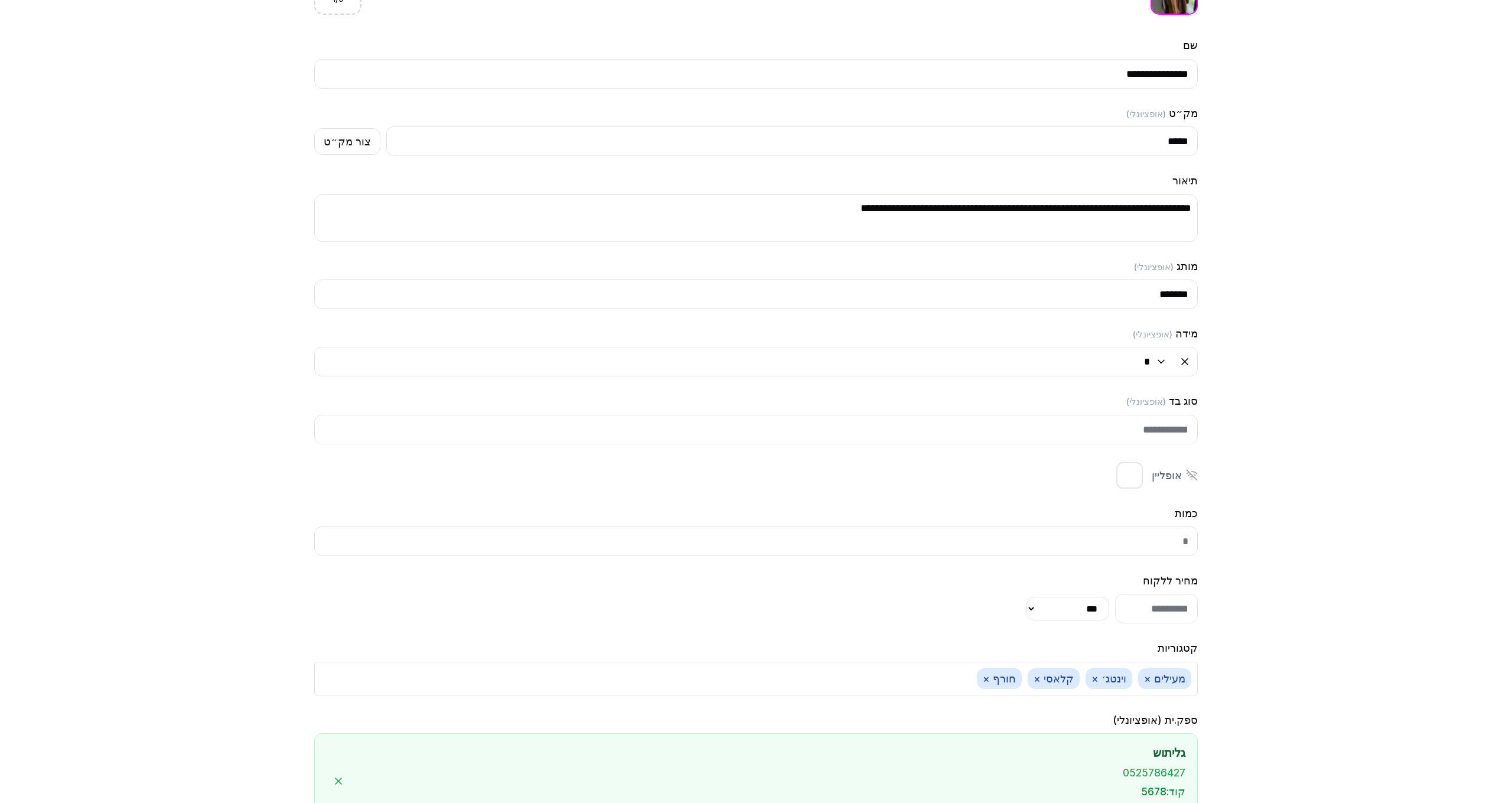
scroll to position [777, 0]
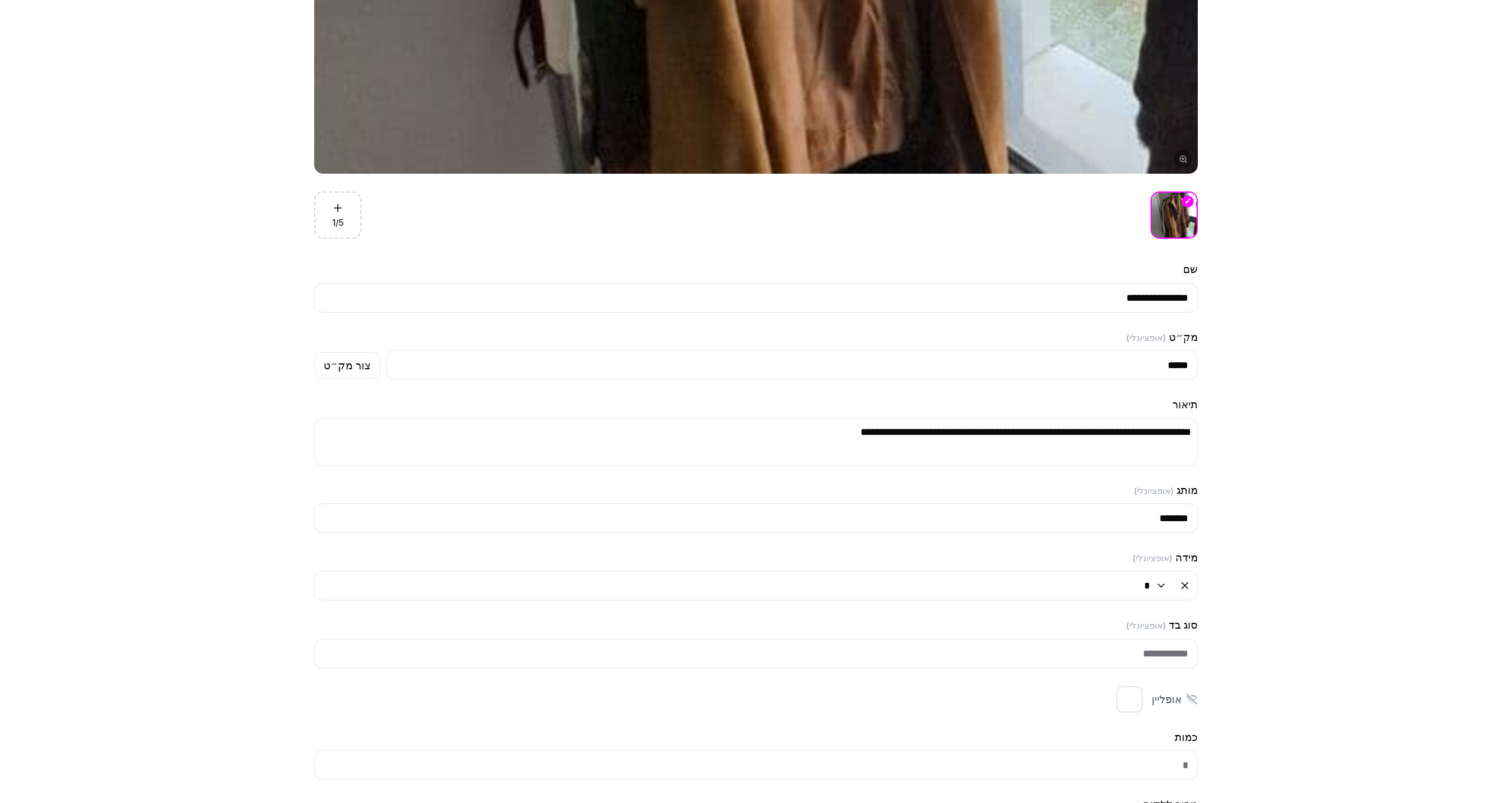
type input "*******"
click at [1173, 360] on input "*****" at bounding box center [792, 365] width 812 height 30
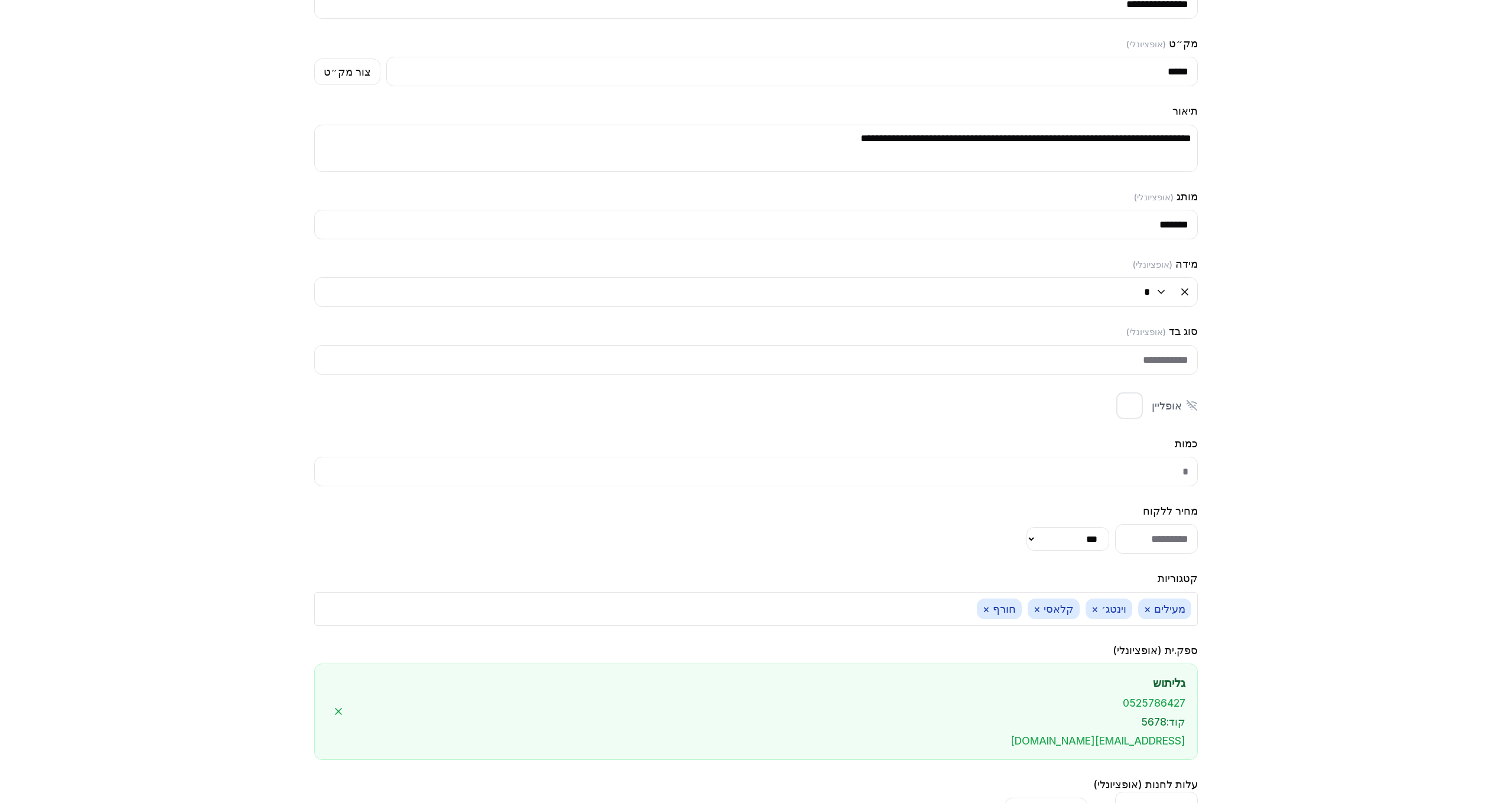
scroll to position [1201, 0]
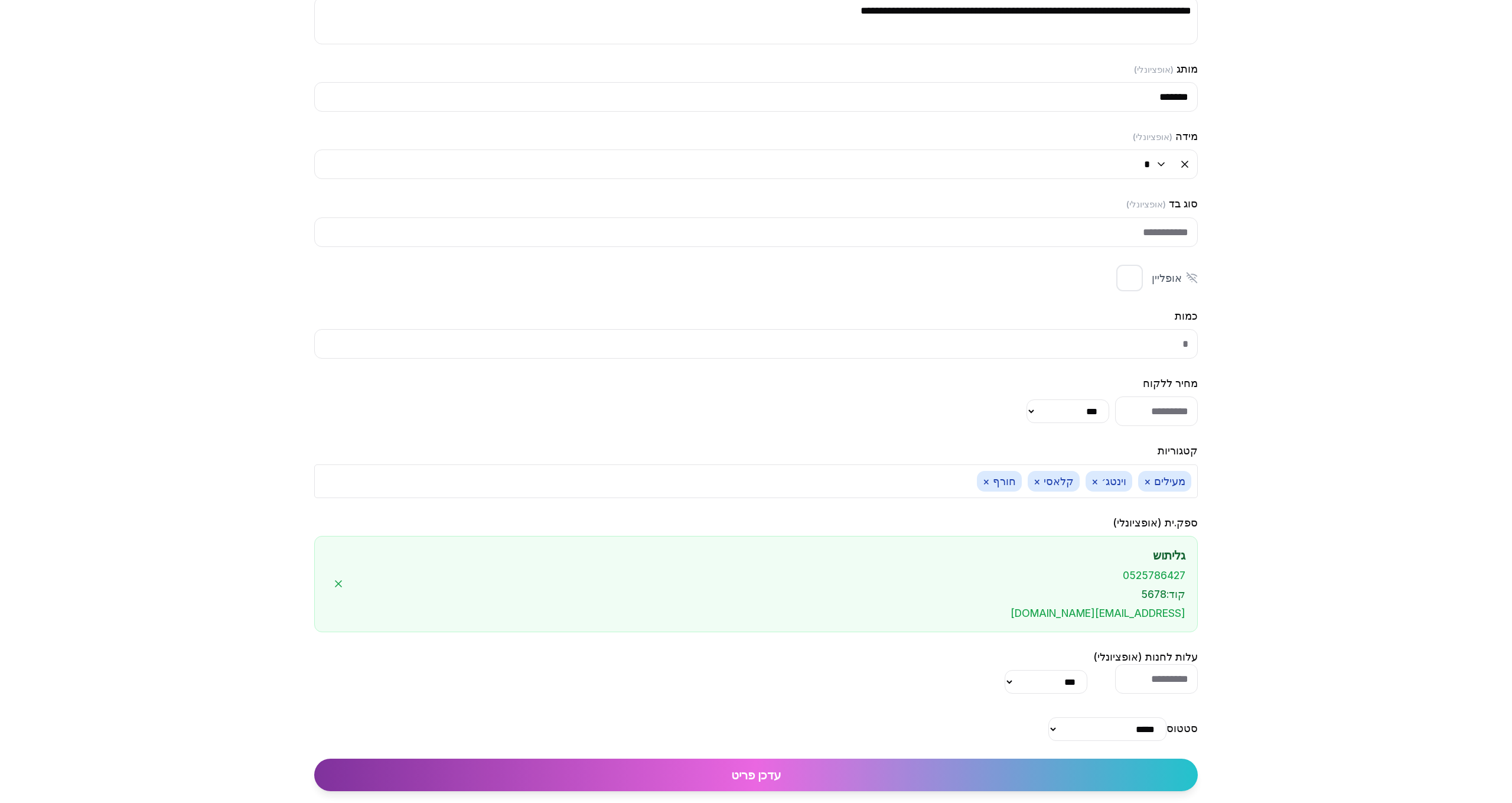
click at [880, 774] on button "עדכן פריט" at bounding box center [756, 775] width 884 height 32
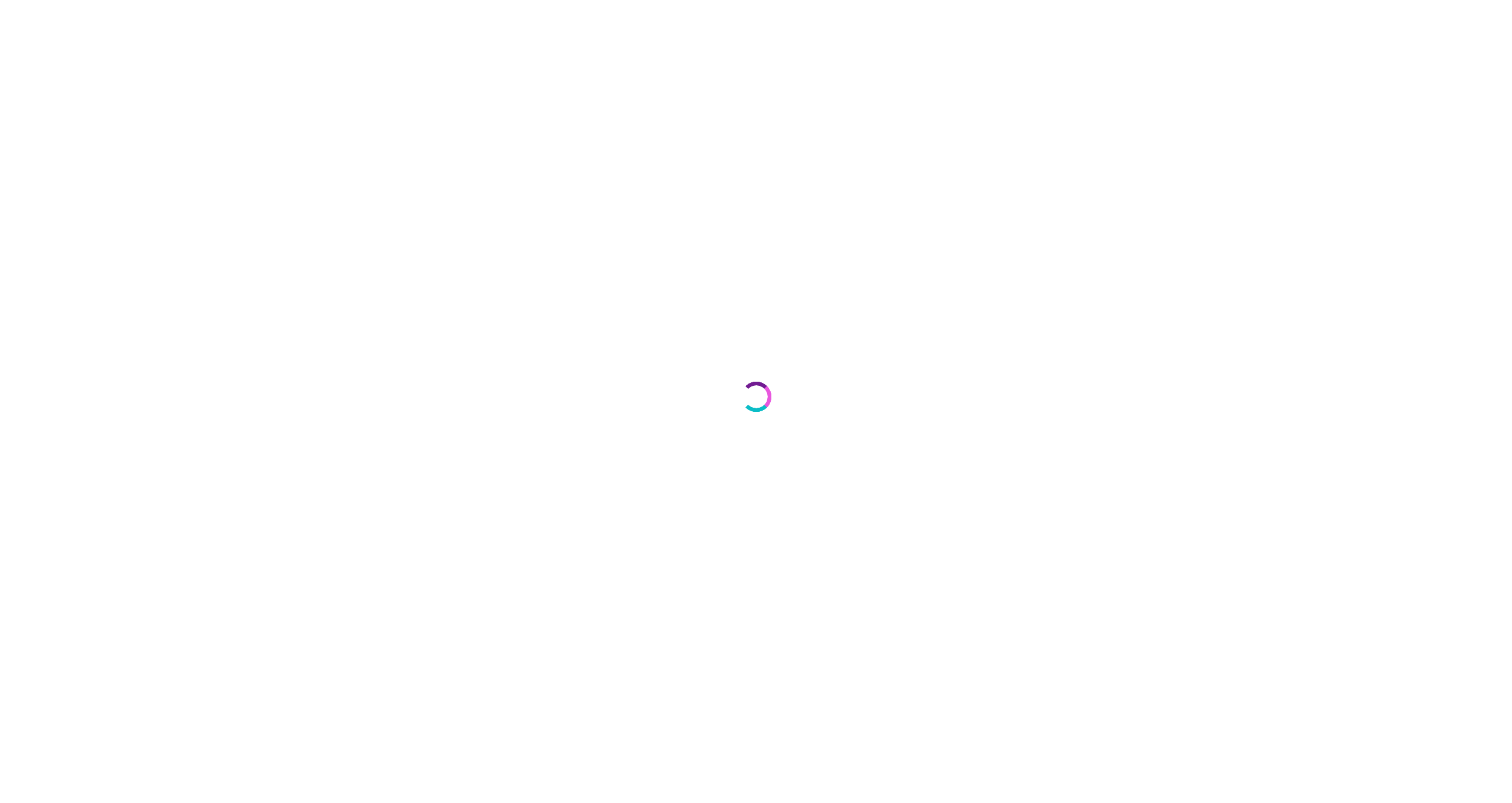
select select "***"
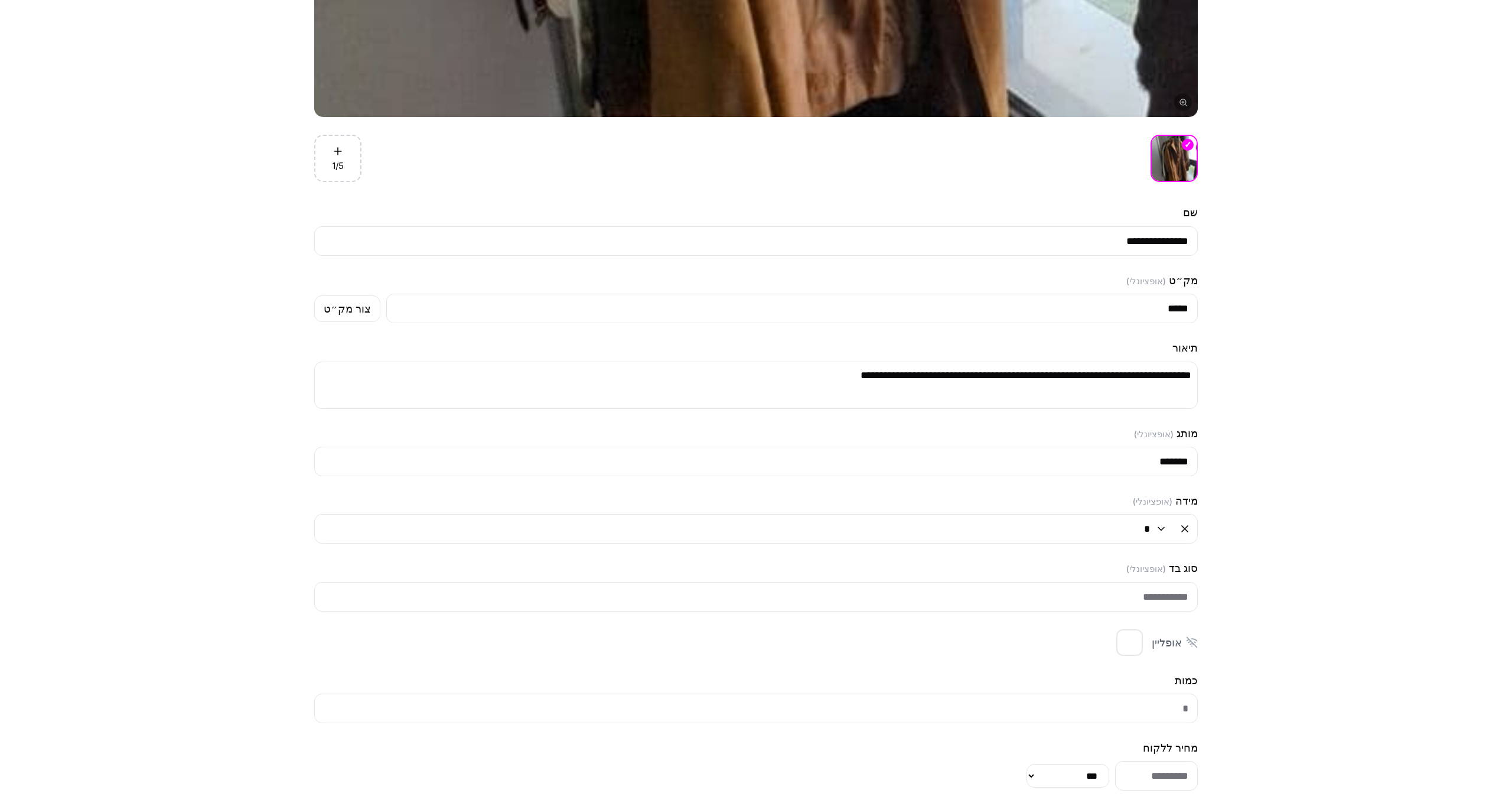
scroll to position [838, 0]
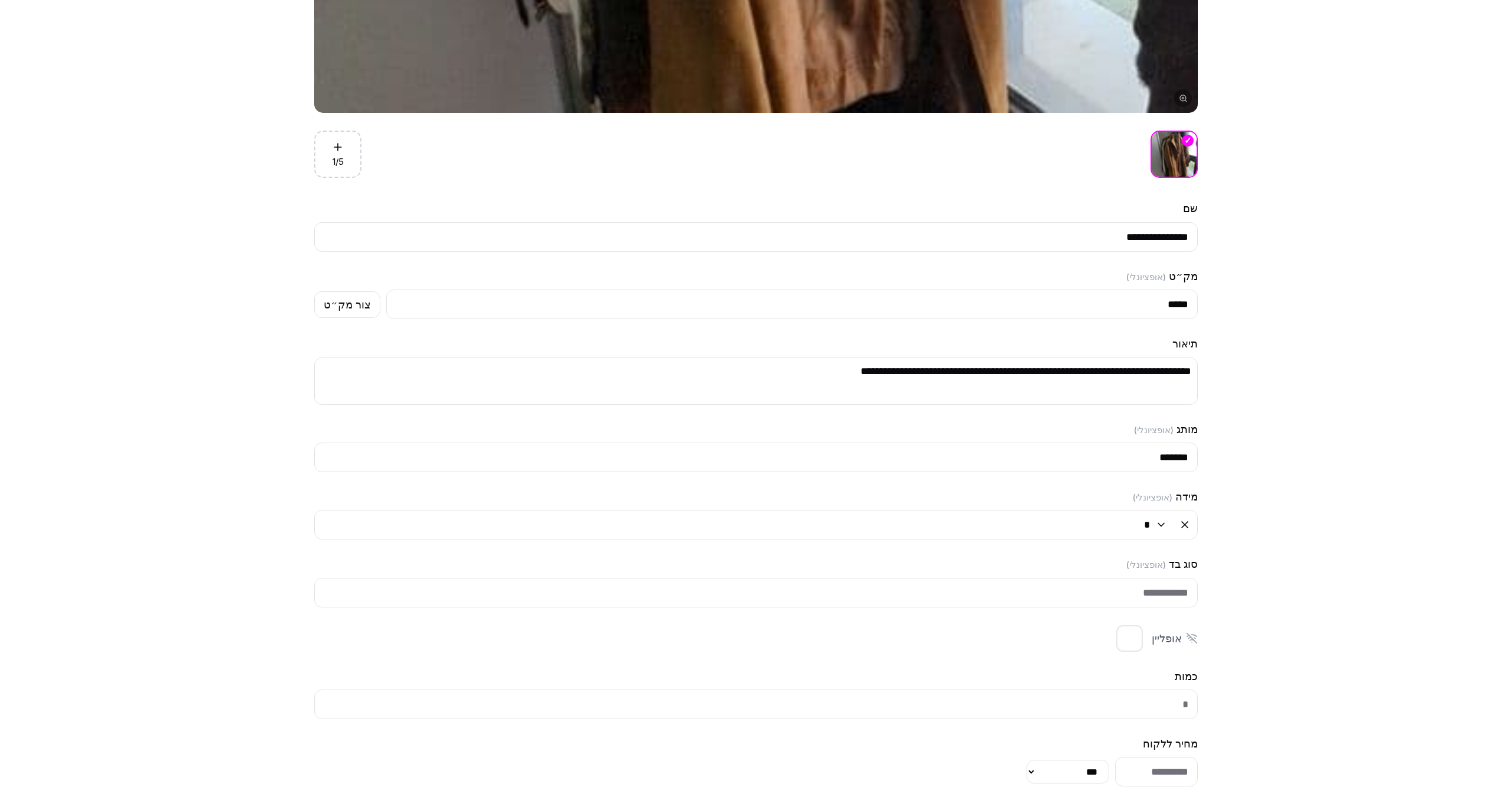
click at [1175, 594] on input "סוג בד ( אופציונלי )" at bounding box center [756, 592] width 884 height 30
type input "*"
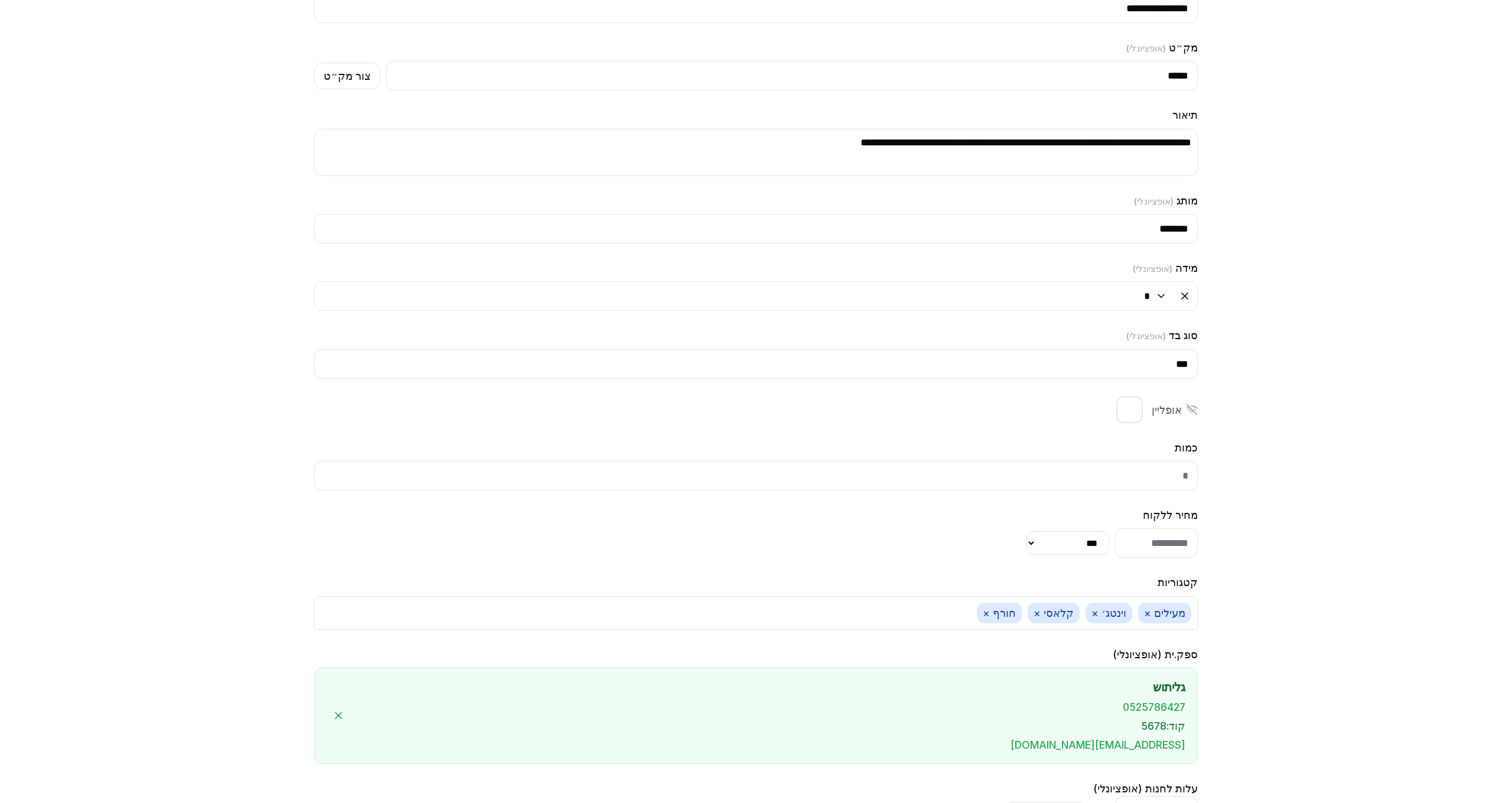
scroll to position [1201, 0]
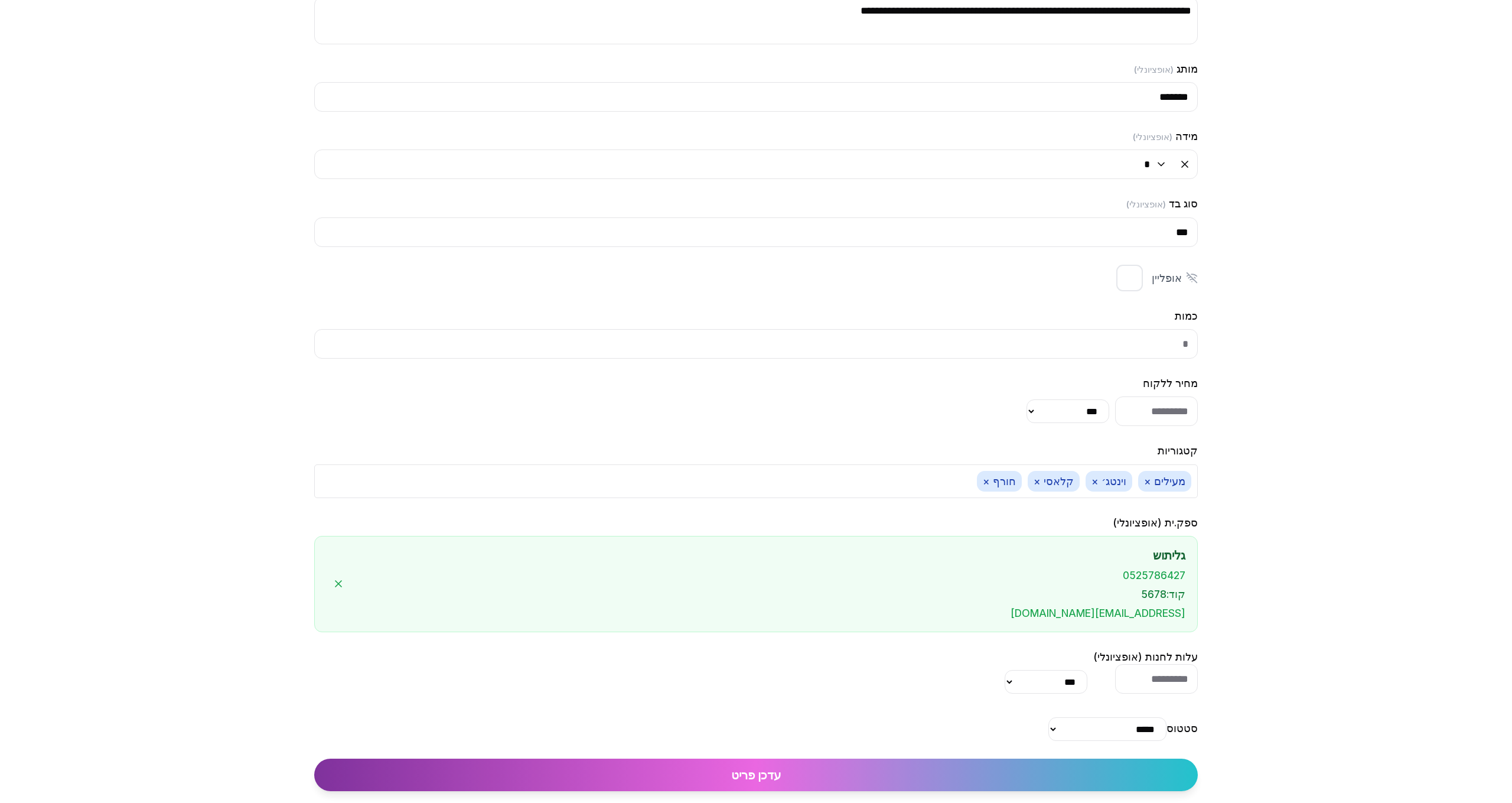
type input "***"
click at [1095, 769] on button "עדכן פריט" at bounding box center [756, 775] width 884 height 32
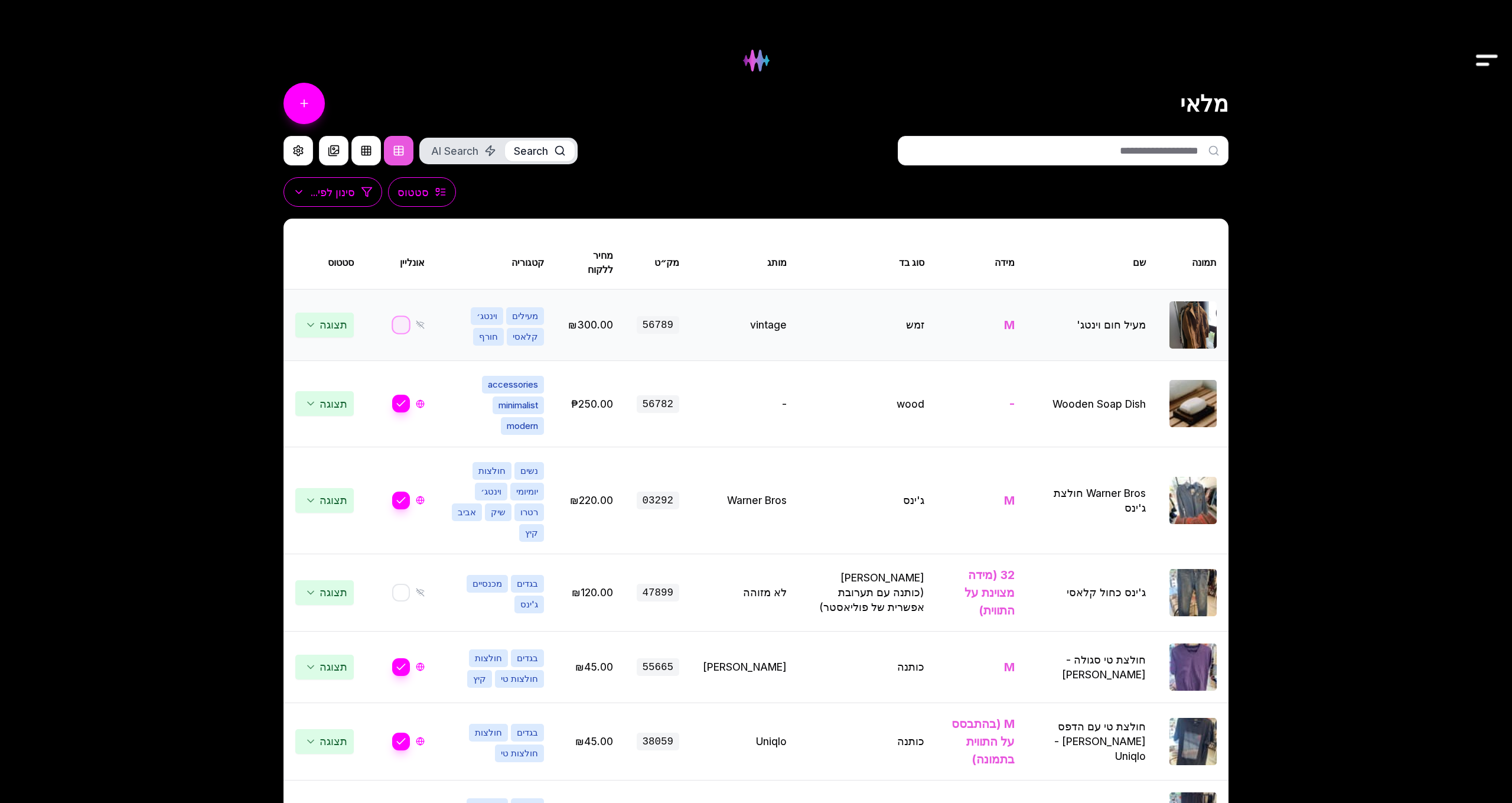
click at [399, 332] on button "button" at bounding box center [401, 325] width 19 height 19
click at [759, 65] on img at bounding box center [756, 60] width 48 height 48
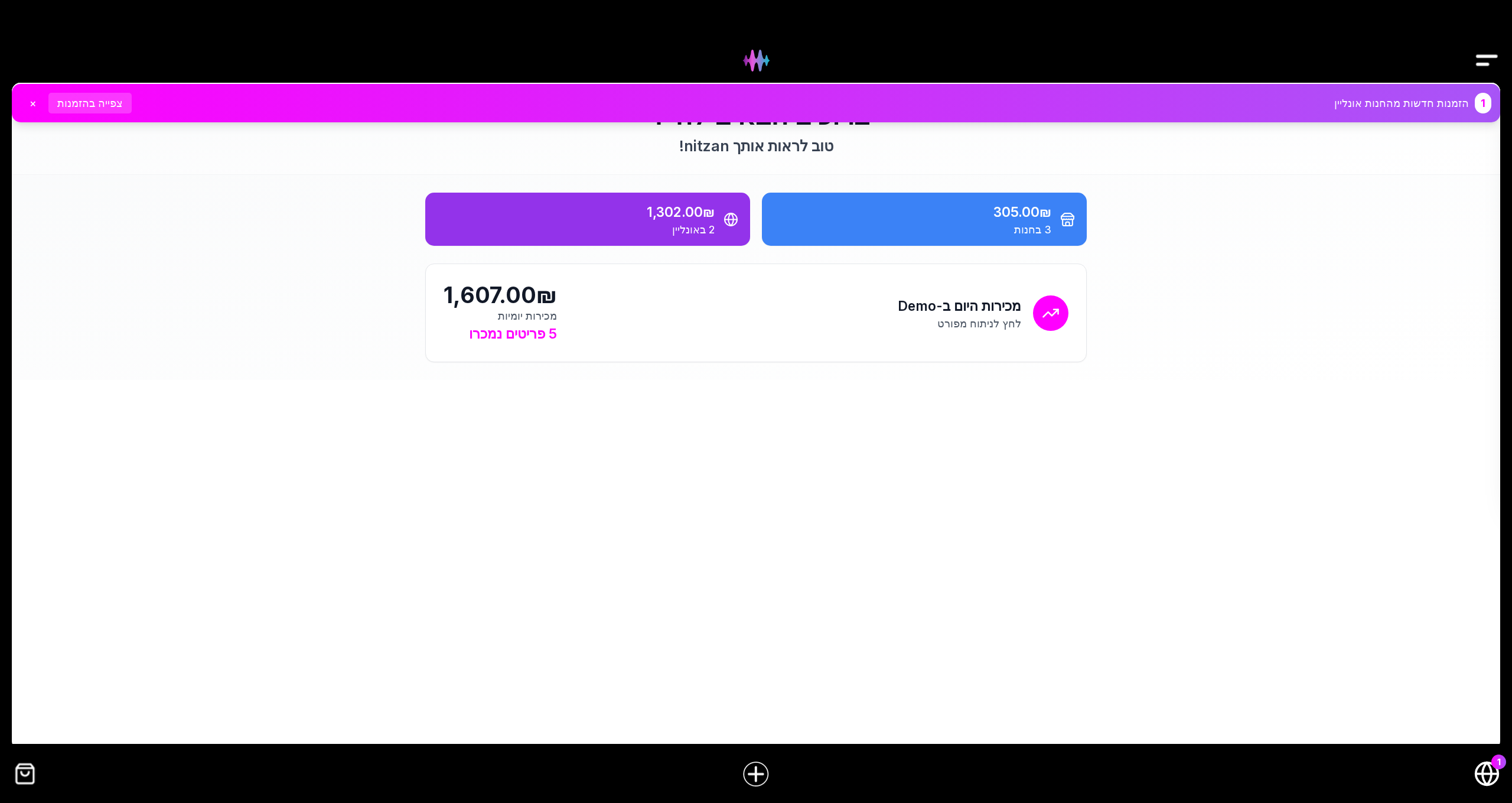
click at [99, 105] on button "צפייה בהזמנות" at bounding box center [90, 103] width 83 height 21
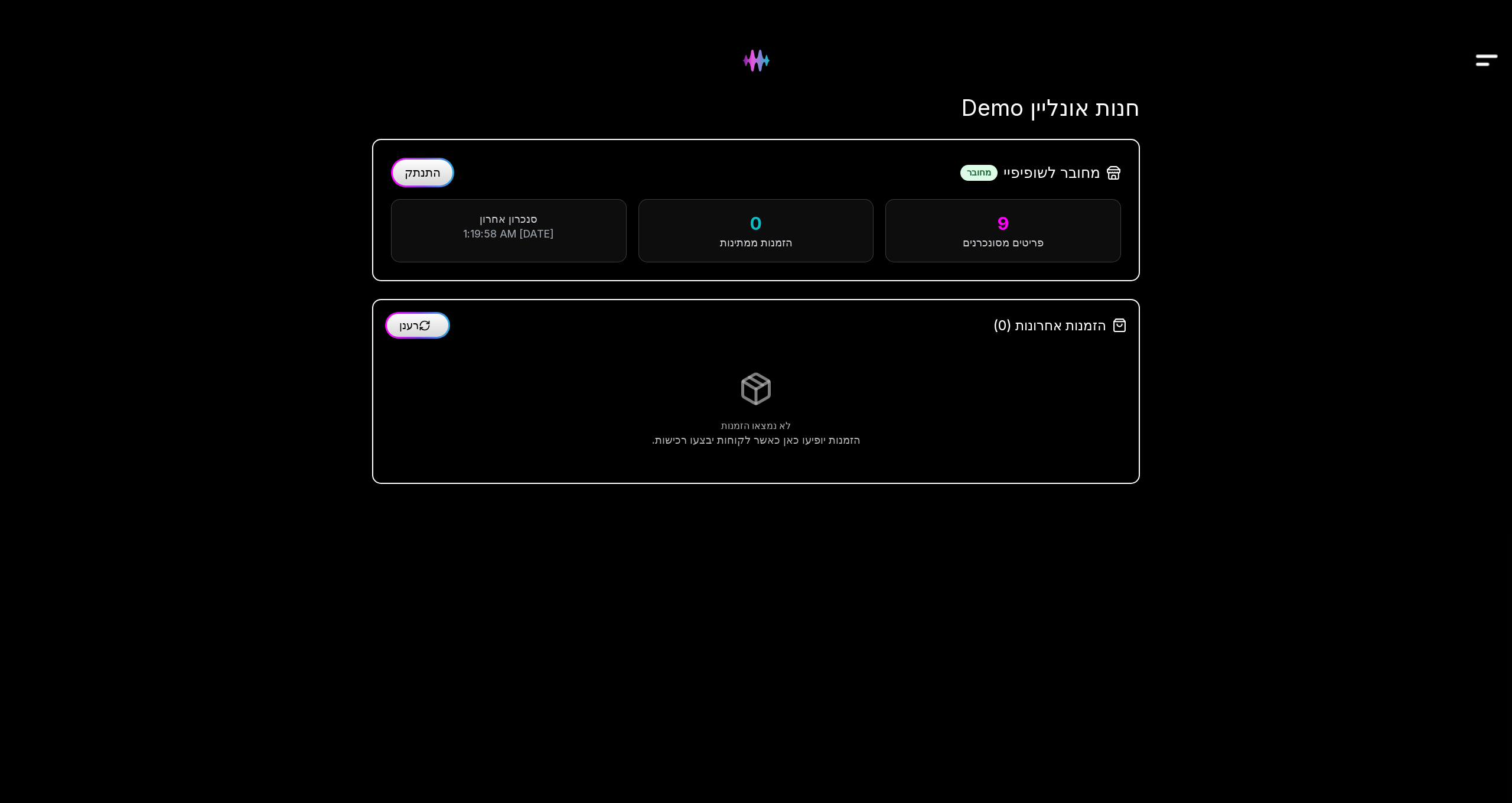
click at [1478, 61] on img "Drawer" at bounding box center [1487, 60] width 26 height 46
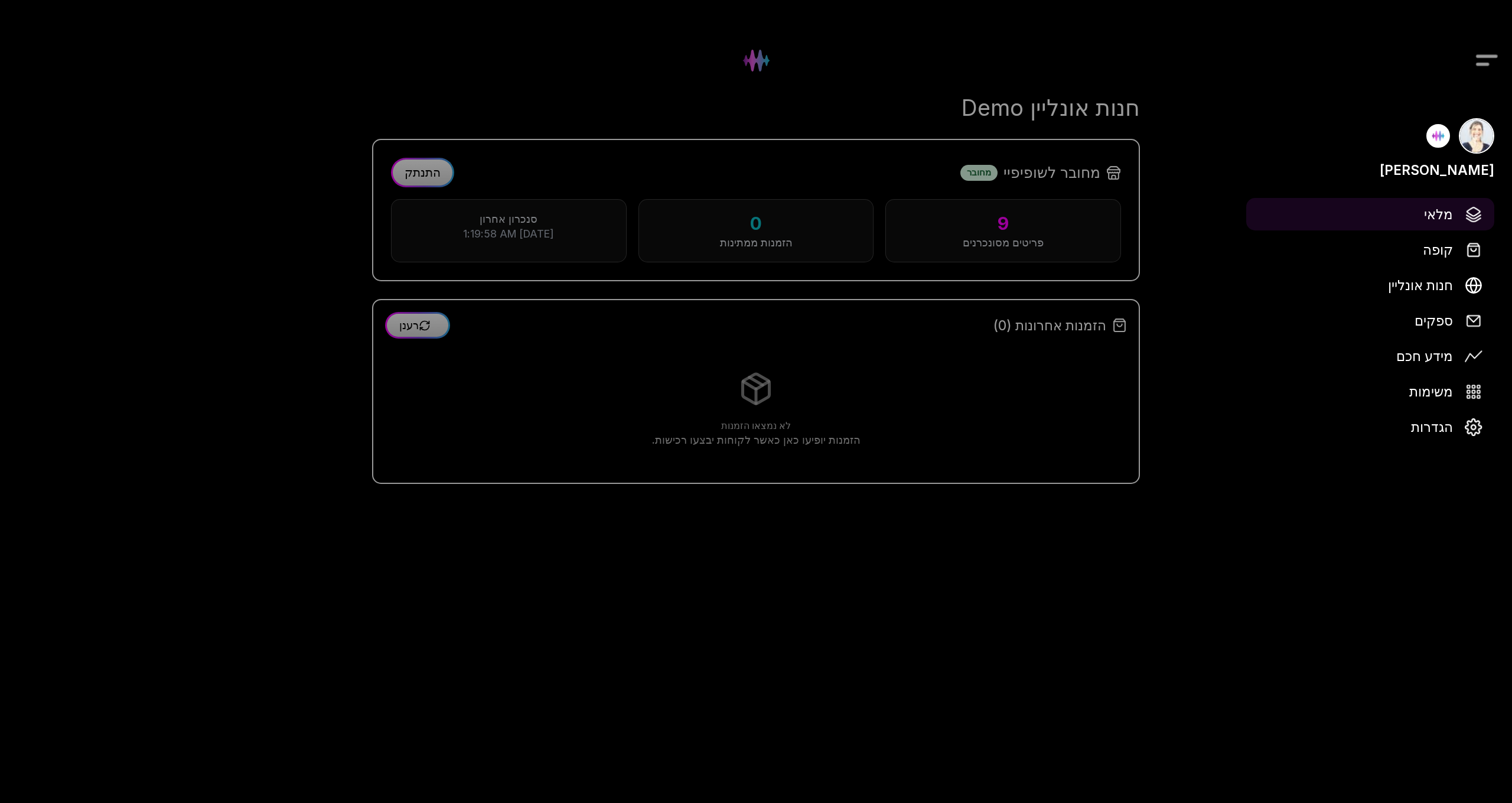
click at [1449, 218] on span "מלאי" at bounding box center [1439, 214] width 29 height 21
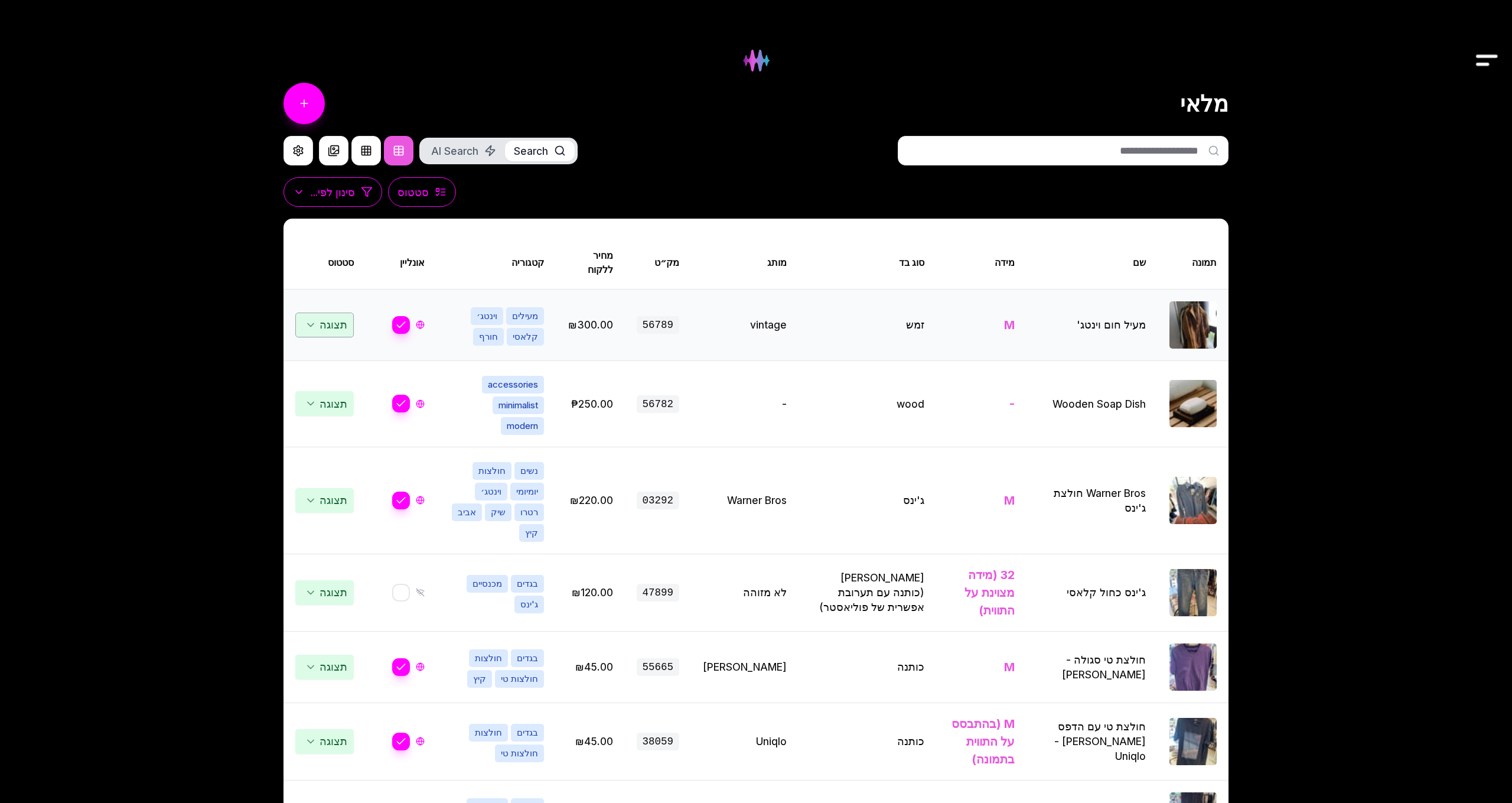
click at [324, 319] on span "תצוגה" at bounding box center [325, 325] width 58 height 25
click at [336, 374] on td "תצוגה" at bounding box center [325, 403] width 82 height 86
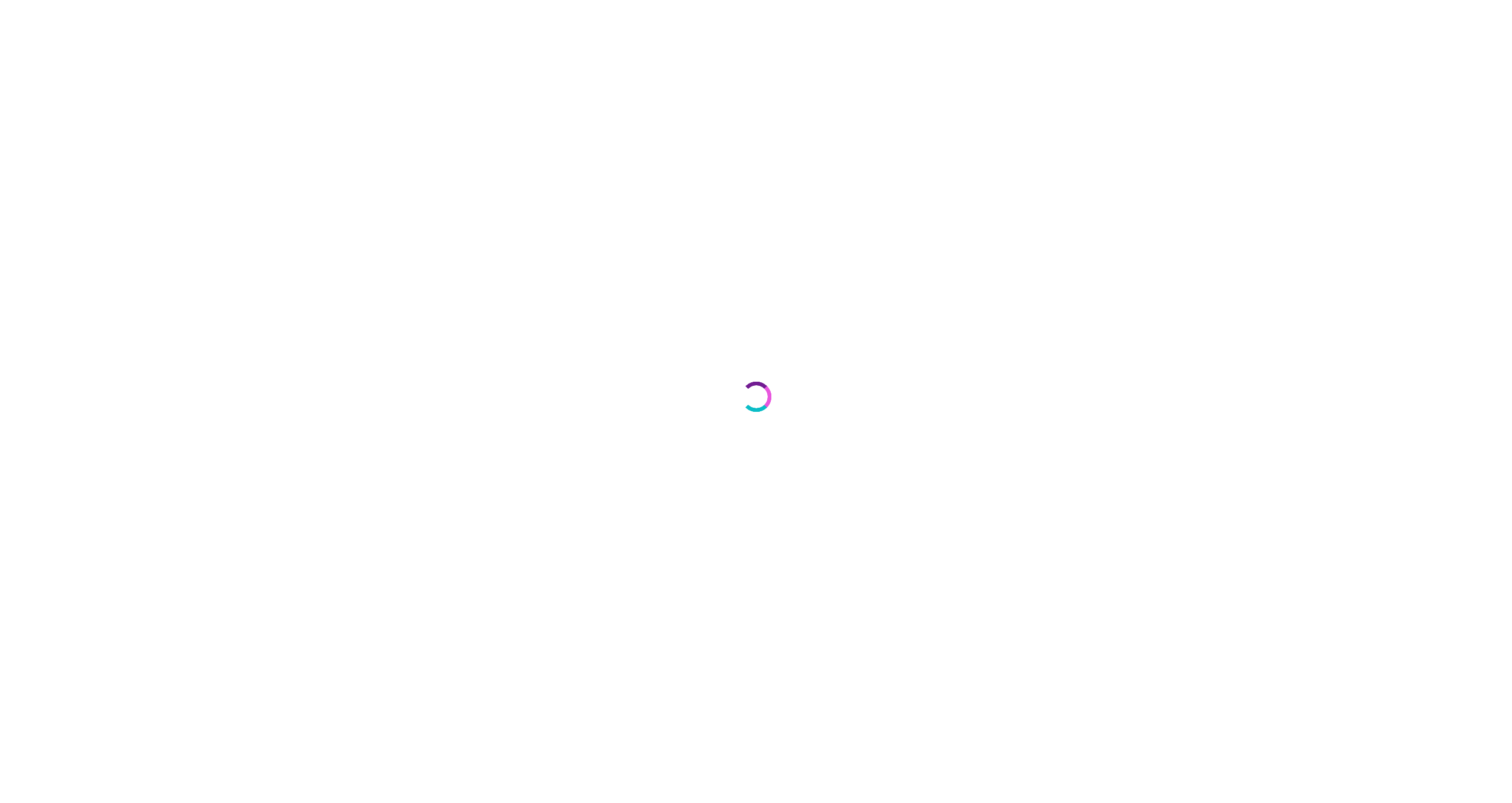
select select "***"
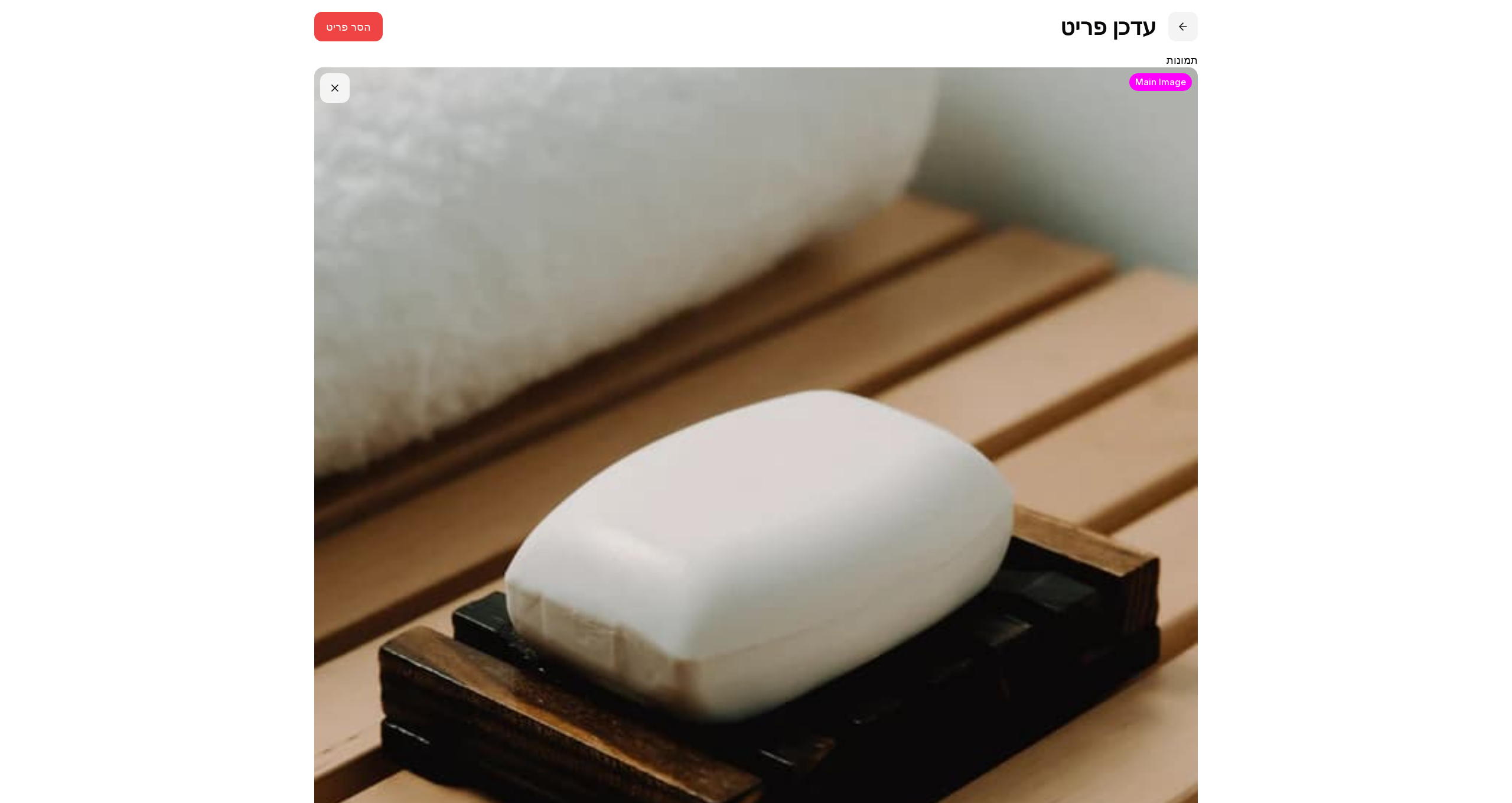
click at [1185, 34] on button at bounding box center [1183, 26] width 30 height 30
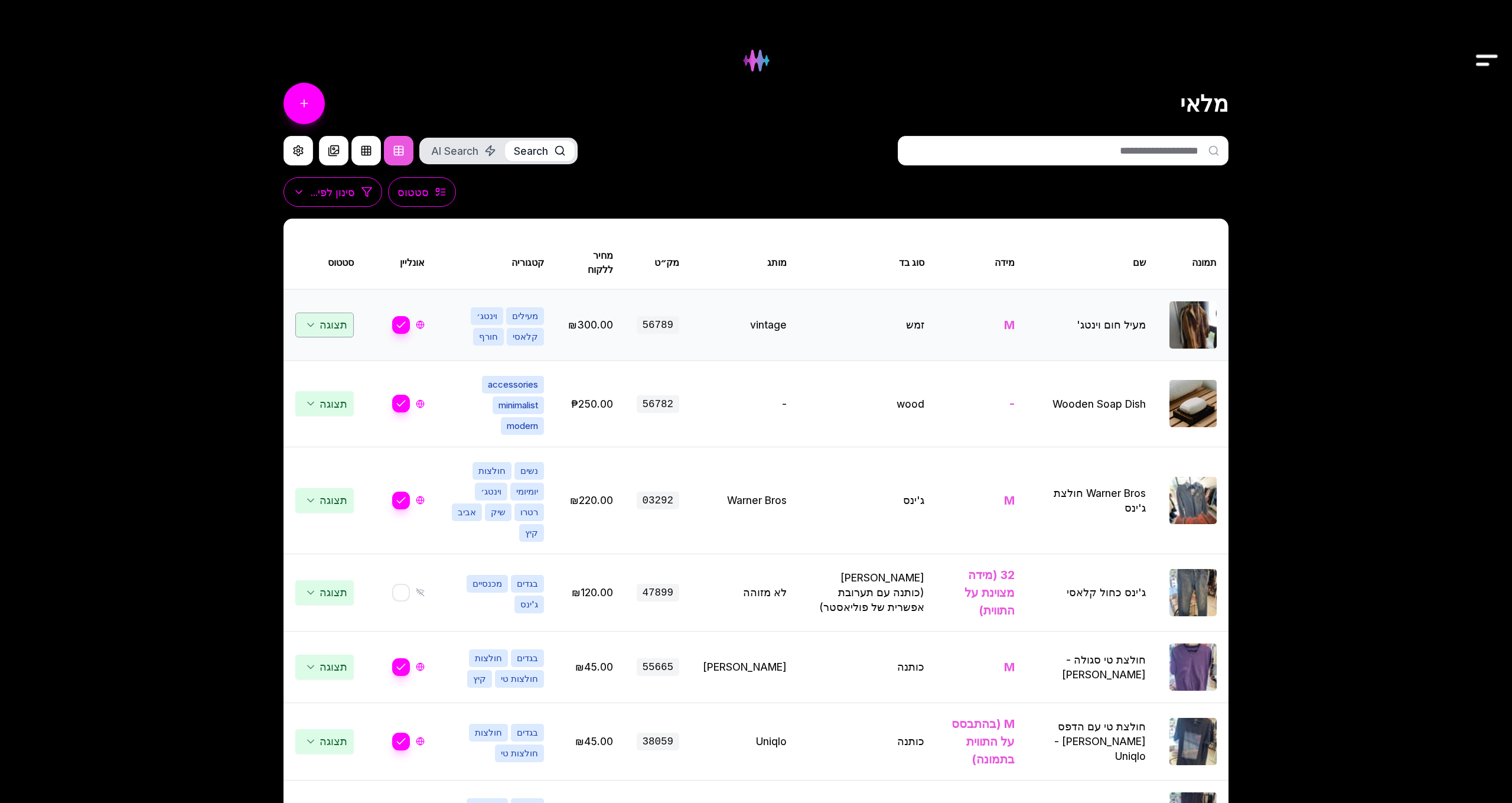
click at [317, 327] on span "תצוגה" at bounding box center [325, 325] width 58 height 25
click at [331, 372] on td "תצוגה" at bounding box center [325, 403] width 82 height 86
select select "***"
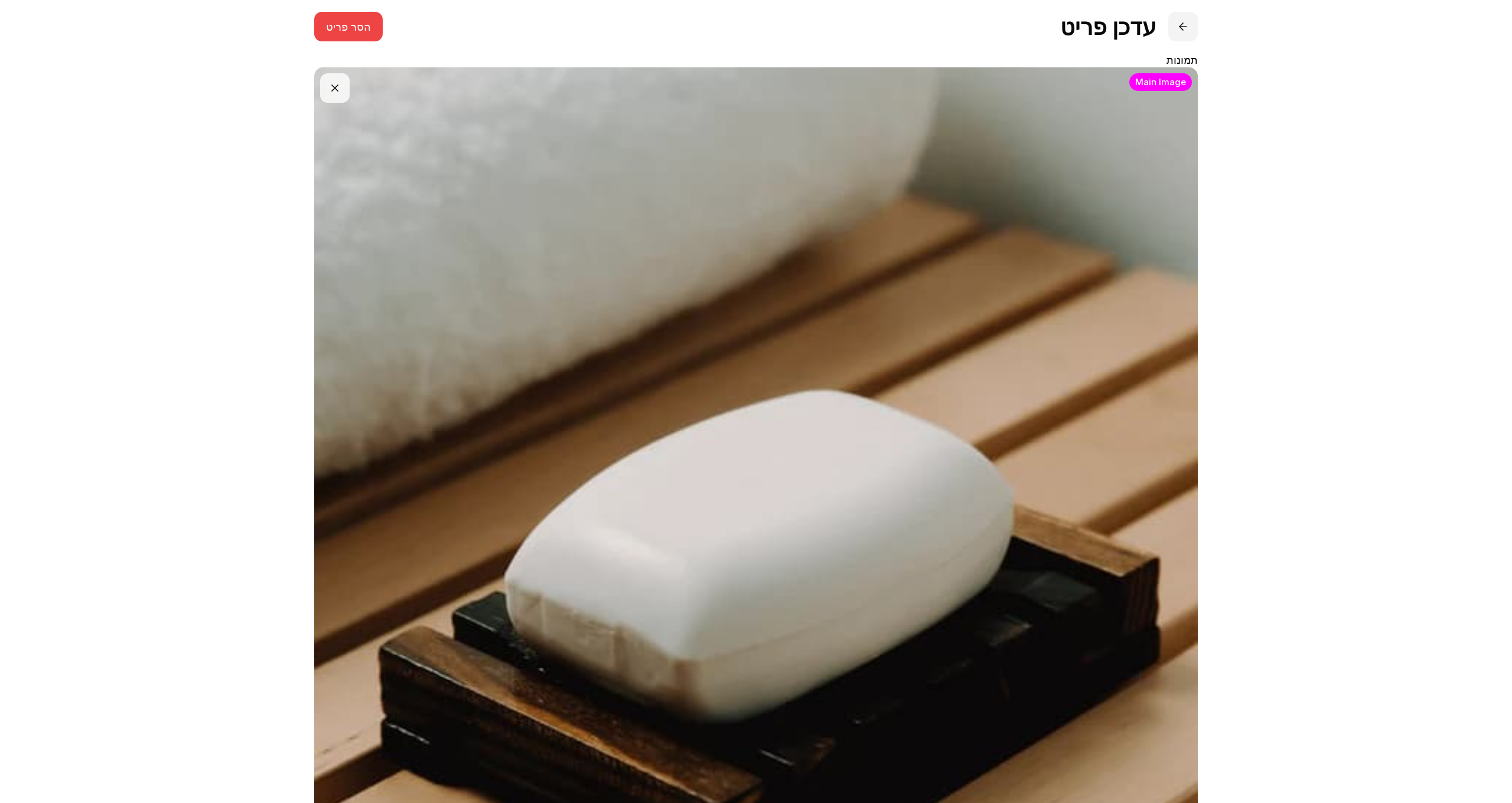
click at [1185, 29] on button at bounding box center [1183, 26] width 30 height 30
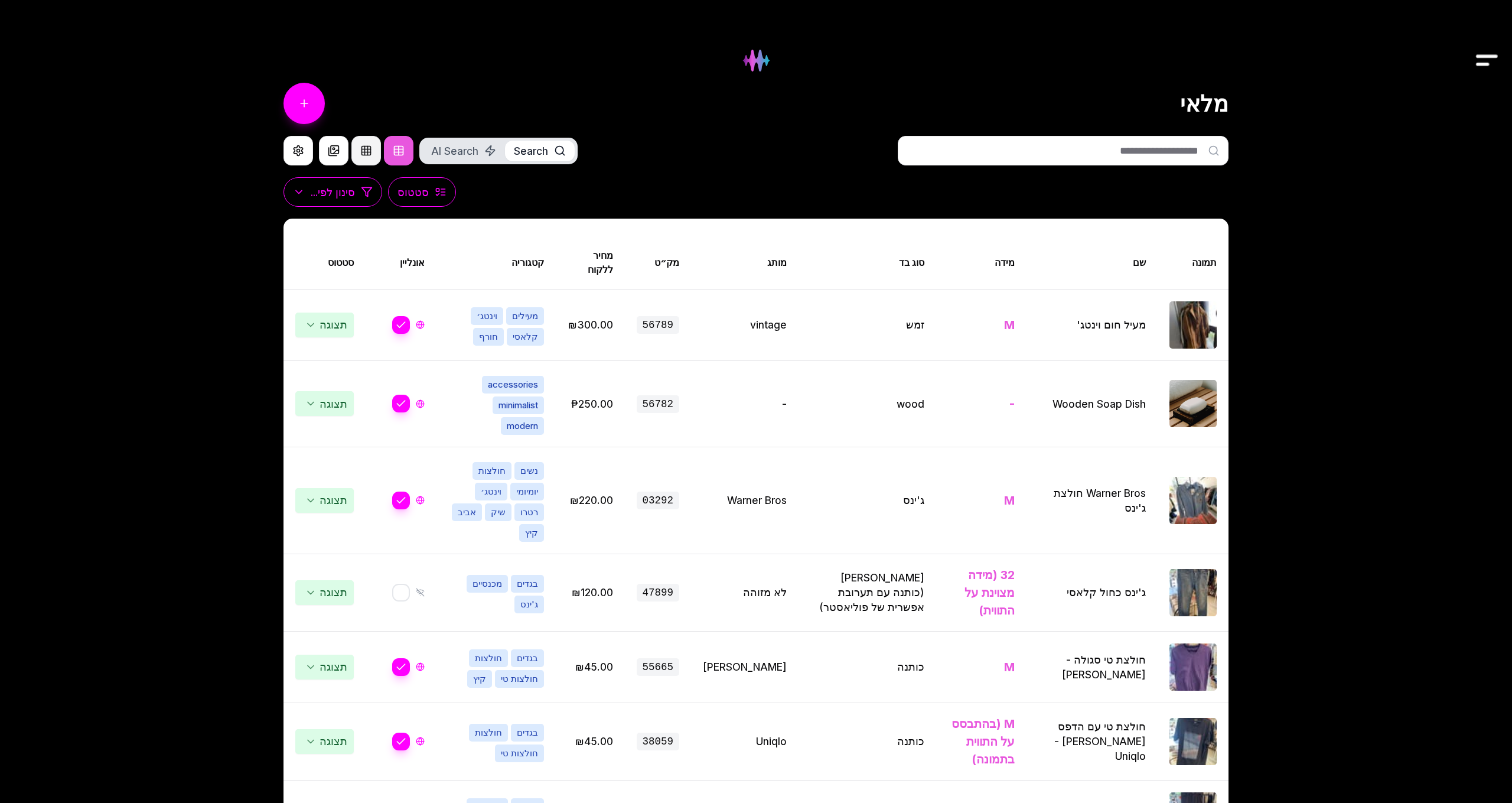
click at [368, 152] on button at bounding box center [366, 150] width 30 height 30
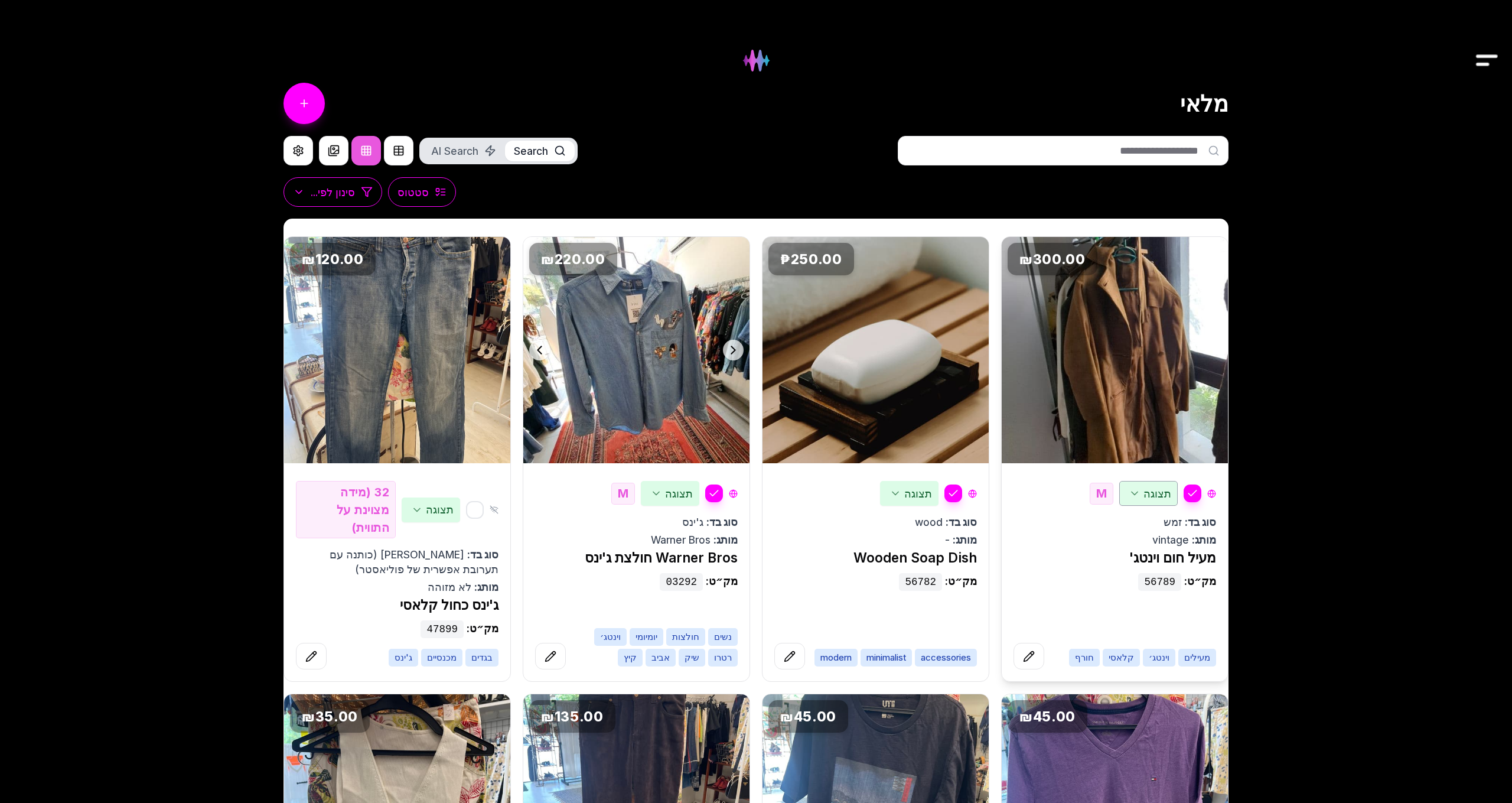
click at [1155, 499] on span "תצוגה" at bounding box center [1148, 493] width 58 height 25
click at [1155, 556] on div "נמכר" at bounding box center [1130, 549] width 93 height 26
click at [712, 494] on button "button" at bounding box center [714, 493] width 19 height 19
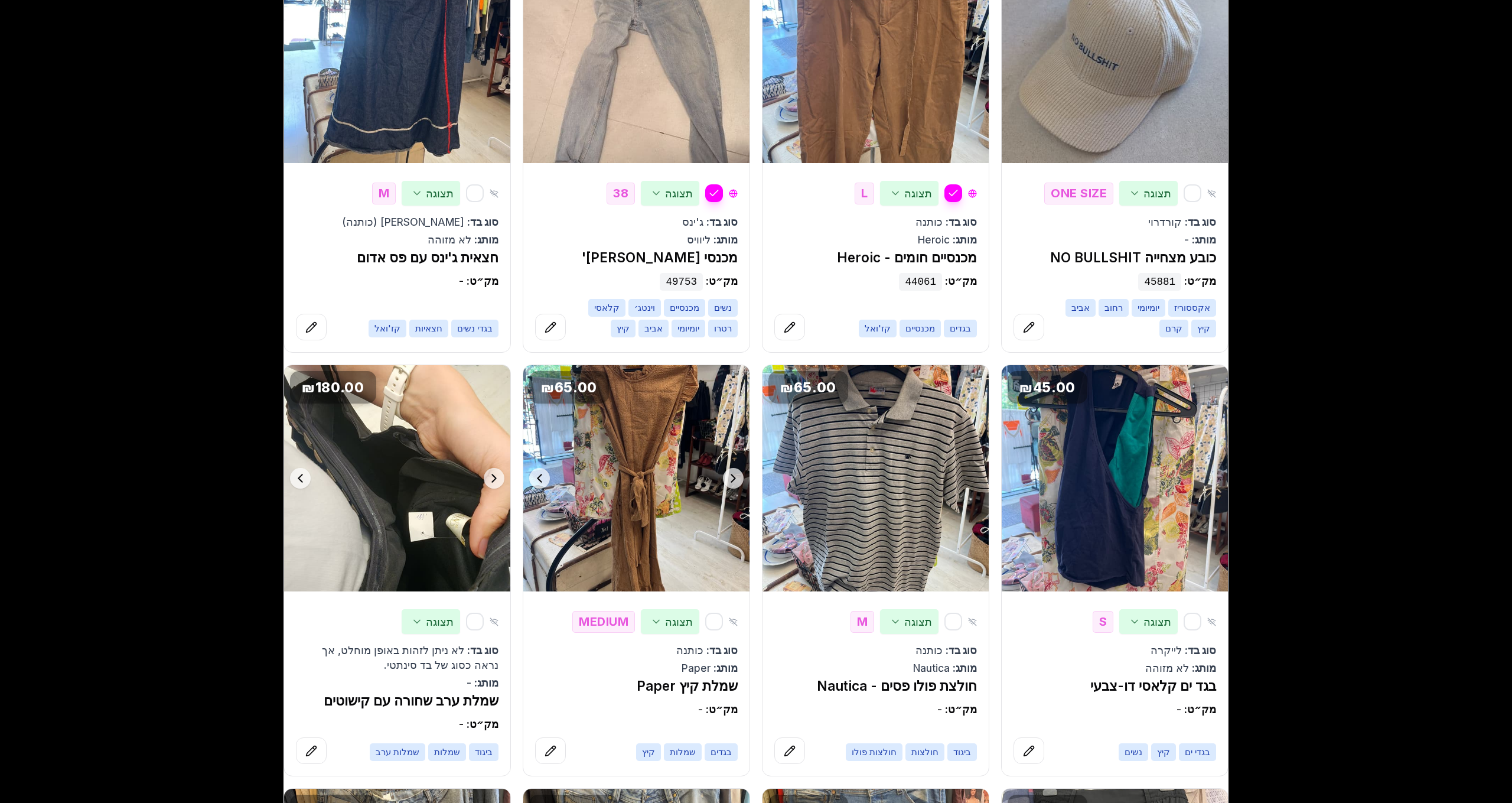
scroll to position [1215, 0]
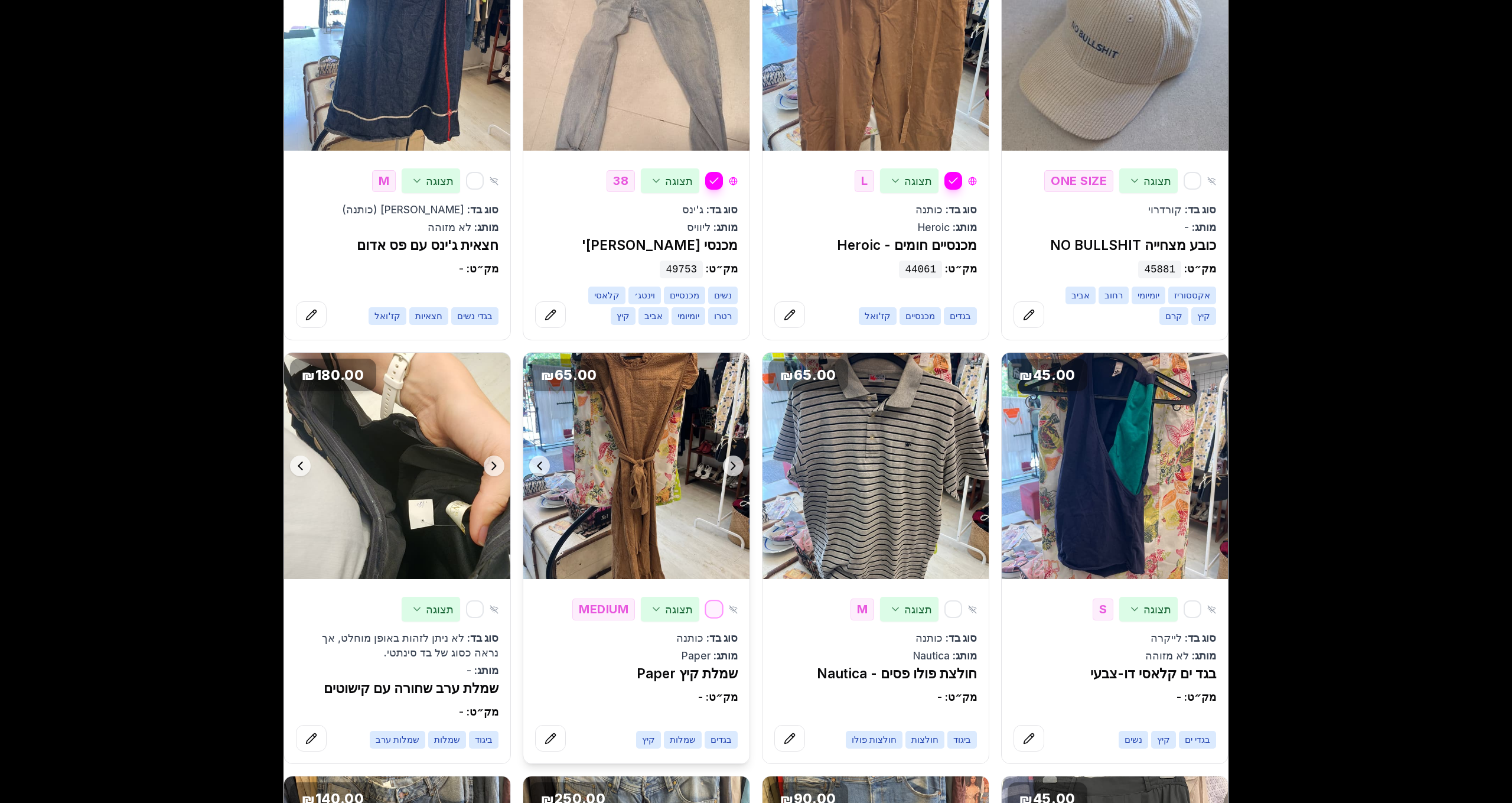
click at [712, 600] on button "button" at bounding box center [714, 609] width 19 height 19
drag, startPoint x: 636, startPoint y: 652, endPoint x: 735, endPoint y: 655, distance: 99.0
click at [735, 663] on h3 "שמלת קיץ Paper" at bounding box center [636, 673] width 202 height 21
copy h3 "שמלת קיץ Paper"
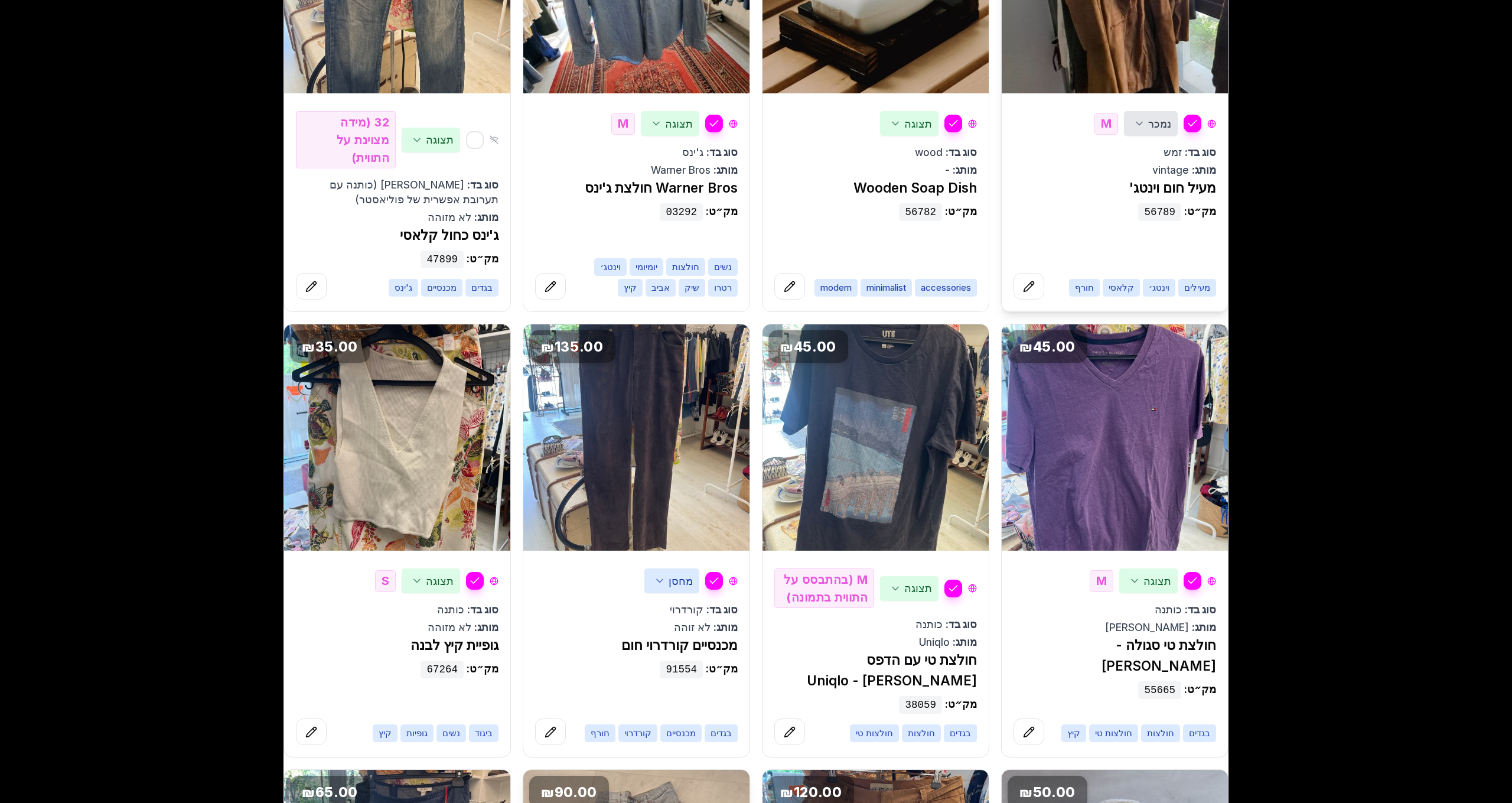
scroll to position [0, 0]
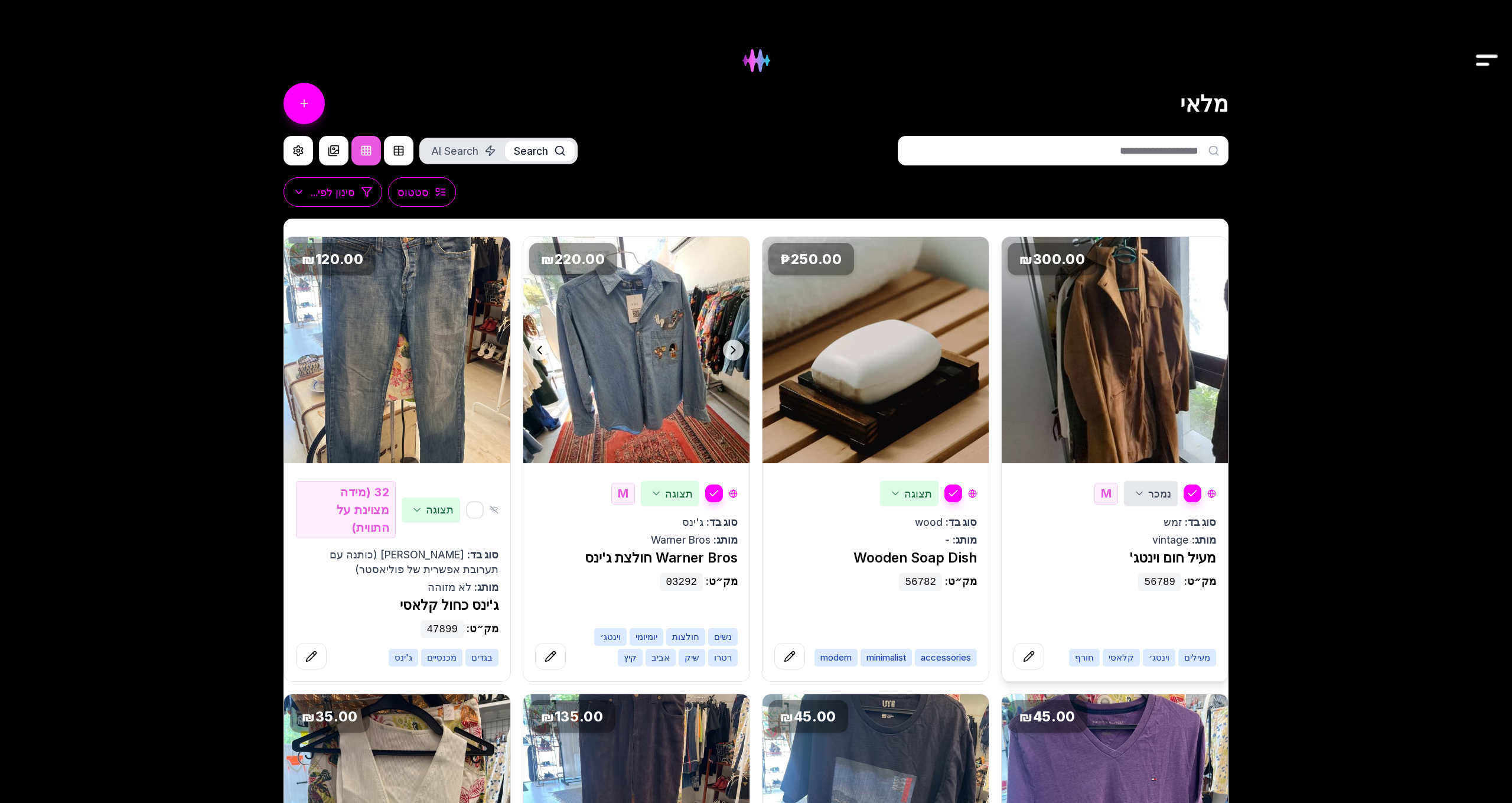
click at [762, 73] on img at bounding box center [756, 60] width 48 height 48
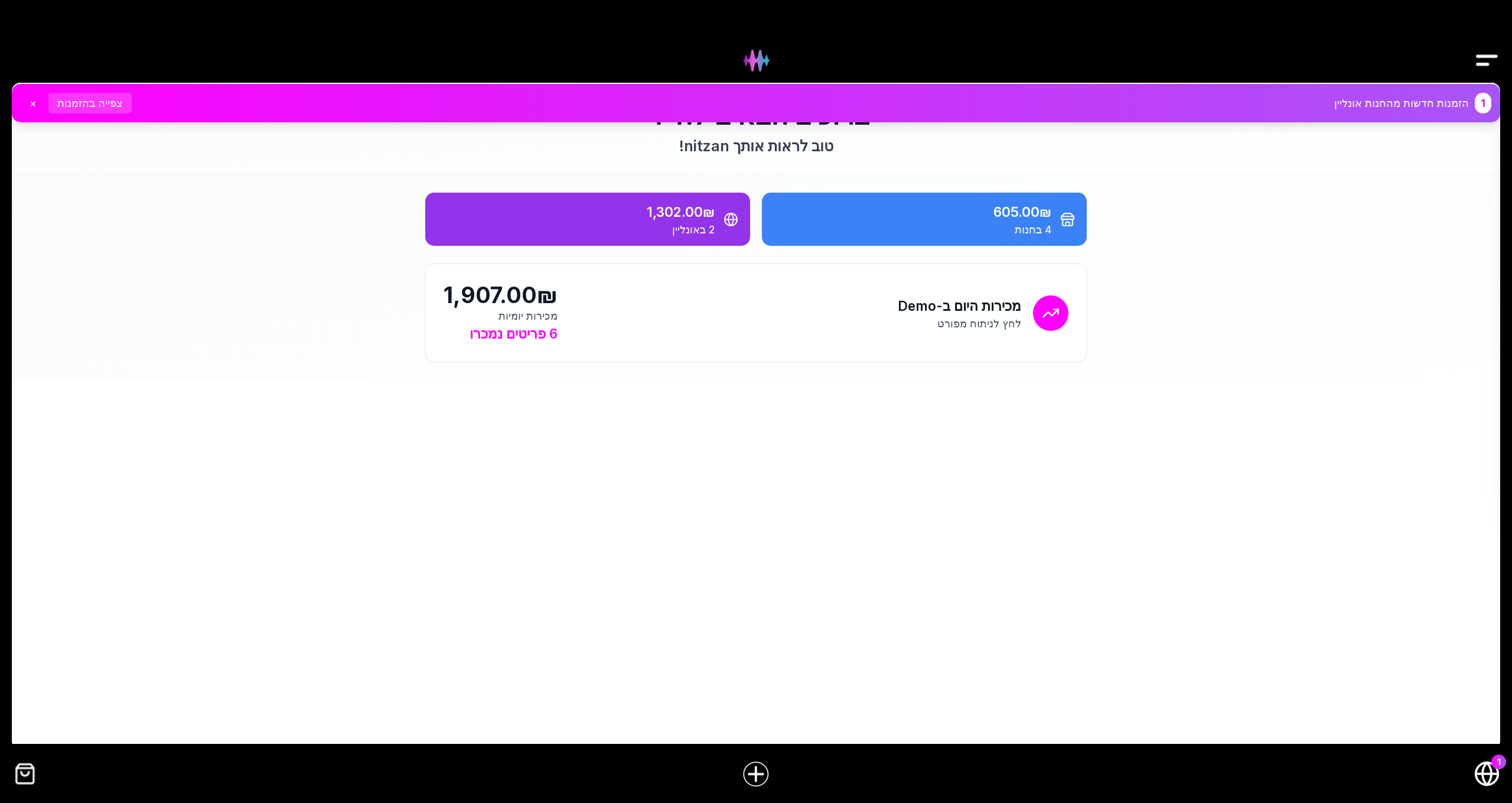
click at [99, 103] on button "צפייה בהזמנות" at bounding box center [90, 103] width 83 height 21
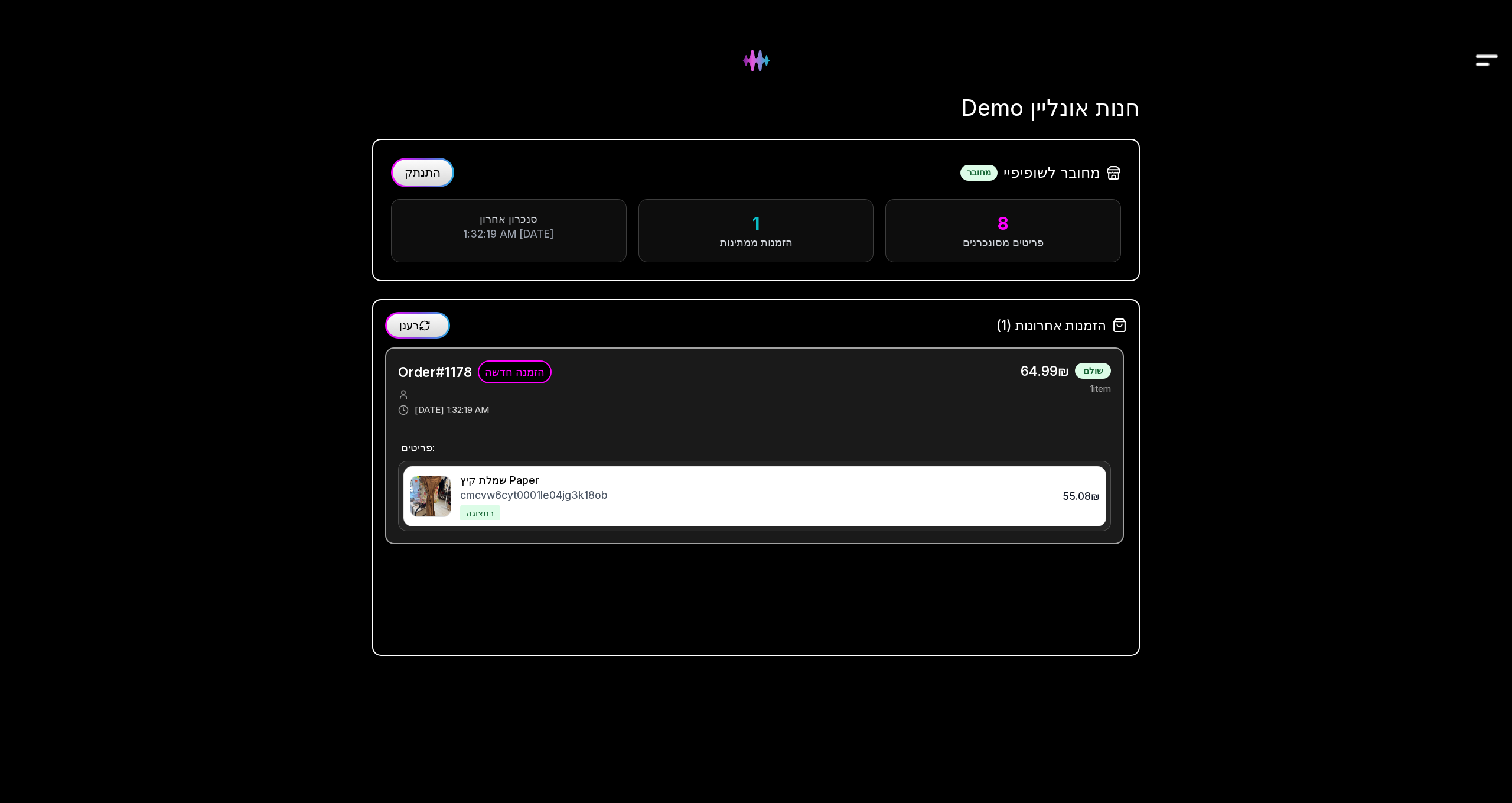
click at [693, 495] on div "cmcvw6cyt0001le04jg3k18ob" at bounding box center [754, 495] width 588 height 15
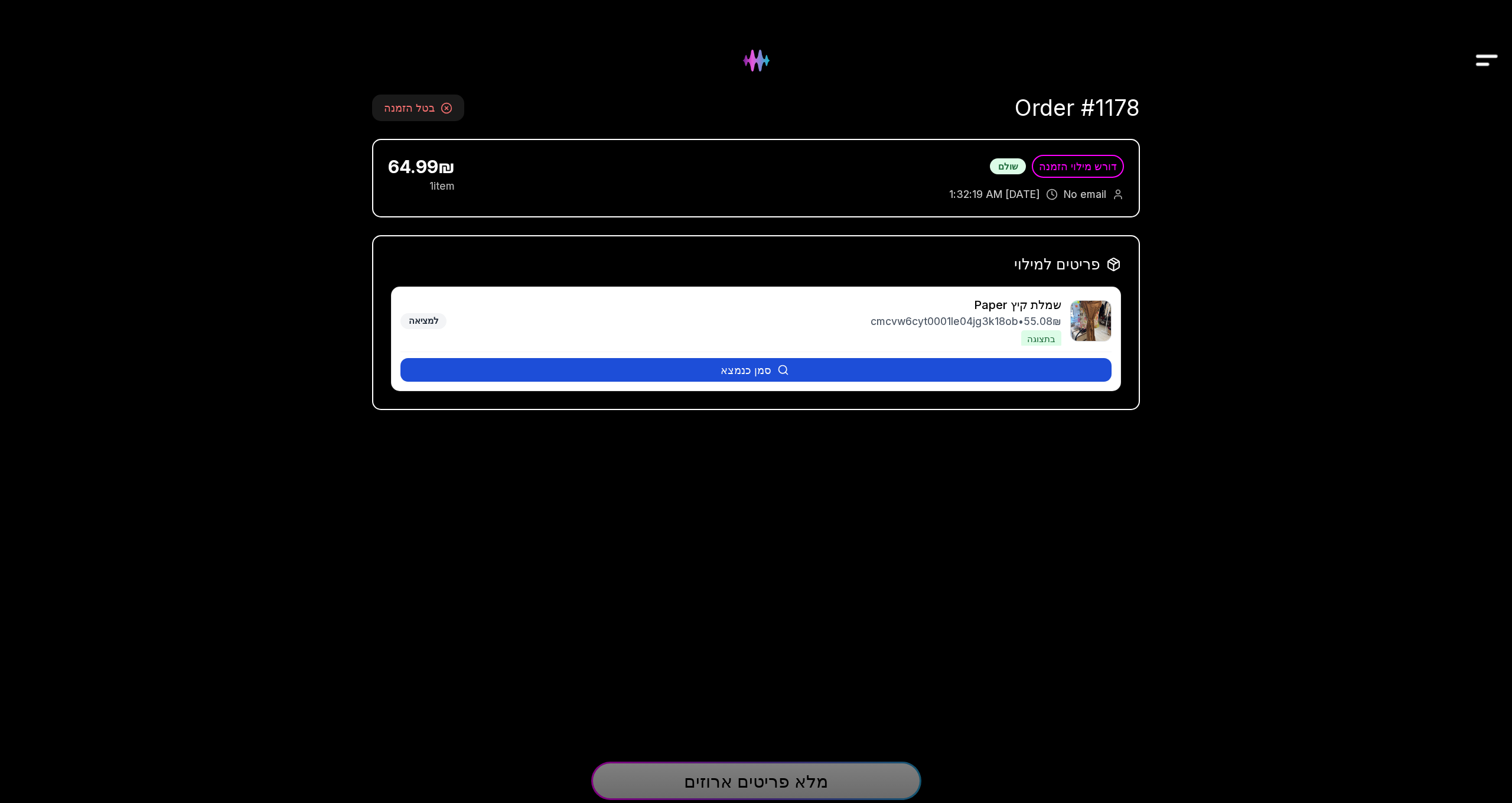
click at [715, 378] on button "סמן כנמצא" at bounding box center [756, 370] width 711 height 24
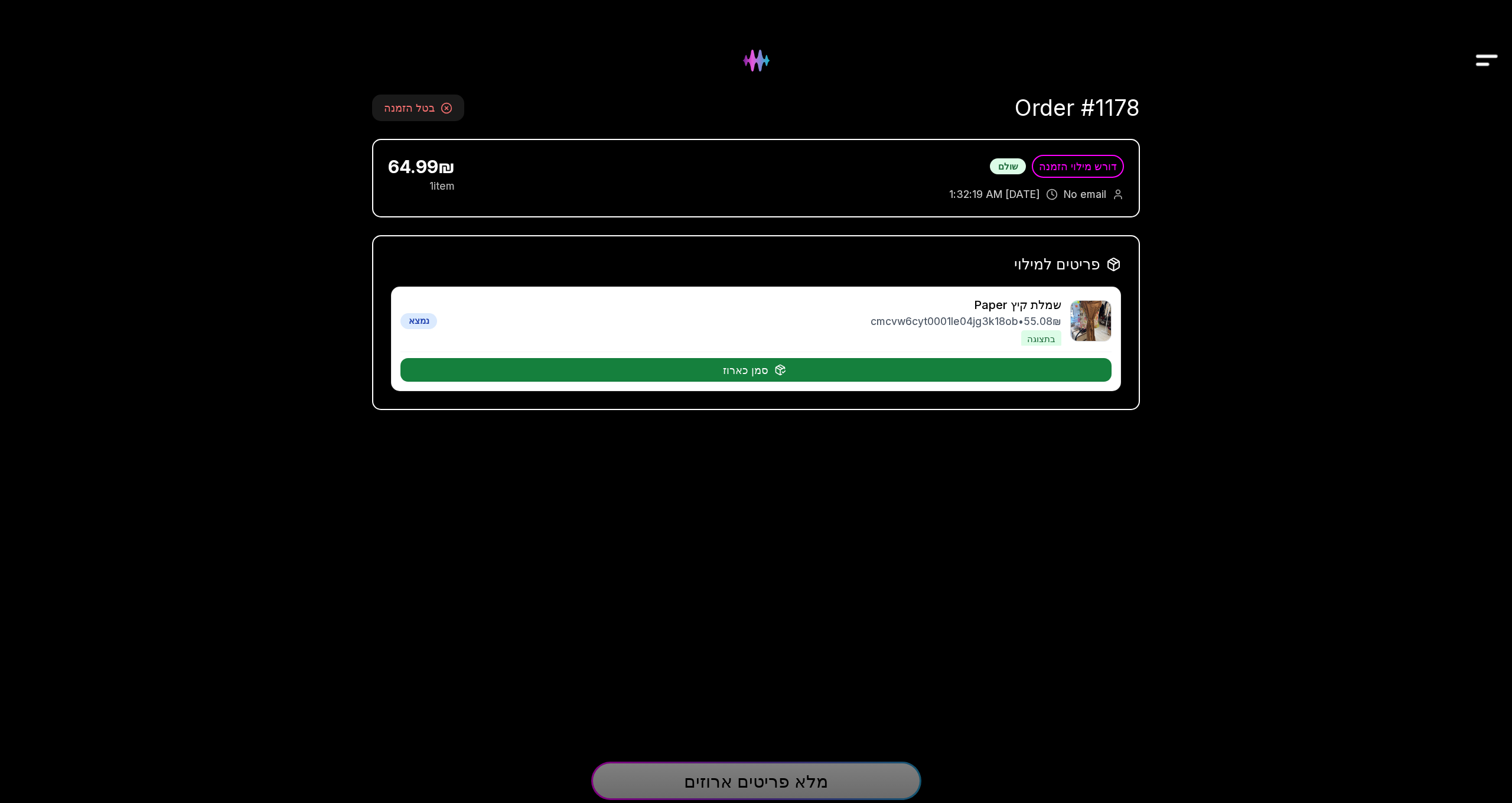
click at [715, 379] on button "סמן כארוז" at bounding box center [756, 370] width 711 height 24
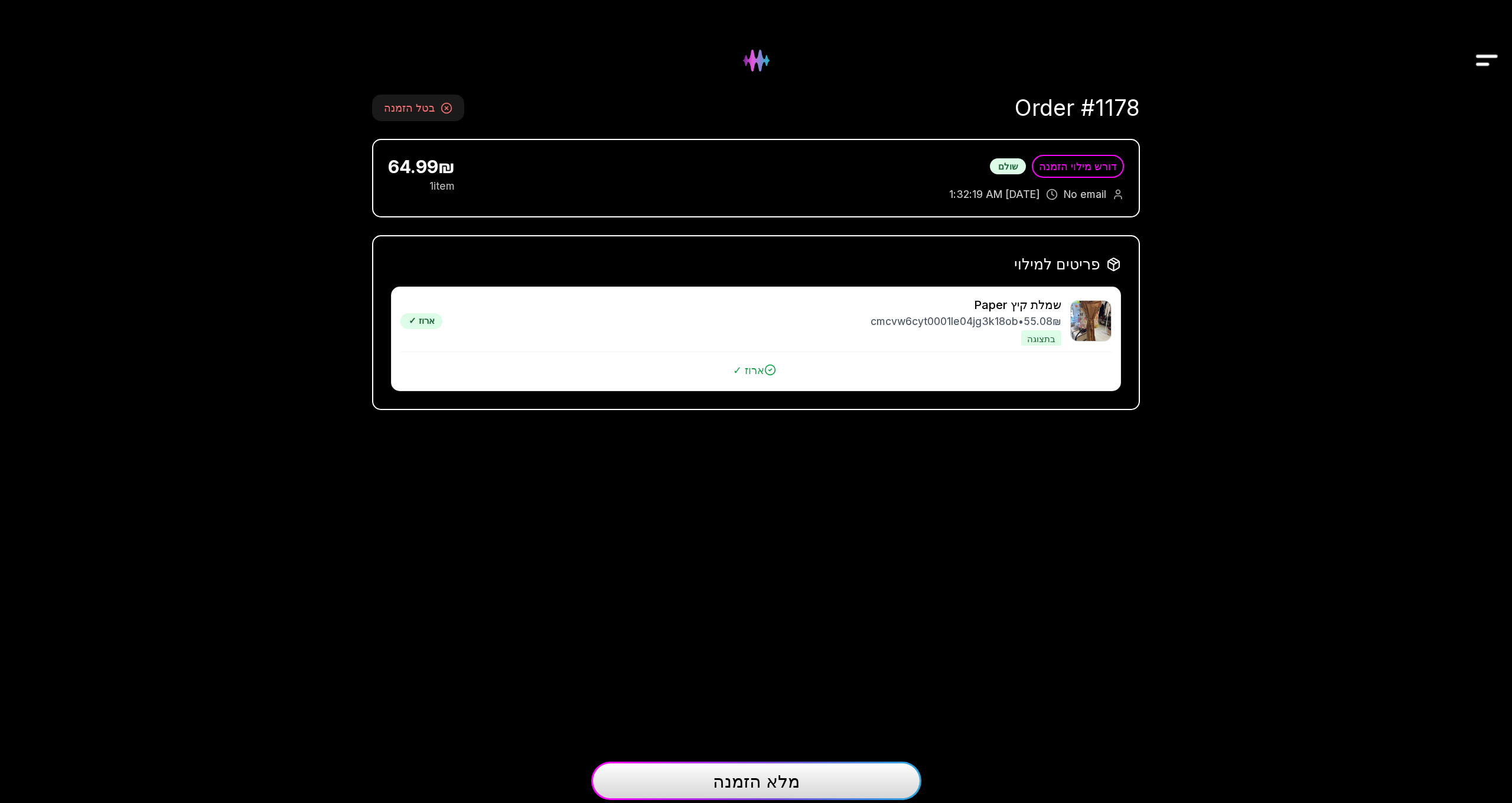
click at [738, 781] on span "מלא הזמנה" at bounding box center [756, 781] width 87 height 21
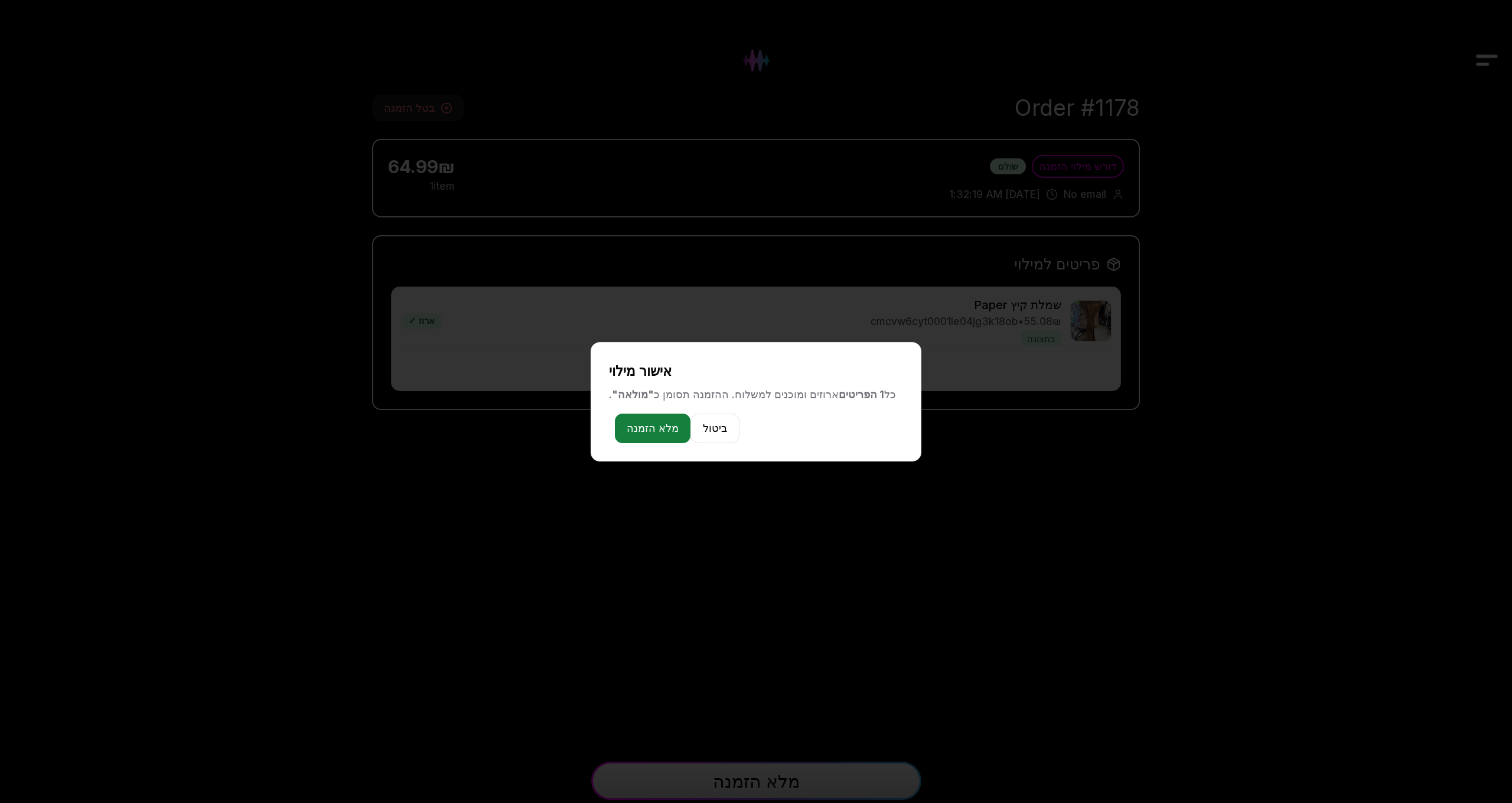
click at [655, 431] on button "מלא הזמנה" at bounding box center [653, 428] width 75 height 30
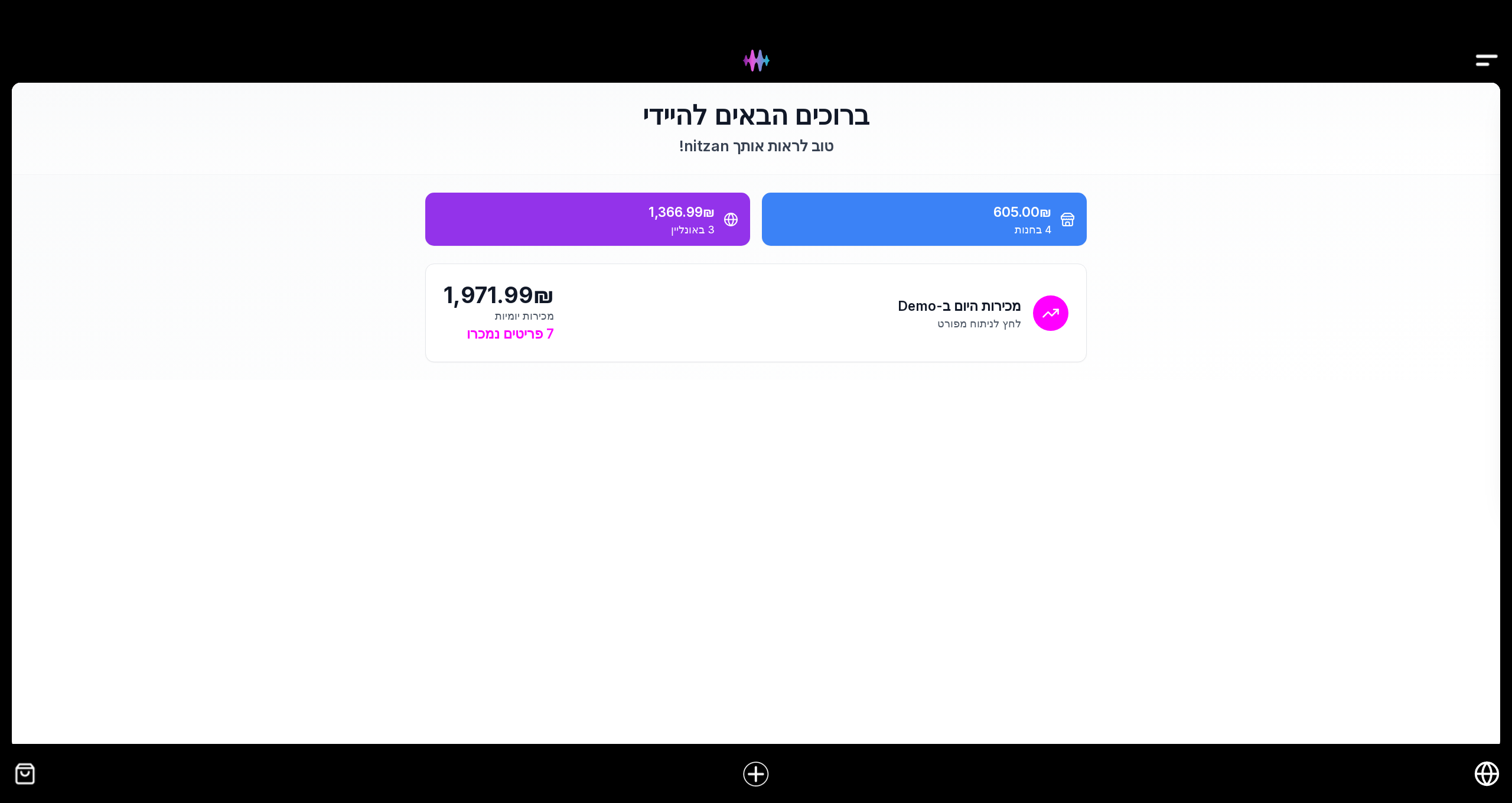
click at [19, 784] on img "קופה" at bounding box center [25, 773] width 26 height 26
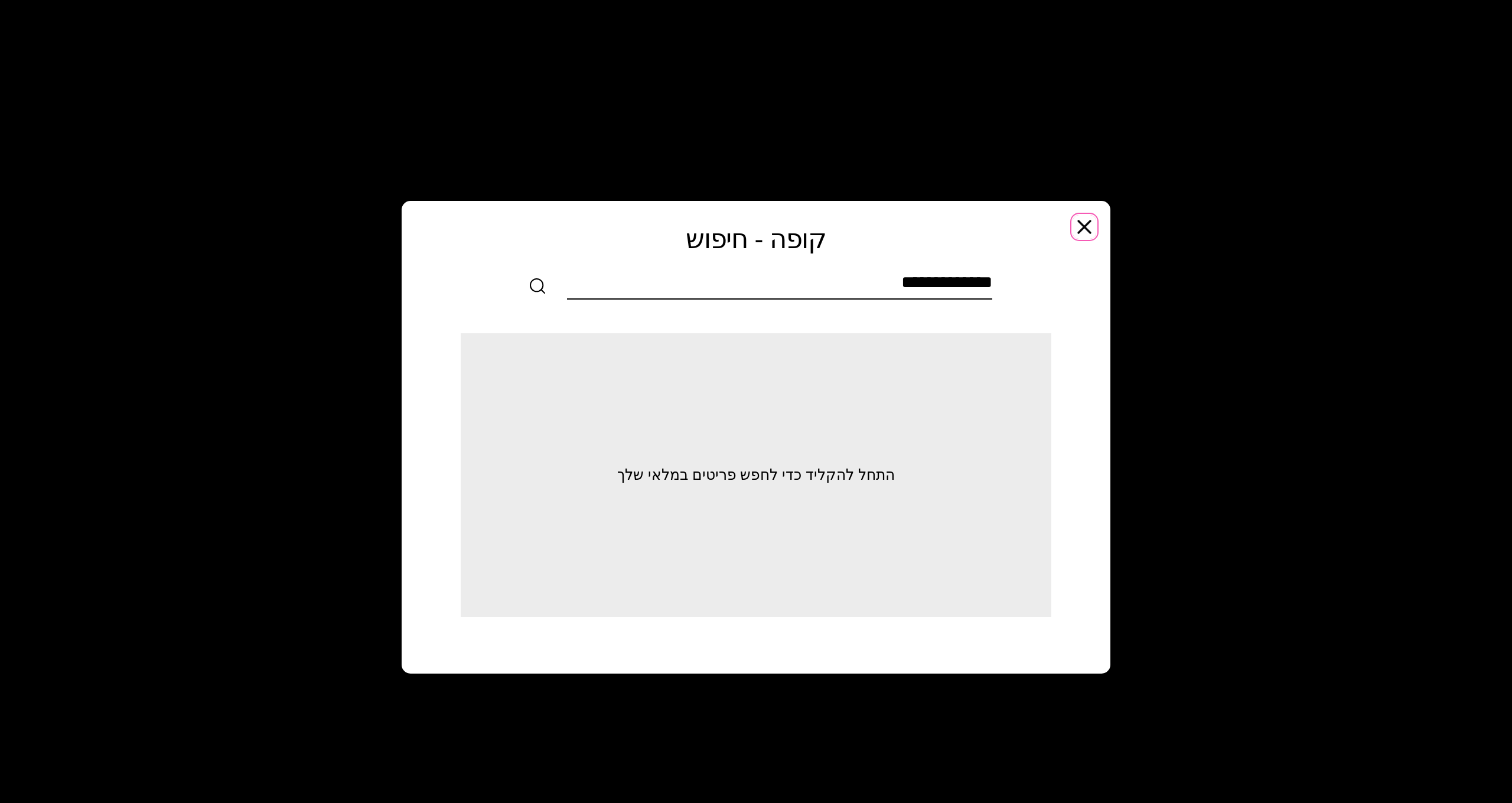
click at [1081, 226] on icon "button" at bounding box center [1085, 227] width 24 height 24
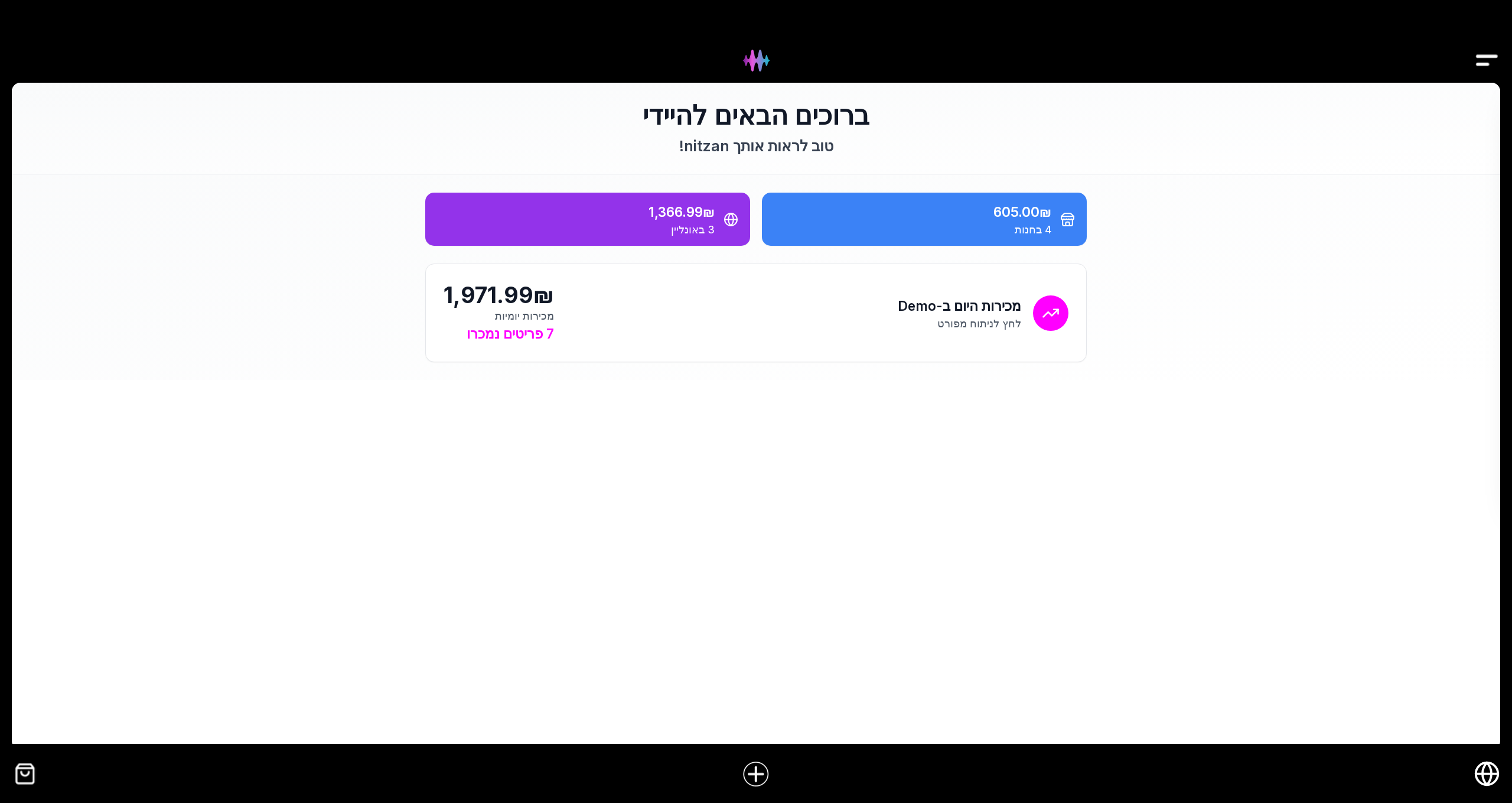
click at [1488, 774] on icon "חנות אונליין" at bounding box center [1488, 774] width 22 height 0
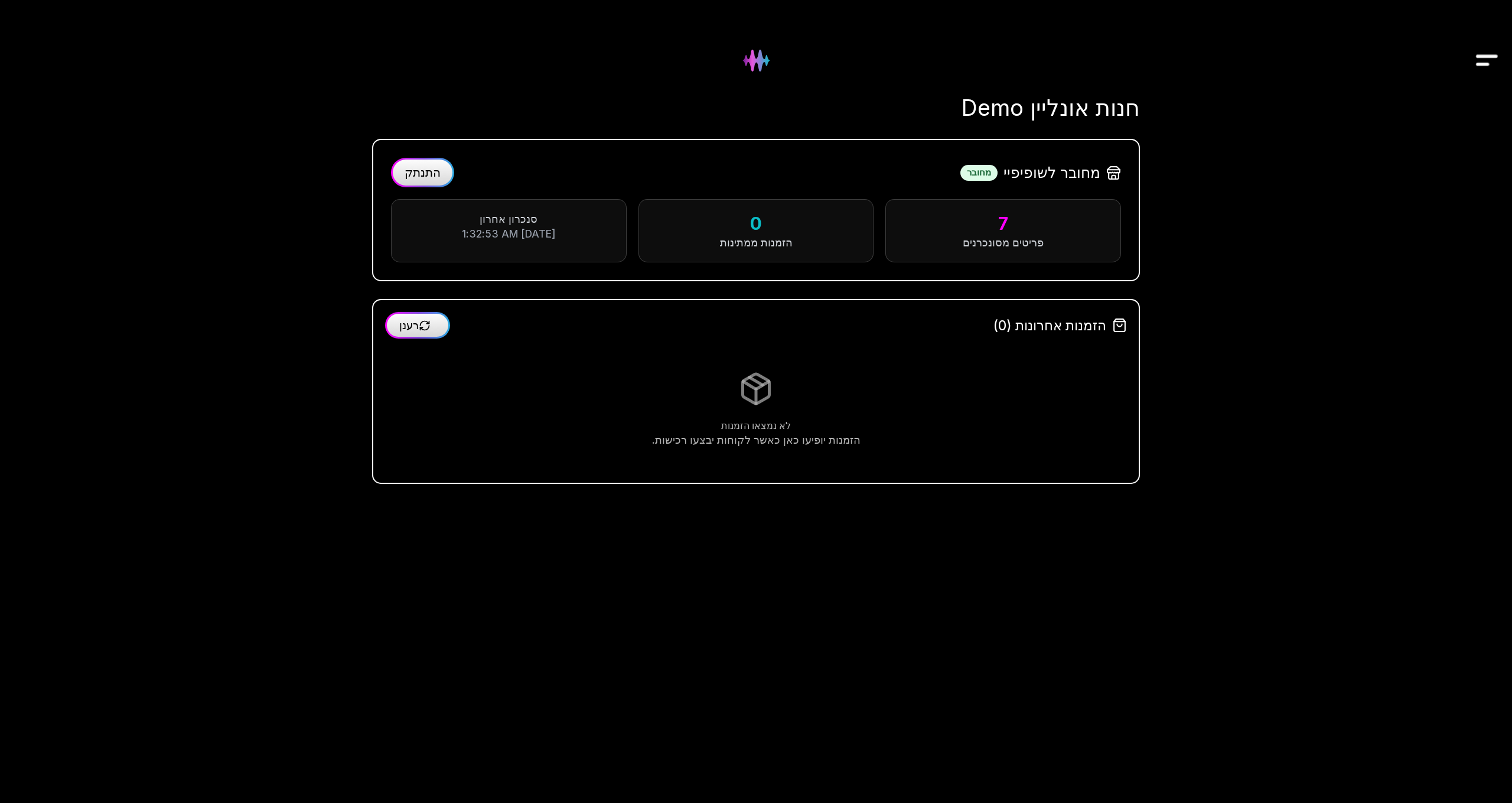
click at [419, 176] on span "התנתק" at bounding box center [423, 172] width 36 height 14
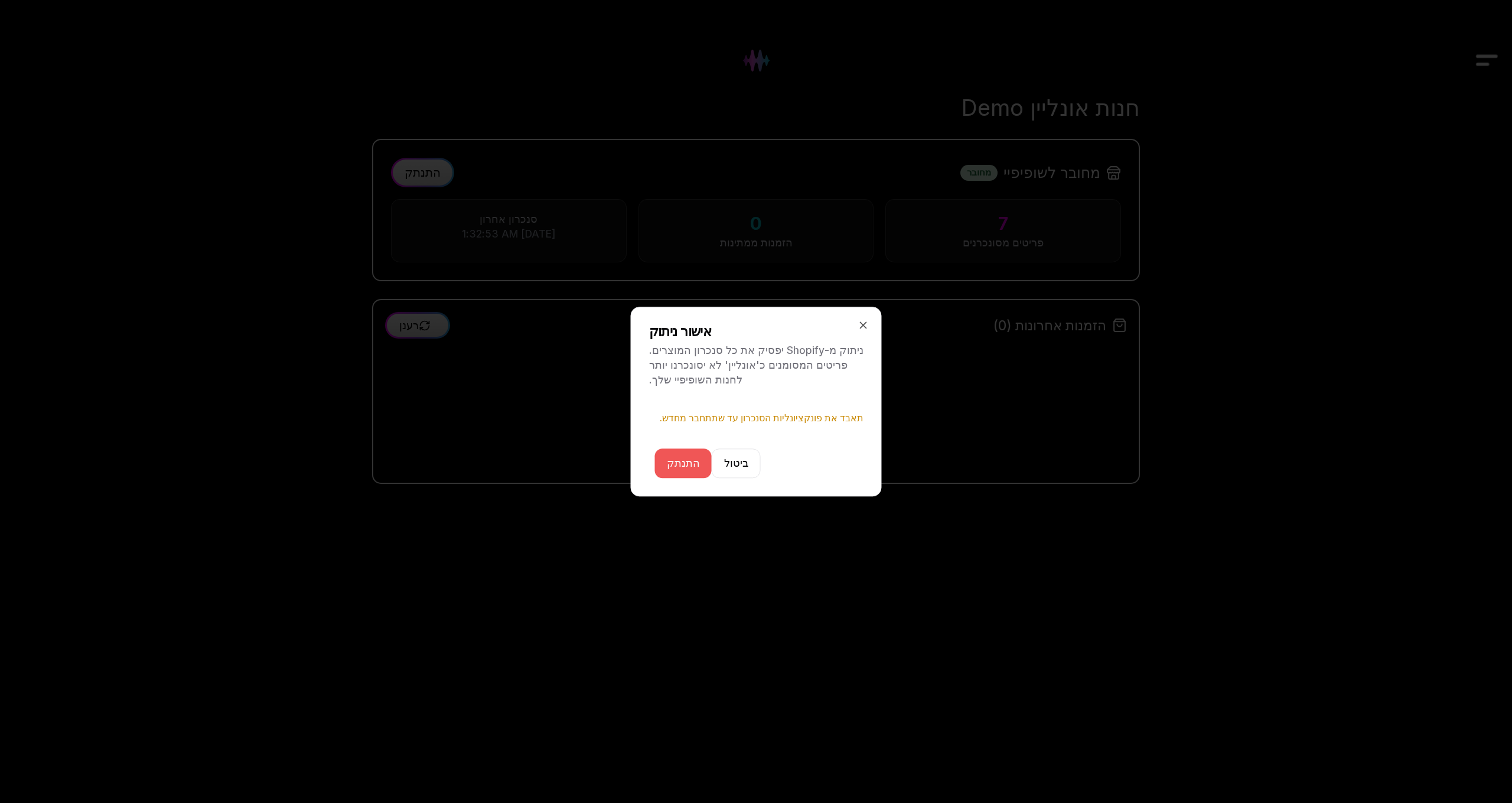
click at [678, 454] on button "התנתק" at bounding box center [683, 463] width 57 height 30
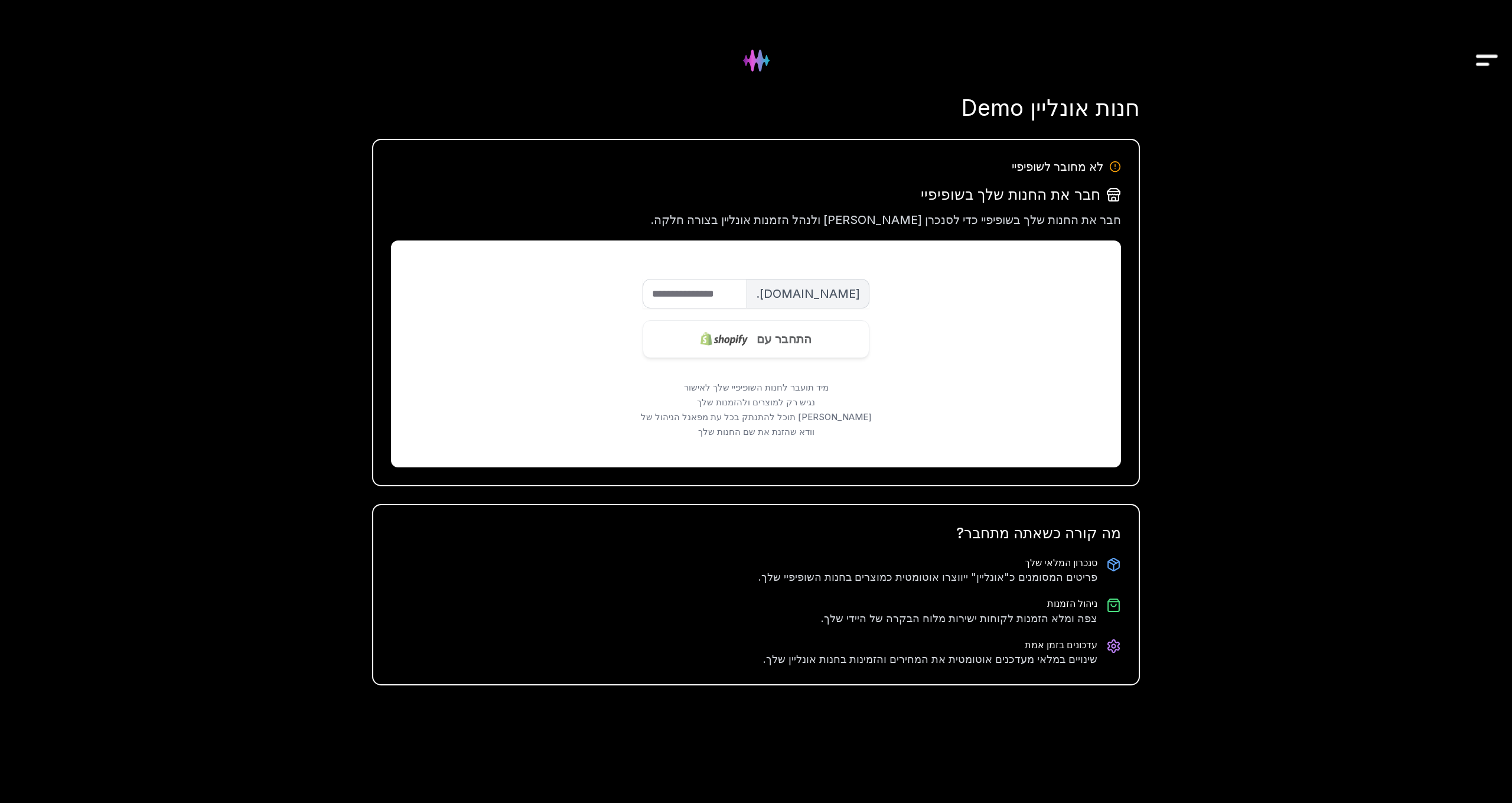
click at [1478, 51] on img "Drawer" at bounding box center [1487, 60] width 26 height 46
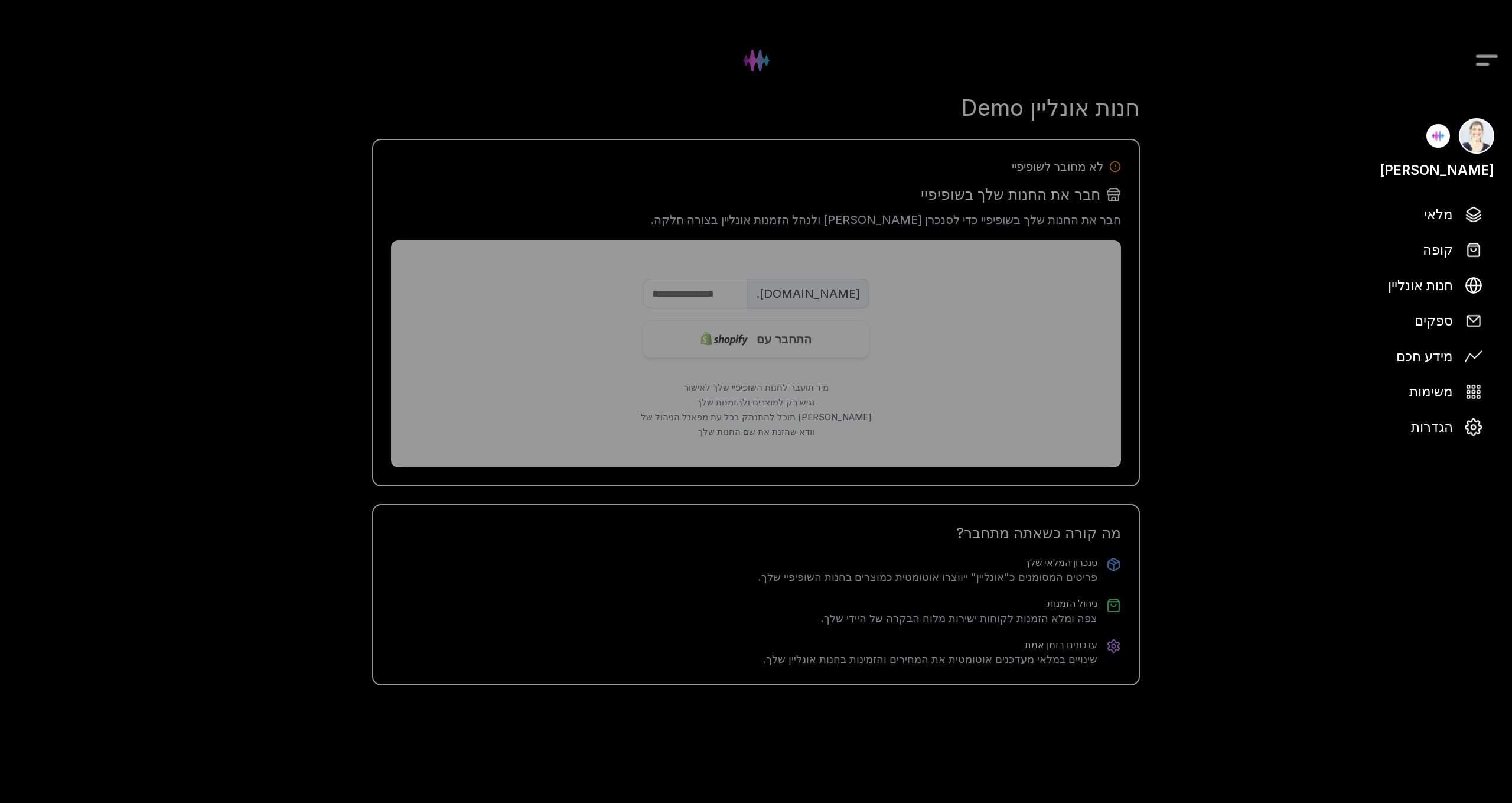
click at [956, 28] on div at bounding box center [756, 402] width 1512 height 803
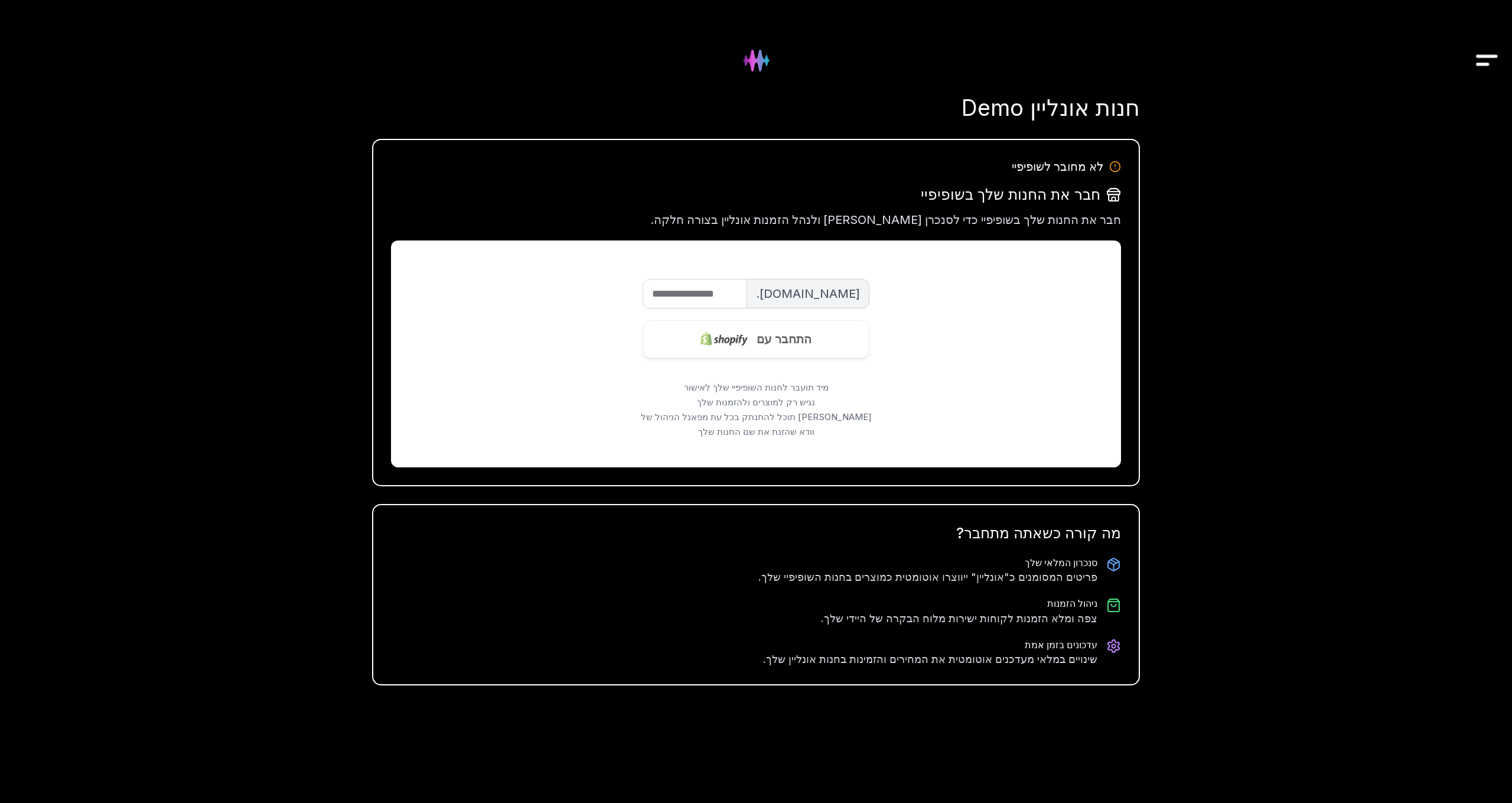
click at [1489, 61] on img "Drawer" at bounding box center [1487, 60] width 26 height 46
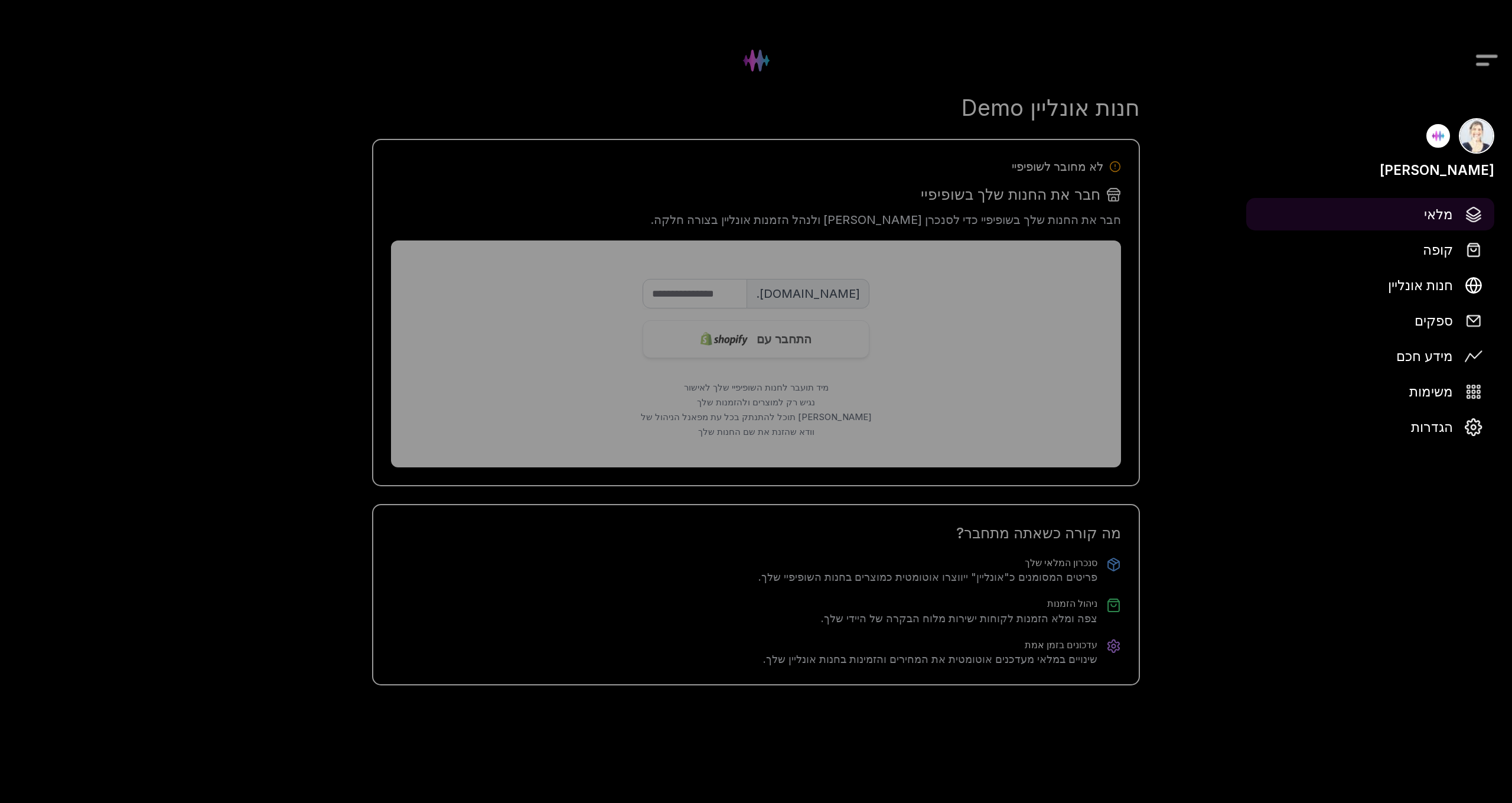
click at [1449, 212] on span "מלאי" at bounding box center [1439, 214] width 29 height 21
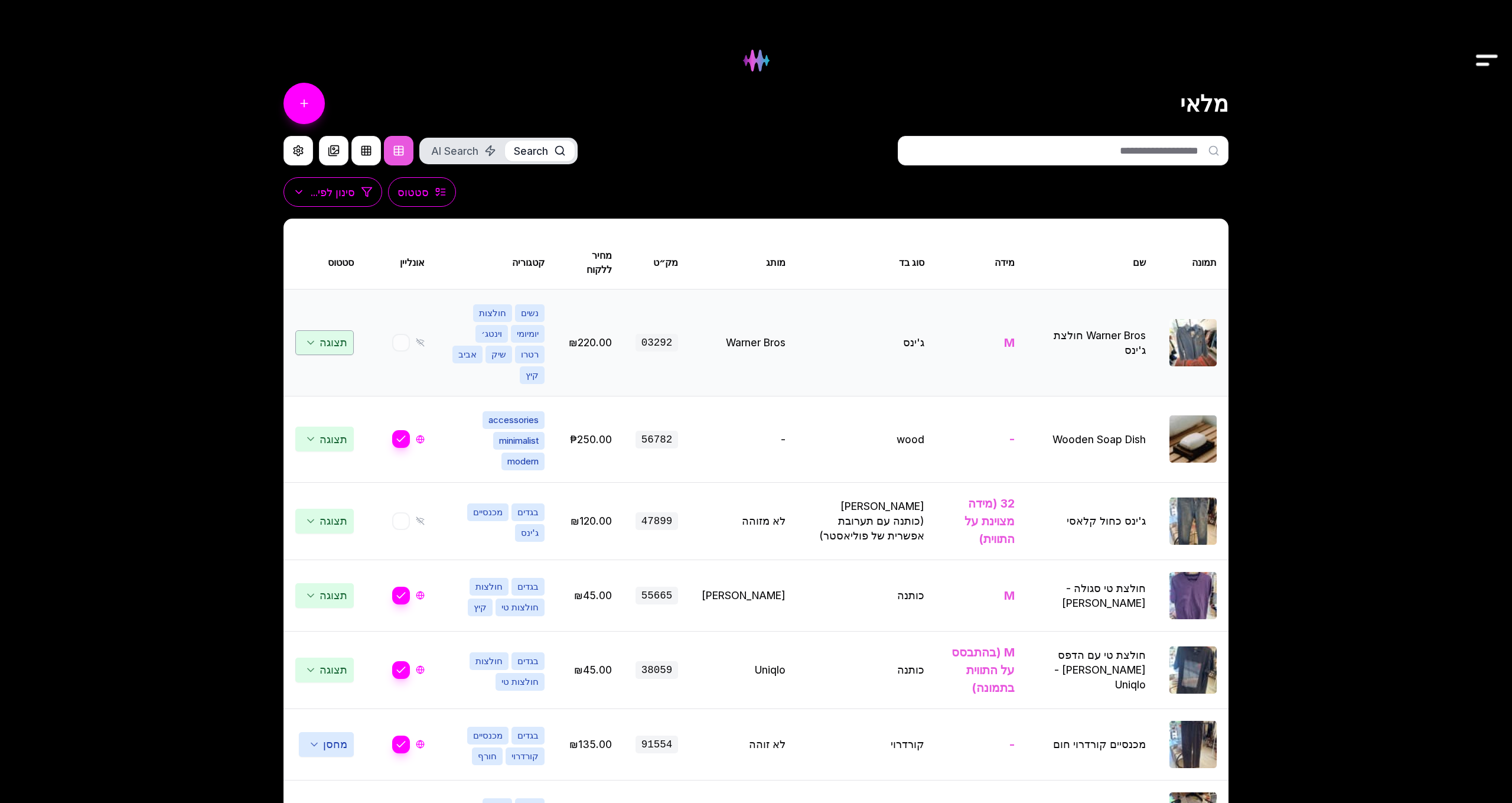
click at [328, 336] on span "תצוגה" at bounding box center [325, 343] width 58 height 25
click at [213, 254] on div "[PERSON_NAME] מלאי קופה חנות אונליין ספקים מידע חכם משימות הגדרות מלאי Search A…" at bounding box center [756, 653] width 1512 height 1306
click at [332, 333] on span "תצוגה" at bounding box center [328, 343] width 51 height 19
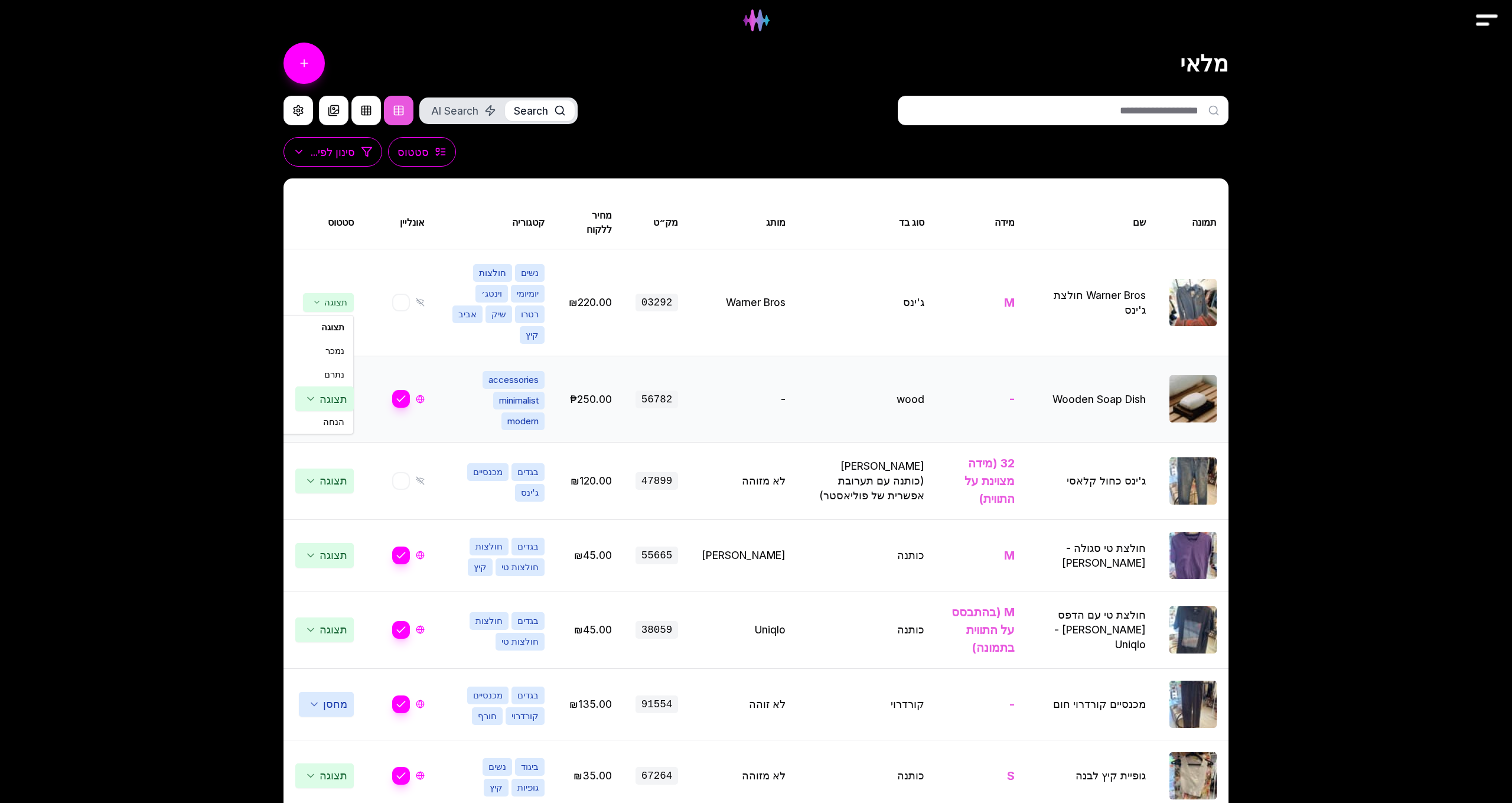
scroll to position [42, 0]
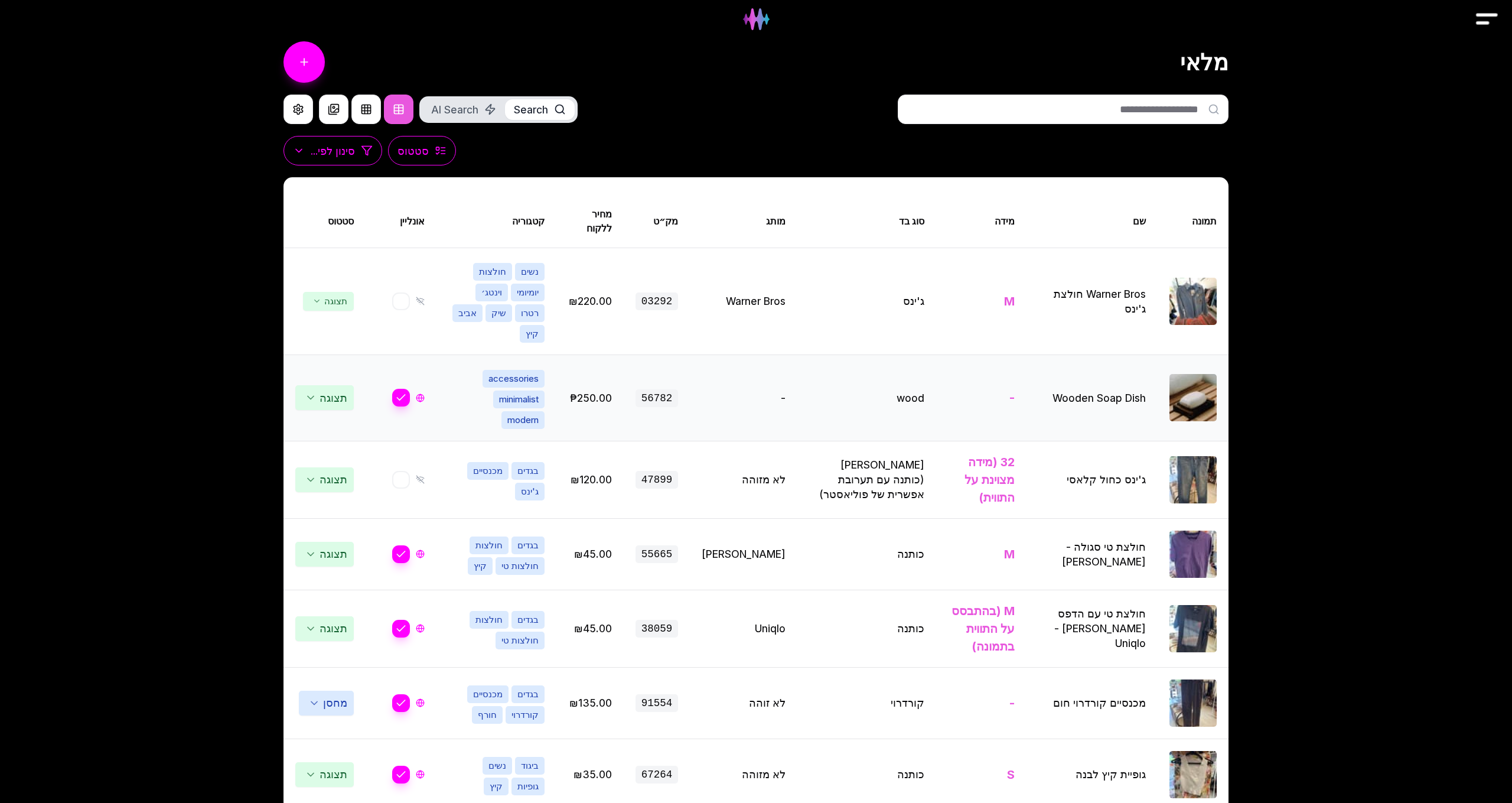
click at [335, 355] on td "תצוגה" at bounding box center [325, 398] width 82 height 86
click at [340, 294] on span "תצוגה" at bounding box center [328, 301] width 51 height 19
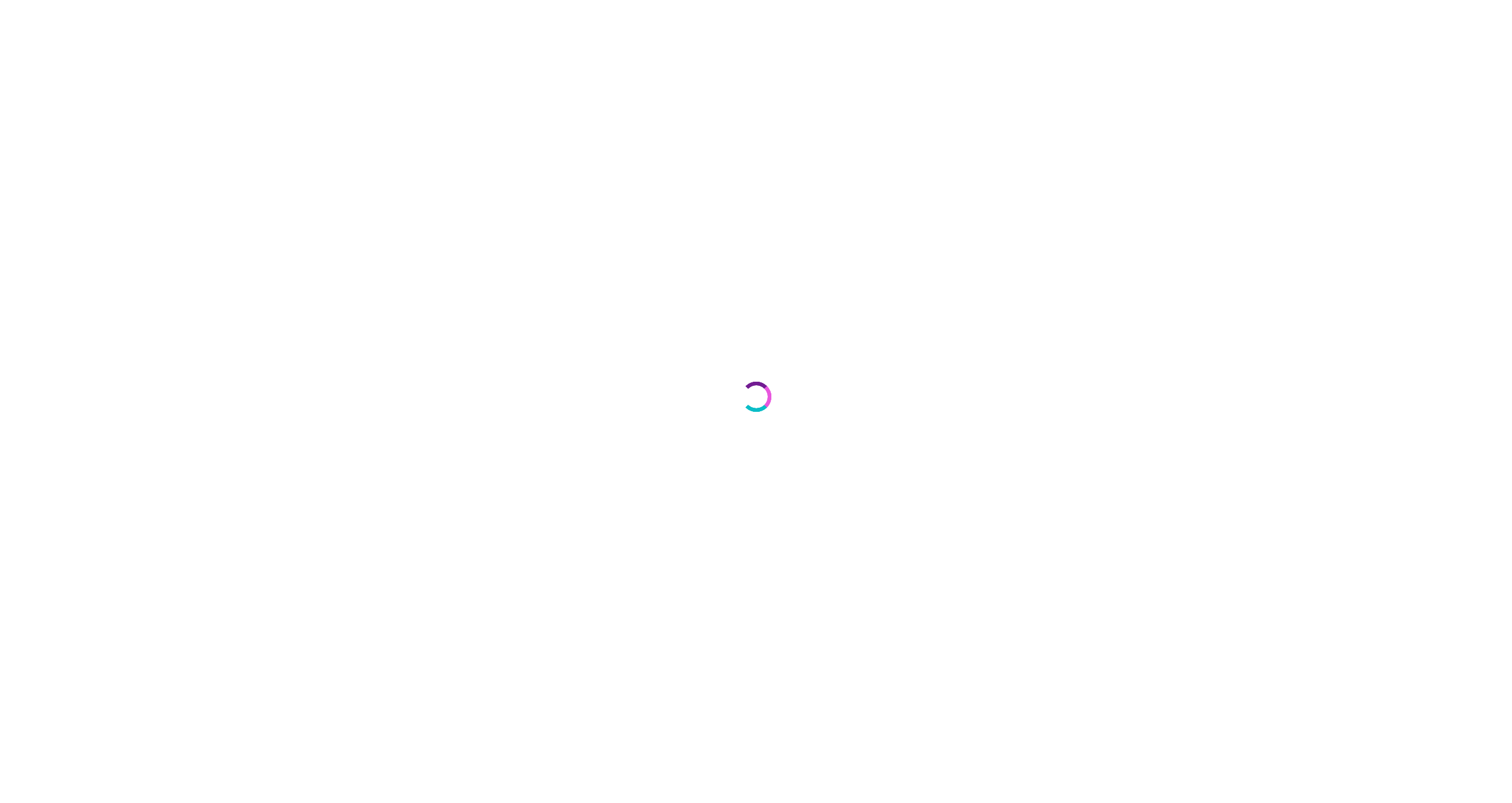
select select "***"
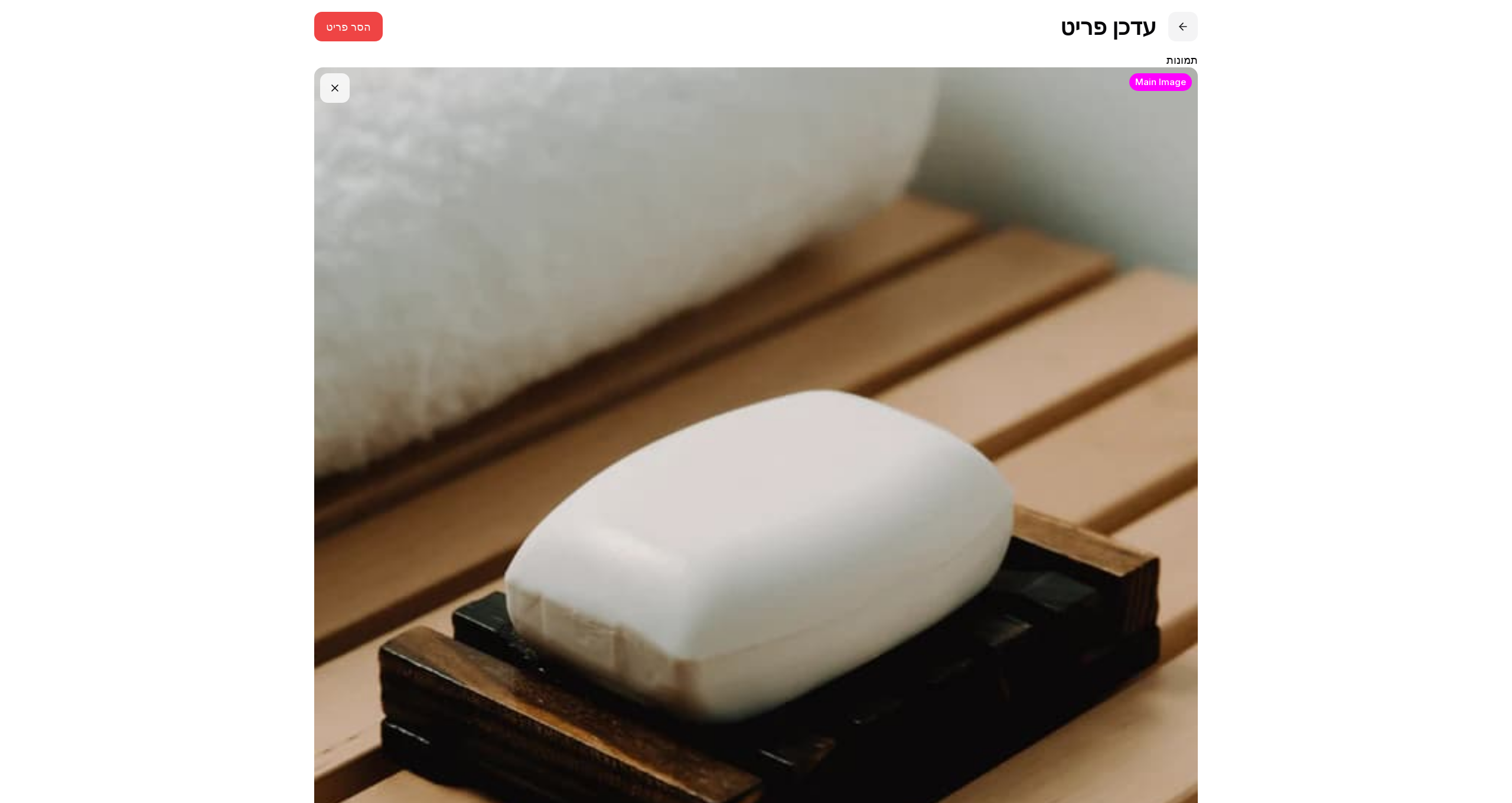
click at [1185, 25] on button at bounding box center [1183, 26] width 30 height 30
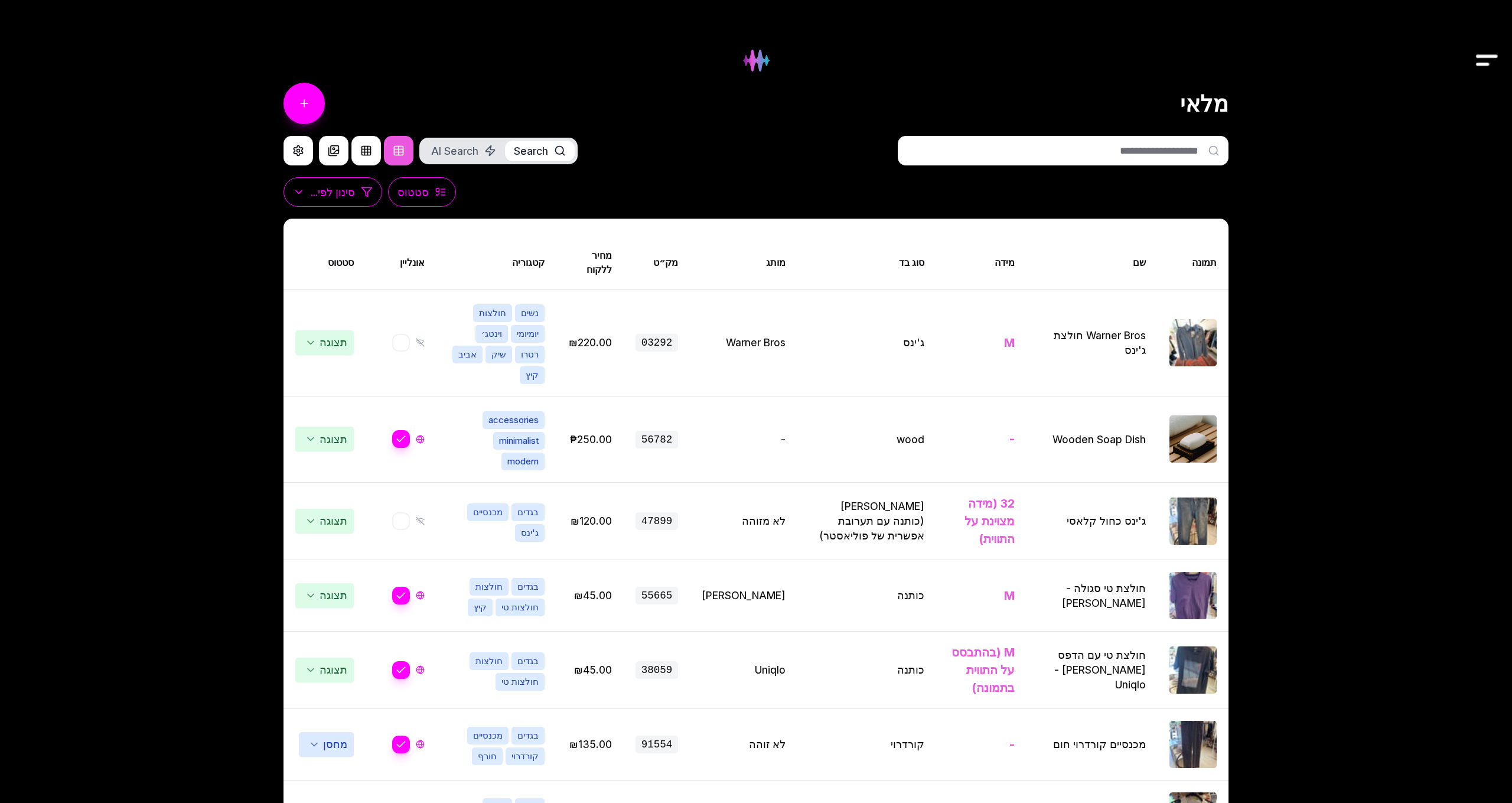
click at [329, 330] on span "תצוגה" at bounding box center [325, 343] width 58 height 25
click at [329, 333] on span "תצוגה" at bounding box center [328, 343] width 51 height 19
click at [333, 330] on span "תצוגה" at bounding box center [325, 343] width 58 height 25
click at [333, 333] on span "תצוגה" at bounding box center [328, 343] width 51 height 19
click at [337, 335] on span "תצוגה" at bounding box center [325, 343] width 58 height 25
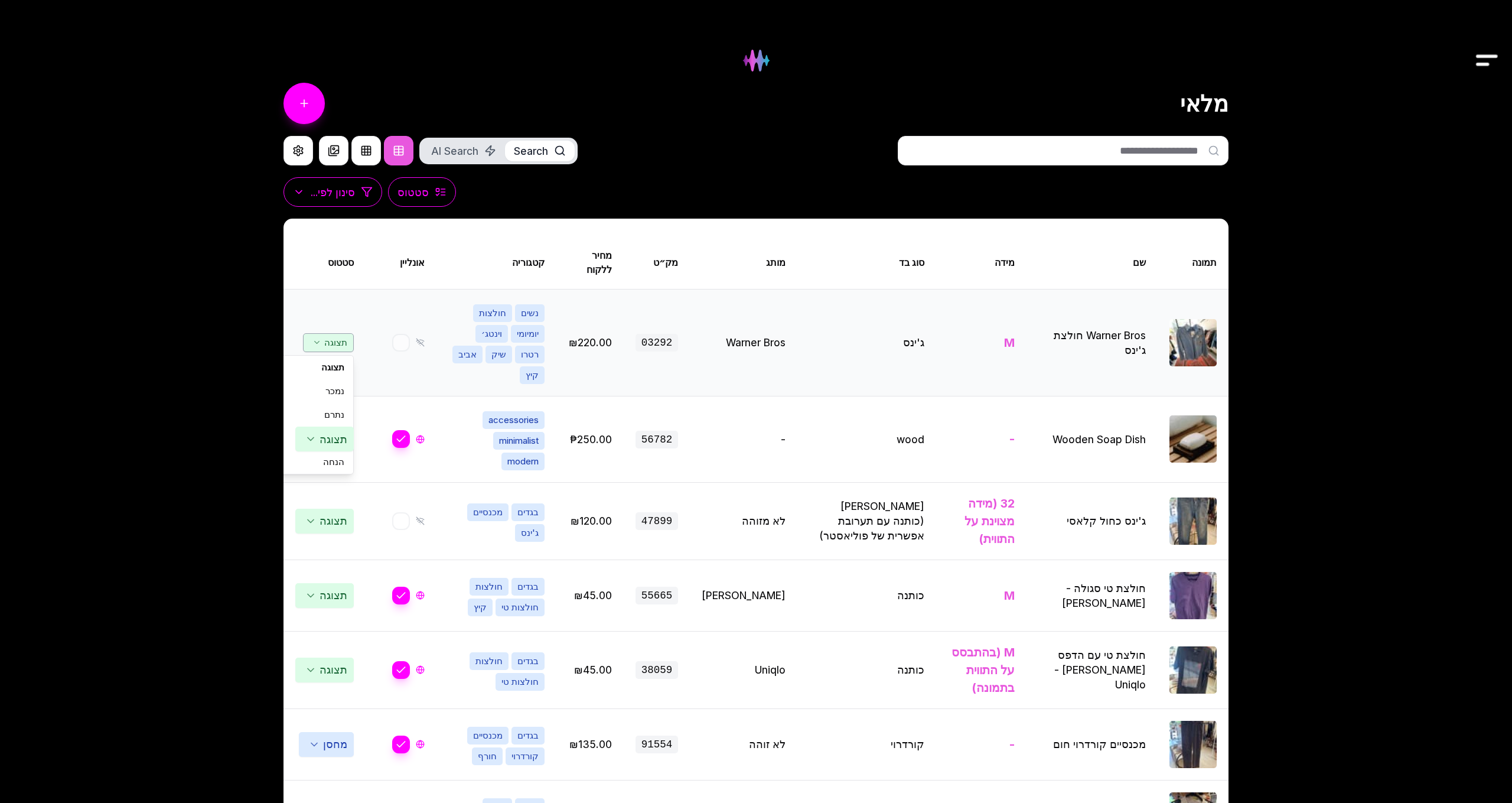
click at [337, 335] on span "תצוגה" at bounding box center [328, 343] width 51 height 19
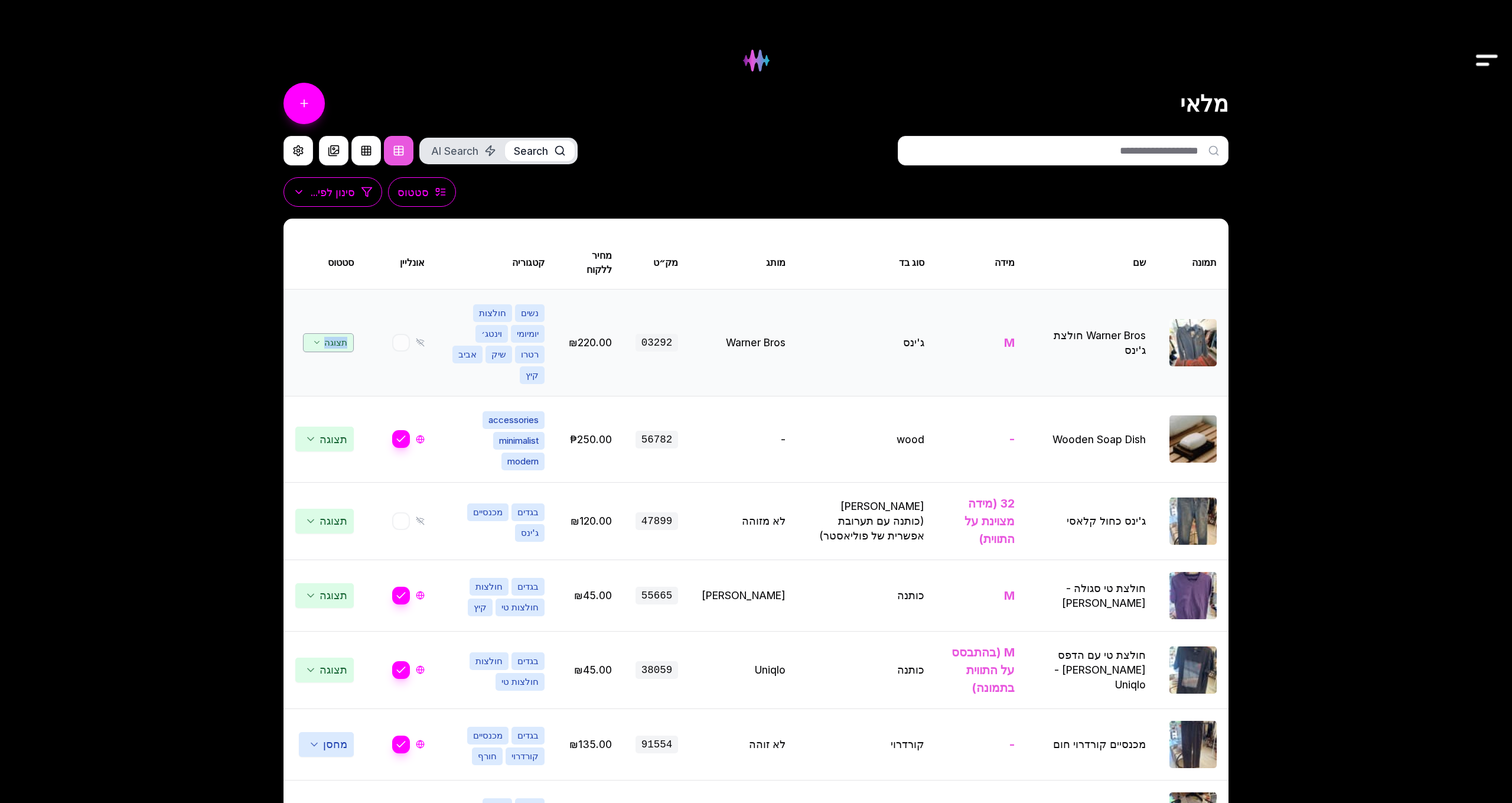
click at [337, 335] on span "תצוגה" at bounding box center [328, 343] width 51 height 19
click at [331, 333] on span "תצוגה" at bounding box center [328, 343] width 51 height 19
click at [334, 427] on span "תצוגה" at bounding box center [325, 439] width 58 height 25
click at [334, 429] on span "תצוגה" at bounding box center [328, 439] width 51 height 19
click at [327, 509] on span "תצוגה" at bounding box center [325, 521] width 58 height 25
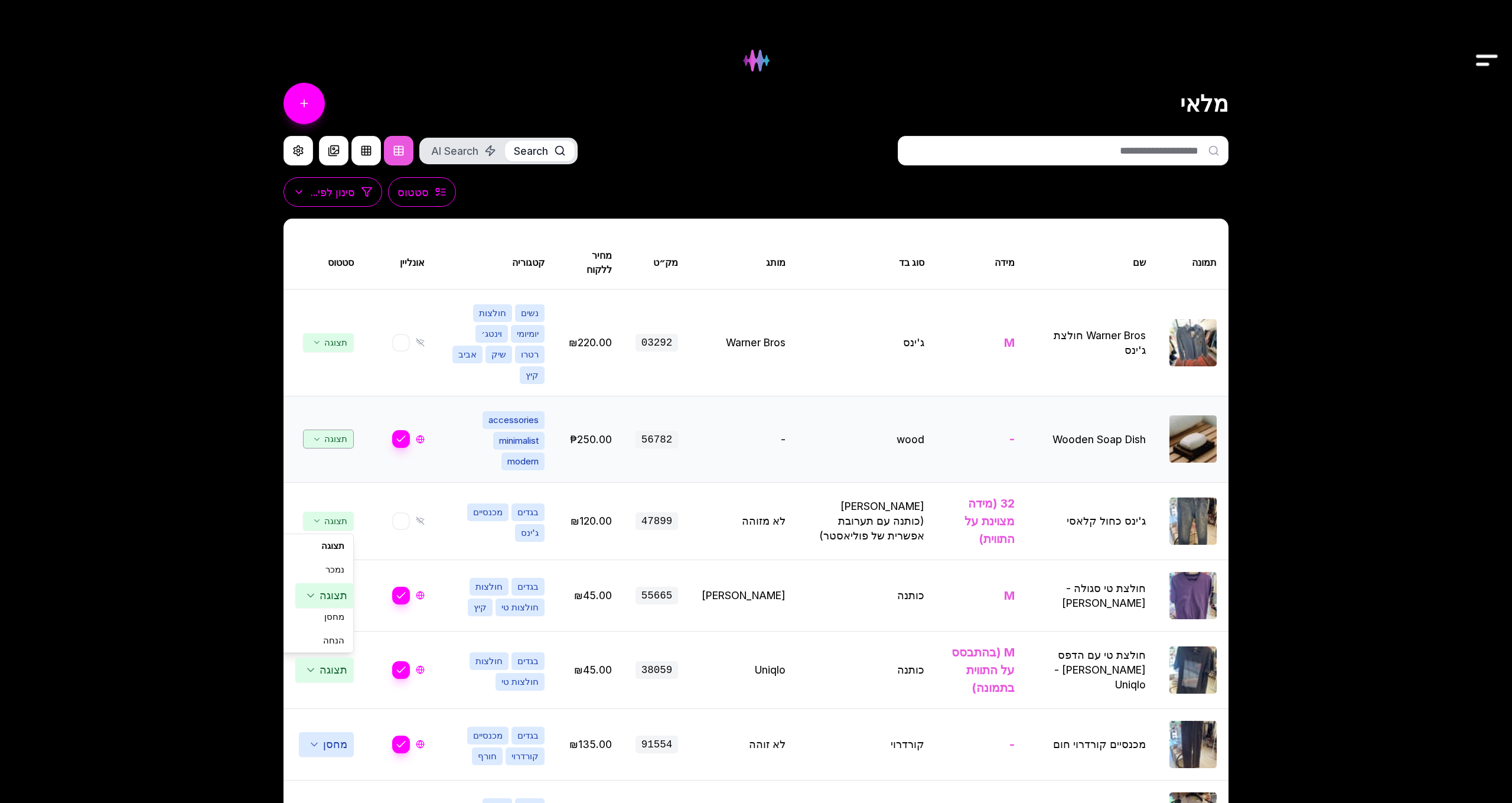
click at [338, 429] on span "תצוגה" at bounding box center [328, 439] width 51 height 19
